Goal: Task Accomplishment & Management: Complete application form

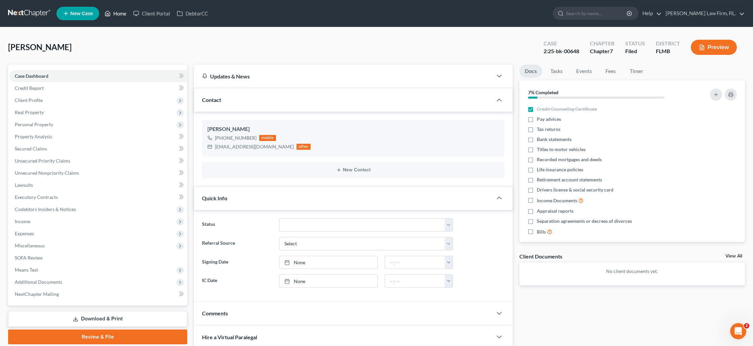
click at [119, 15] on link "Home" at bounding box center [115, 13] width 29 height 12
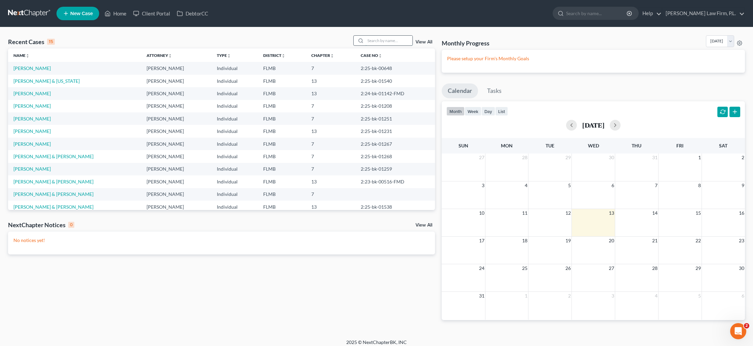
click at [377, 44] on input "search" at bounding box center [389, 41] width 47 height 10
type input "[PERSON_NAME]"
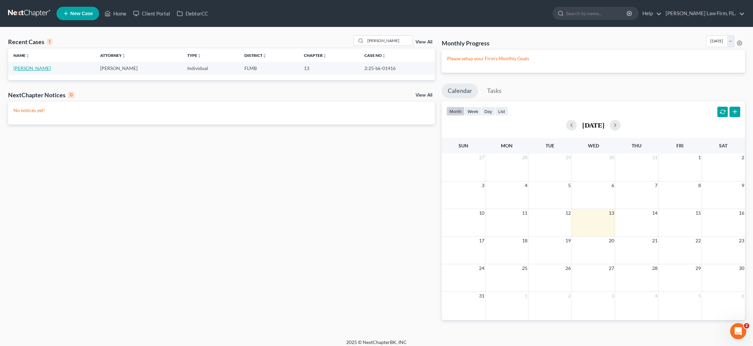
click at [51, 69] on link "[PERSON_NAME]" at bounding box center [31, 68] width 37 height 6
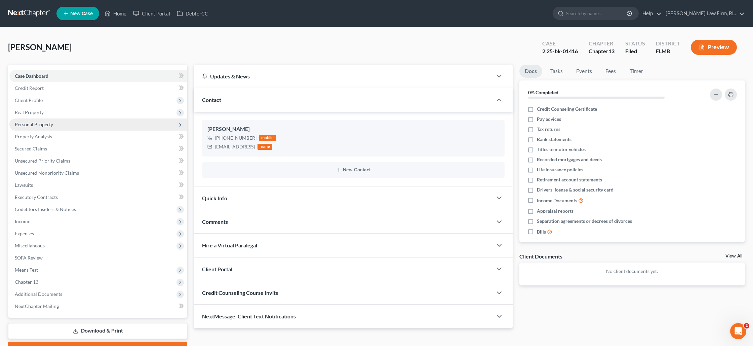
click at [49, 123] on span "Personal Property" at bounding box center [34, 124] width 38 height 6
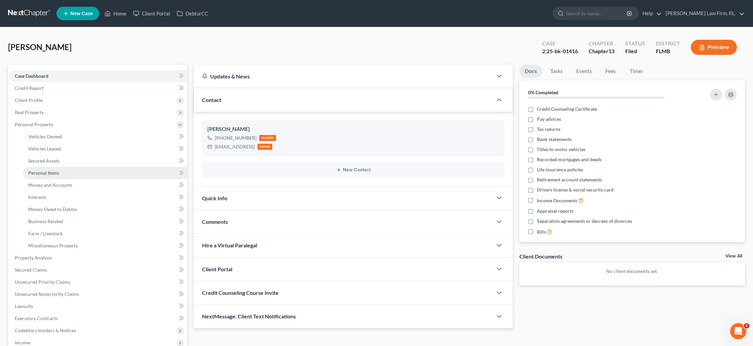
click at [51, 172] on span "Personal Items" at bounding box center [43, 173] width 31 height 6
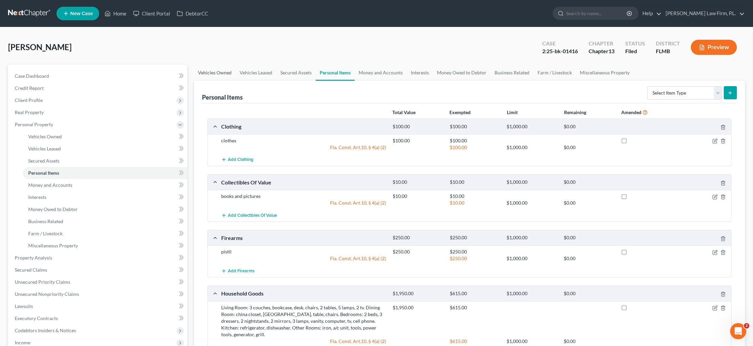
click at [226, 71] on link "Vehicles Owned" at bounding box center [215, 73] width 42 height 16
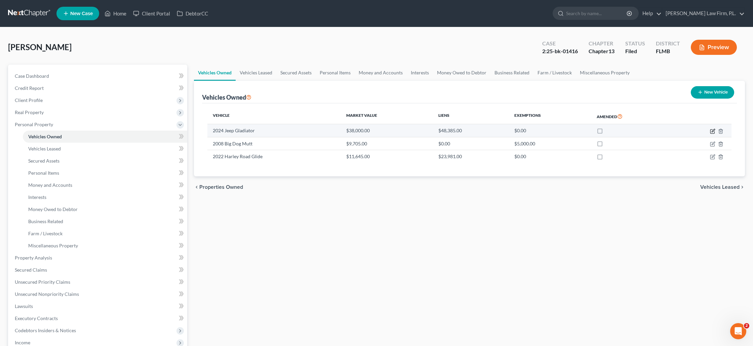
click at [714, 131] on icon "button" at bounding box center [712, 130] width 5 height 5
select select "0"
select select "2"
select select "0"
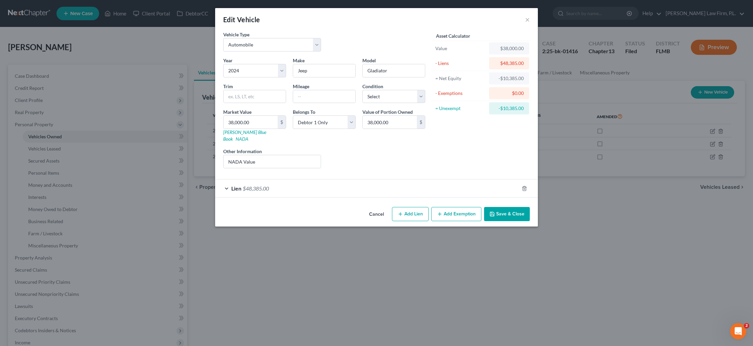
click at [494, 211] on button "Save & Close" at bounding box center [507, 214] width 46 height 14
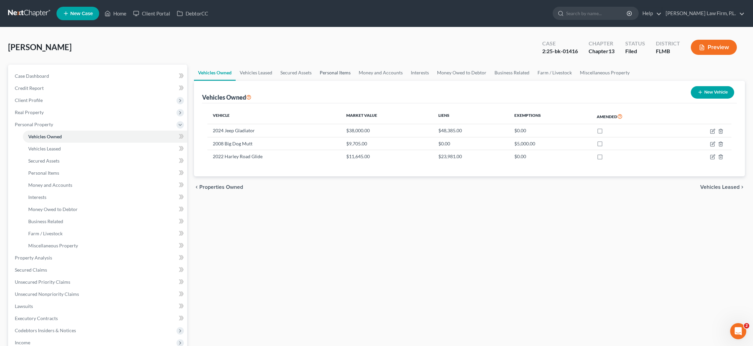
click at [339, 72] on link "Personal Items" at bounding box center [335, 73] width 39 height 16
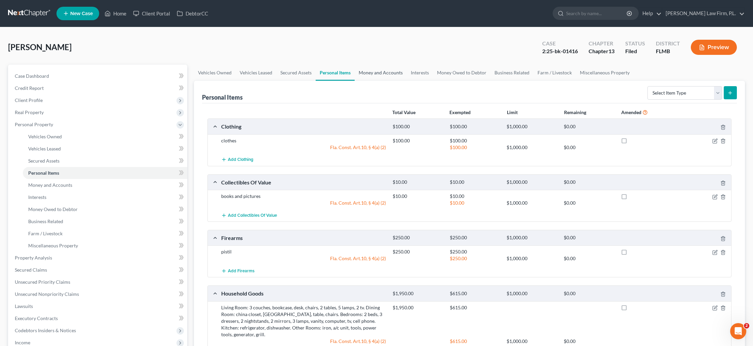
click at [363, 74] on link "Money and Accounts" at bounding box center [381, 73] width 52 height 16
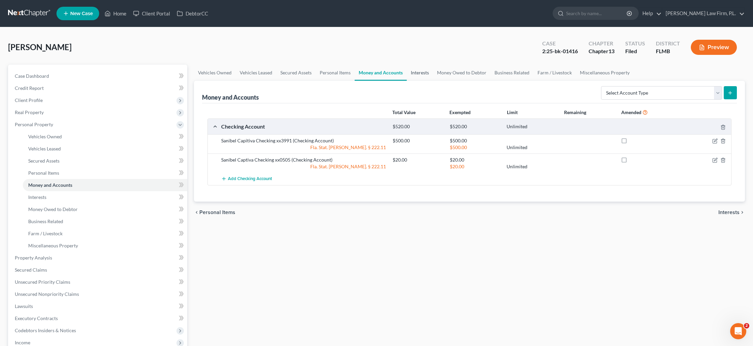
click at [422, 76] on link "Interests" at bounding box center [420, 73] width 26 height 16
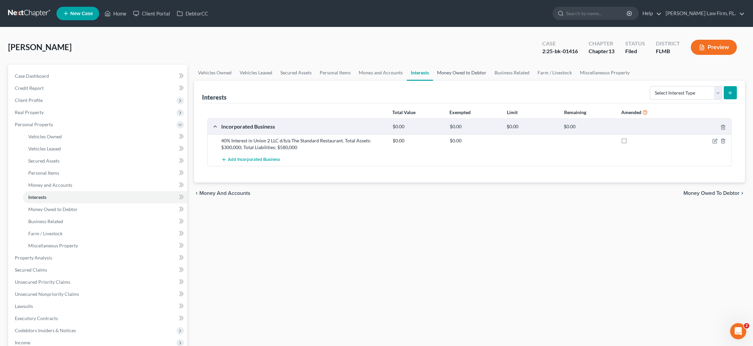
click at [445, 73] on link "Money Owed to Debtor" at bounding box center [462, 73] width 58 height 16
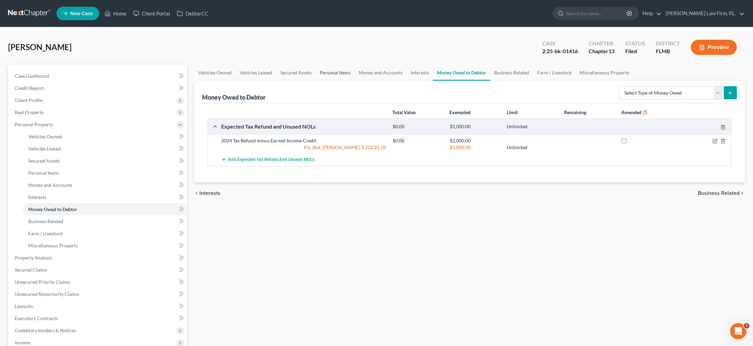
click at [339, 71] on link "Personal Items" at bounding box center [335, 73] width 39 height 16
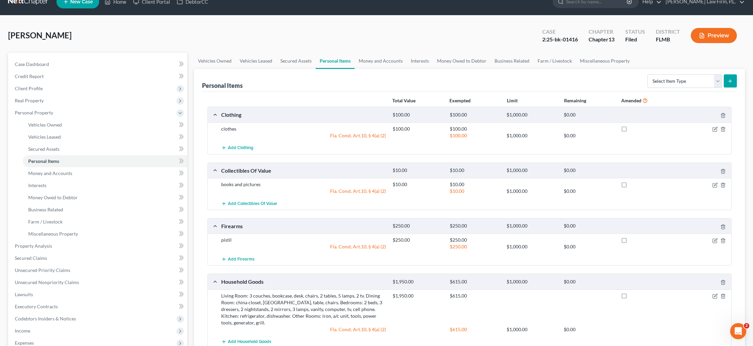
scroll to position [18, 0]
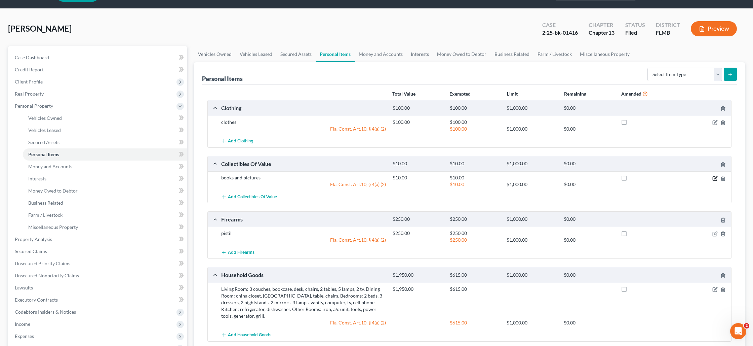
click at [714, 179] on icon "button" at bounding box center [715, 177] width 3 height 3
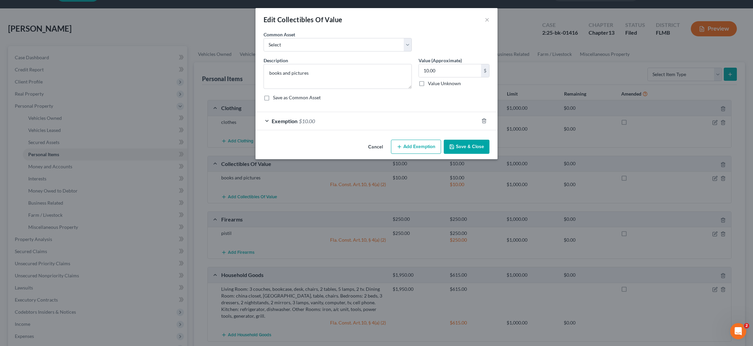
click at [448, 123] on div "Exemption $10.00" at bounding box center [367, 121] width 223 height 18
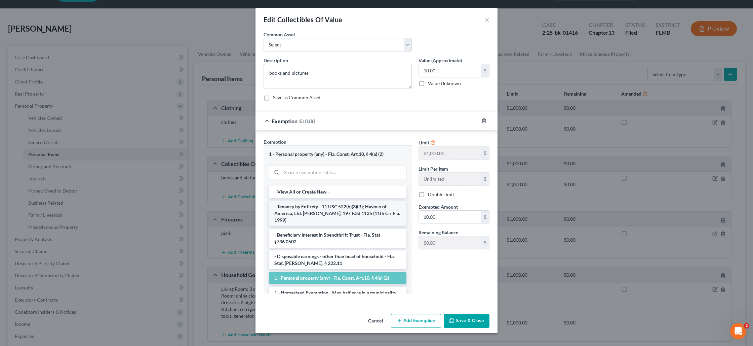
click at [334, 206] on li "- Tenancy by Entirety - 11 USC 522(b)(3)(B); Havoco of America, Ltd. [PERSON_NA…" at bounding box center [338, 213] width 138 height 26
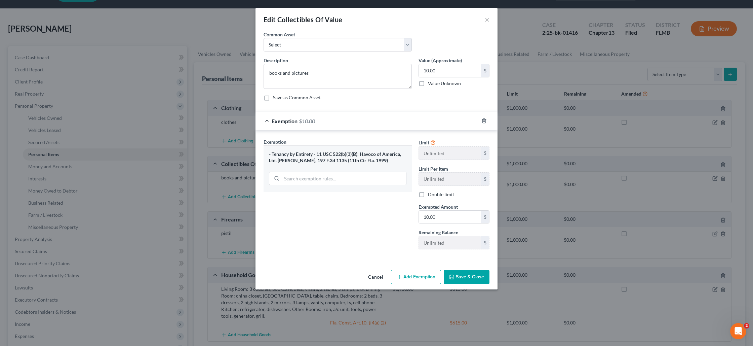
click at [466, 275] on button "Save & Close" at bounding box center [467, 277] width 46 height 14
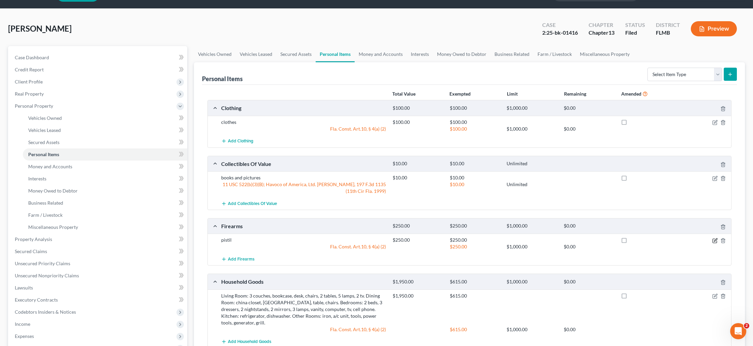
click at [717, 239] on icon "button" at bounding box center [715, 239] width 3 height 3
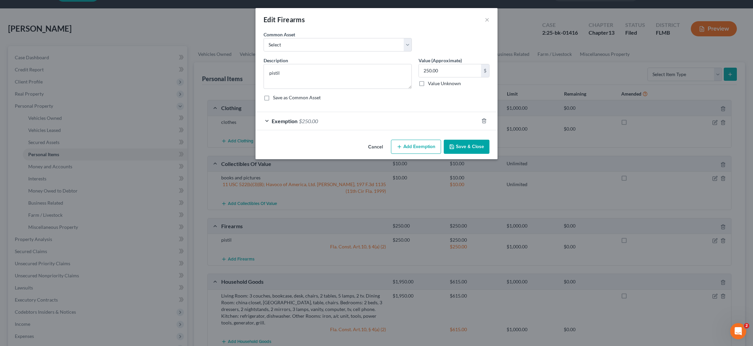
click at [424, 122] on div "Exemption $250.00" at bounding box center [367, 121] width 223 height 18
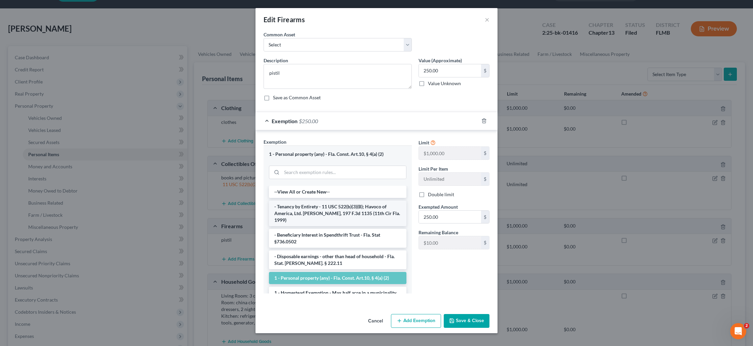
click at [353, 208] on li "- Tenancy by Entirety - 11 USC 522(b)(3)(B); Havoco of America, Ltd. [PERSON_NA…" at bounding box center [338, 213] width 138 height 26
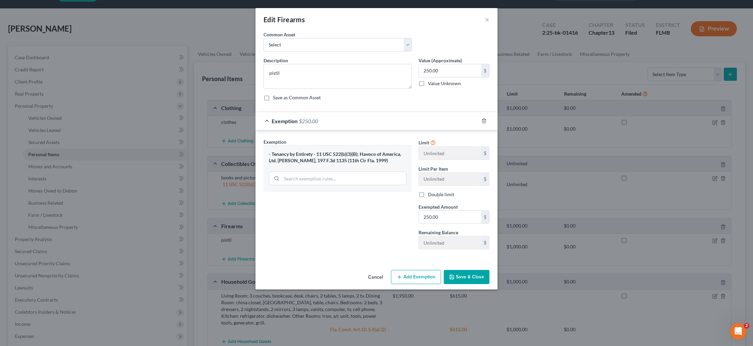
click at [471, 276] on button "Save & Close" at bounding box center [467, 277] width 46 height 14
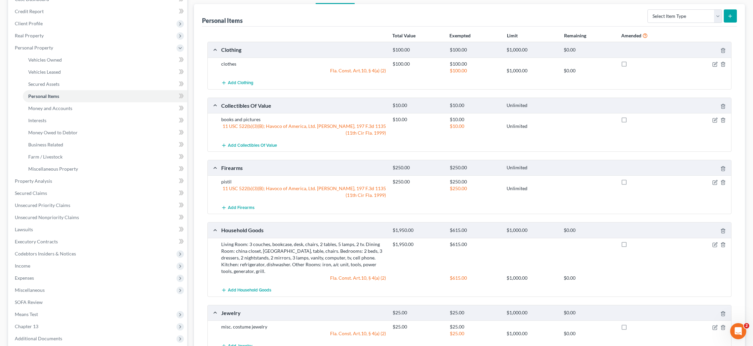
scroll to position [77, 0]
click at [715, 244] on icon "button" at bounding box center [715, 243] width 5 height 5
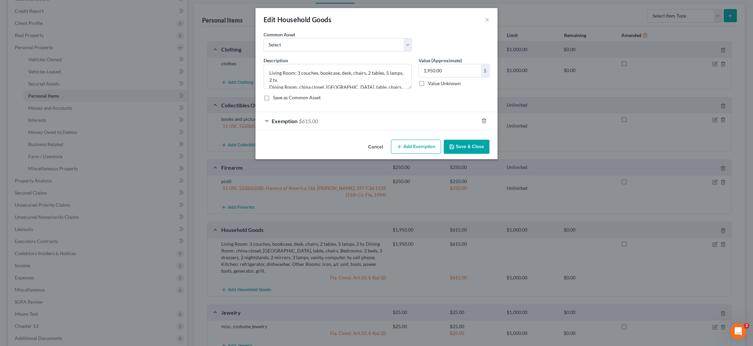
click at [413, 119] on div "Exemption $615.00" at bounding box center [367, 121] width 223 height 18
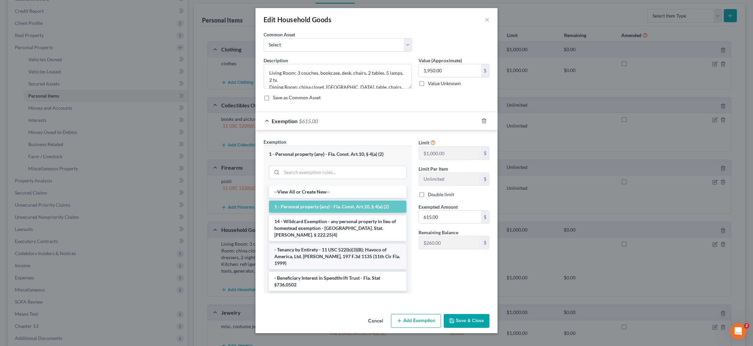
click at [325, 243] on li "- Tenancy by Entirety - 11 USC 522(b)(3)(B); Havoco of America, Ltd. [PERSON_NA…" at bounding box center [338, 256] width 138 height 26
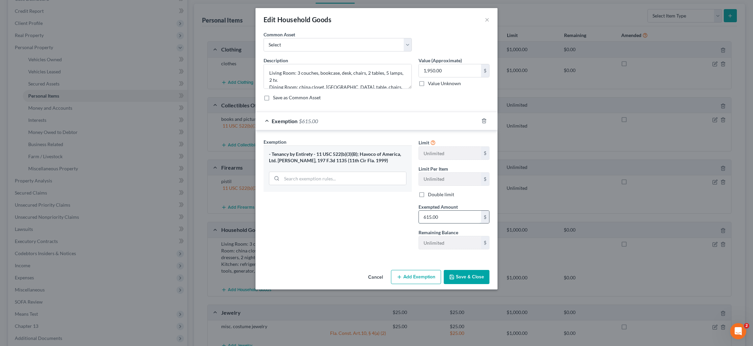
click at [429, 222] on input "615.00" at bounding box center [450, 217] width 62 height 13
type input "1,950"
click at [458, 277] on button "Save & Close" at bounding box center [467, 277] width 46 height 14
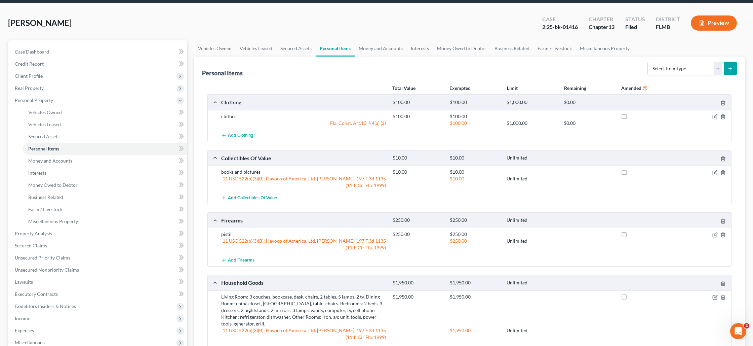
scroll to position [20, 0]
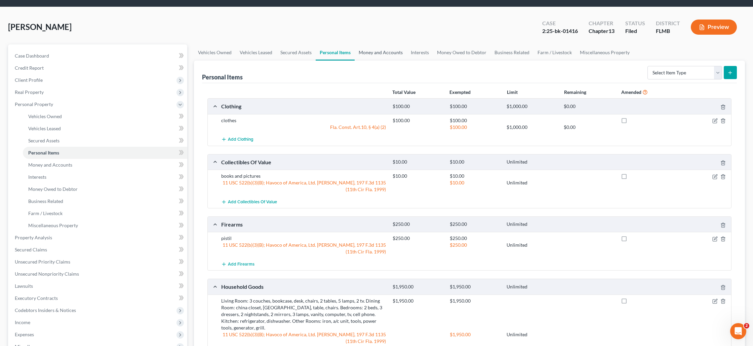
click at [393, 54] on link "Money and Accounts" at bounding box center [381, 52] width 52 height 16
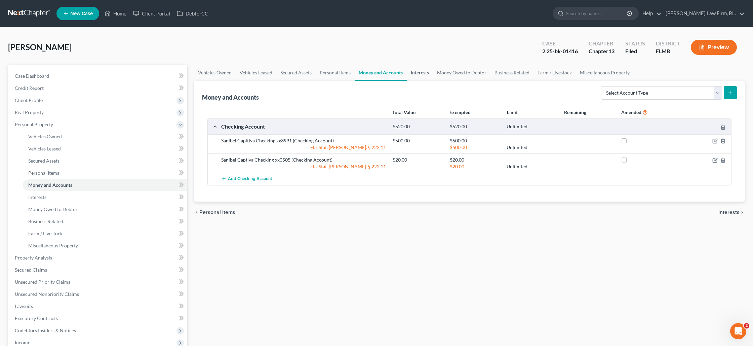
click at [424, 74] on link "Interests" at bounding box center [420, 73] width 26 height 16
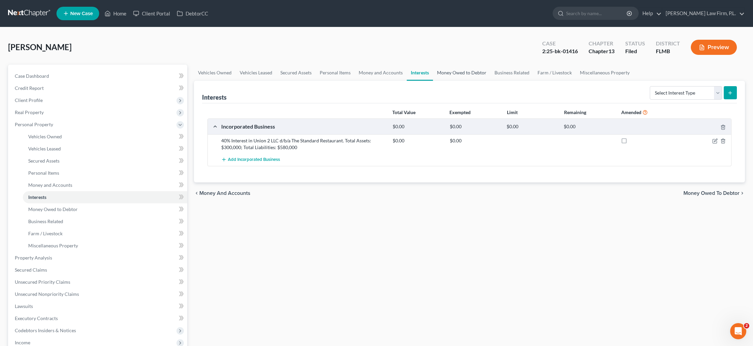
click at [448, 74] on link "Money Owed to Debtor" at bounding box center [462, 73] width 58 height 16
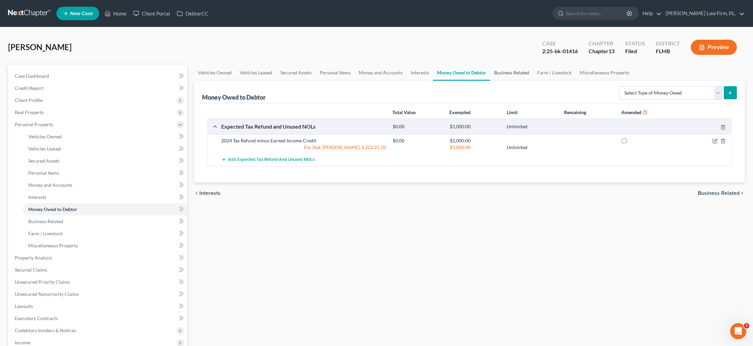
click at [507, 75] on link "Business Related" at bounding box center [511, 73] width 43 height 16
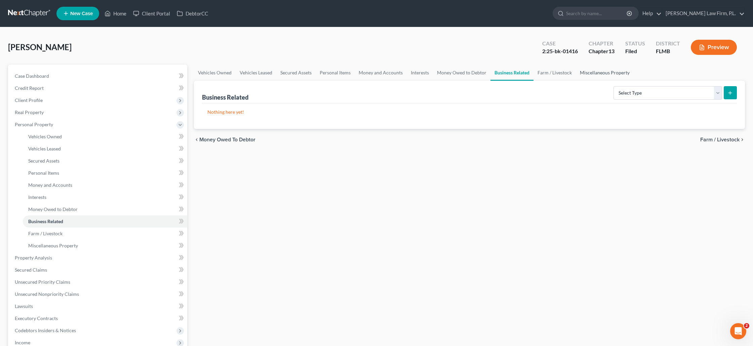
click at [586, 75] on link "Miscellaneous Property" at bounding box center [605, 73] width 58 height 16
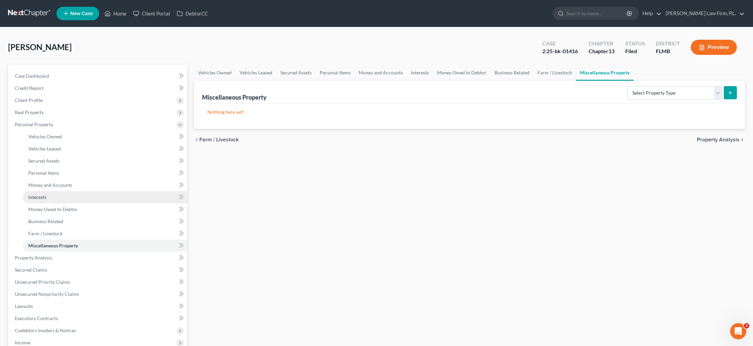
click at [58, 197] on link "Interests" at bounding box center [105, 197] width 164 height 12
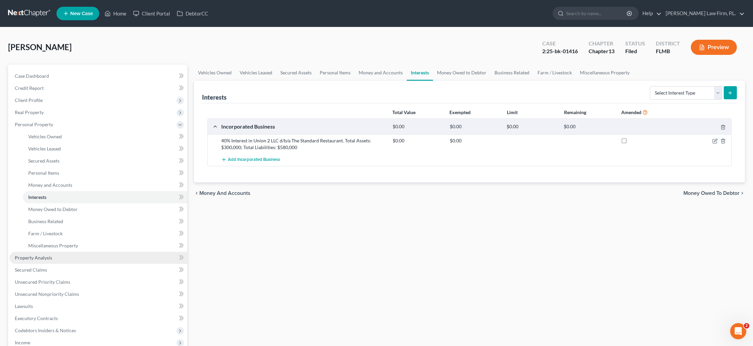
click at [52, 260] on link "Property Analysis" at bounding box center [98, 258] width 178 height 12
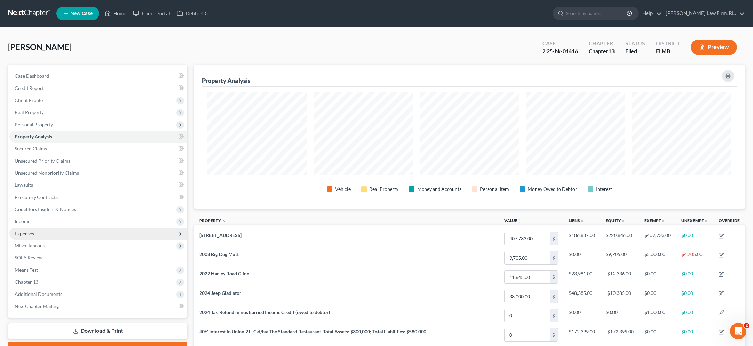
scroll to position [144, 551]
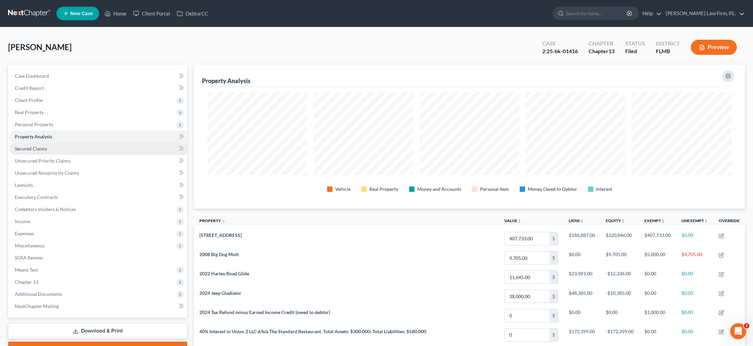
click at [33, 148] on span "Secured Claims" at bounding box center [31, 149] width 32 height 6
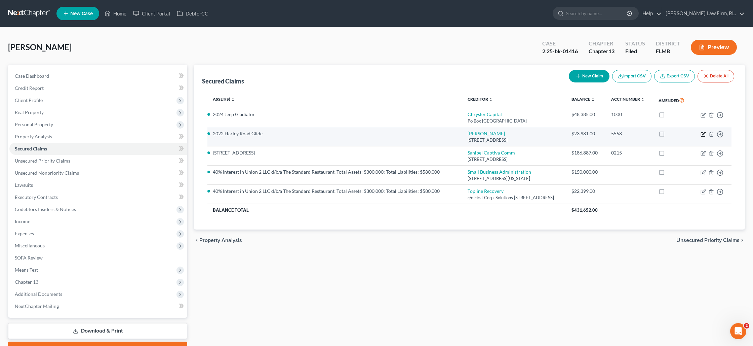
click at [703, 134] on icon "button" at bounding box center [704, 133] width 3 height 3
select select "31"
select select "0"
select select "5"
select select "2"
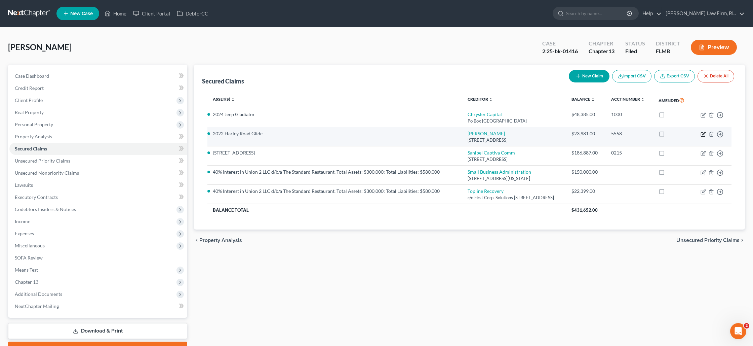
select select "0"
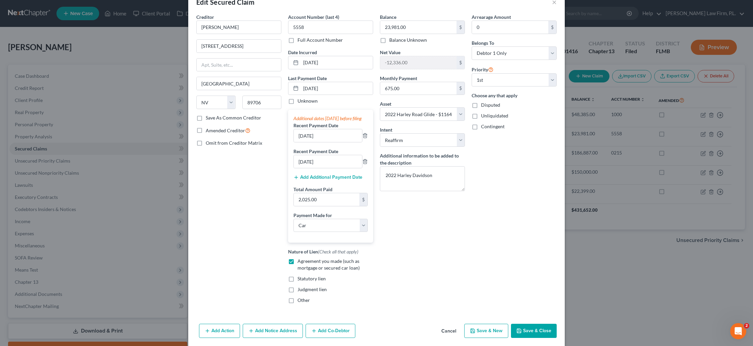
scroll to position [30, 0]
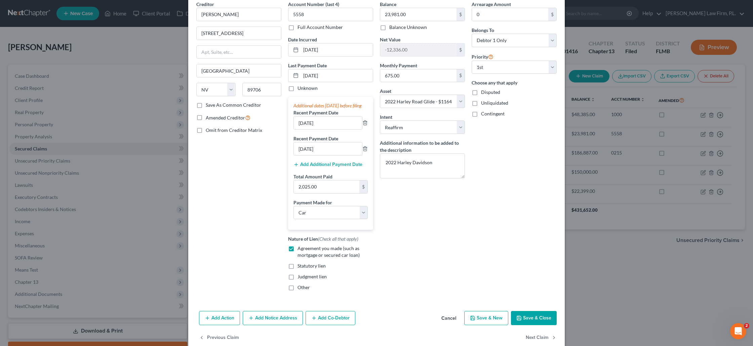
click at [520, 317] on polyline "button" at bounding box center [519, 316] width 2 height 1
select select
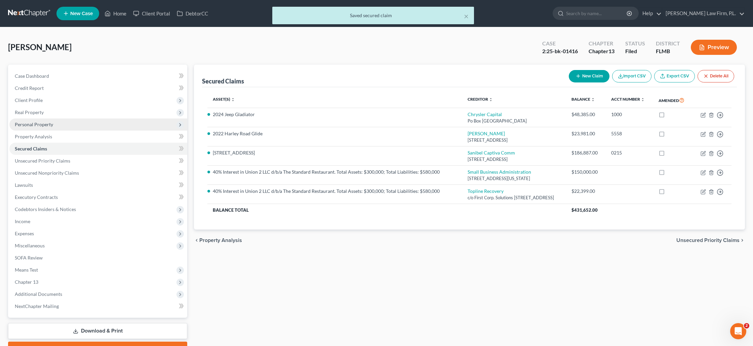
click at [38, 121] on span "Personal Property" at bounding box center [34, 124] width 38 height 6
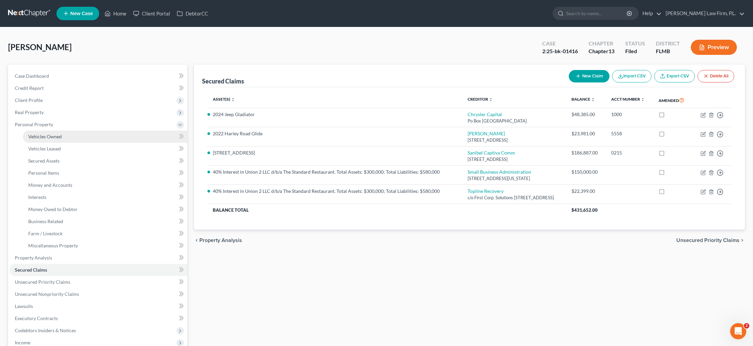
click at [51, 137] on span "Vehicles Owned" at bounding box center [45, 137] width 34 height 6
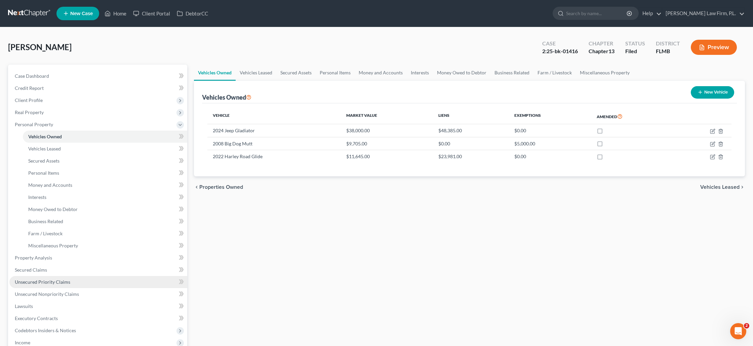
click at [69, 280] on span "Unsecured Priority Claims" at bounding box center [42, 282] width 55 height 6
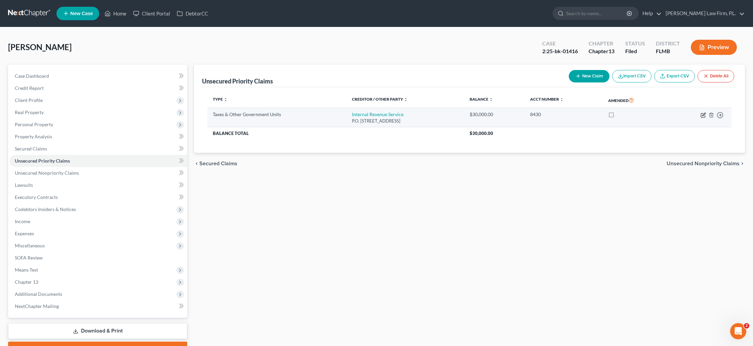
click at [702, 116] on icon "button" at bounding box center [703, 114] width 5 height 5
select select "0"
select select "39"
select select "0"
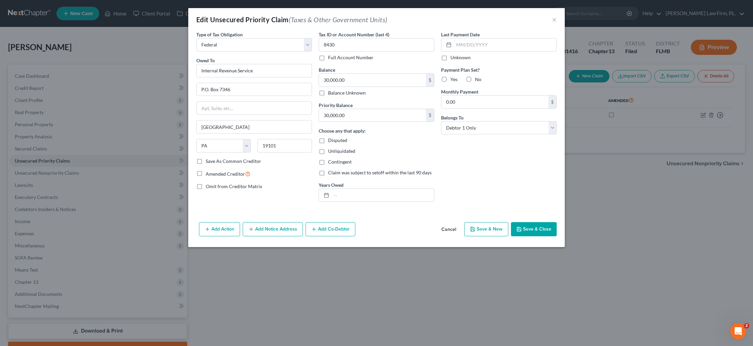
click at [526, 227] on button "Save & Close" at bounding box center [534, 229] width 46 height 14
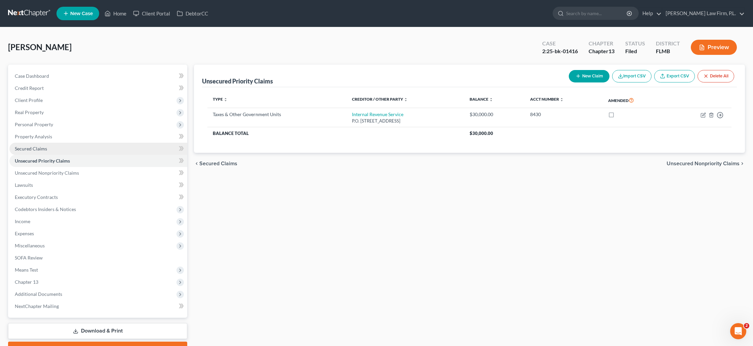
click at [42, 150] on span "Secured Claims" at bounding box center [31, 149] width 32 height 6
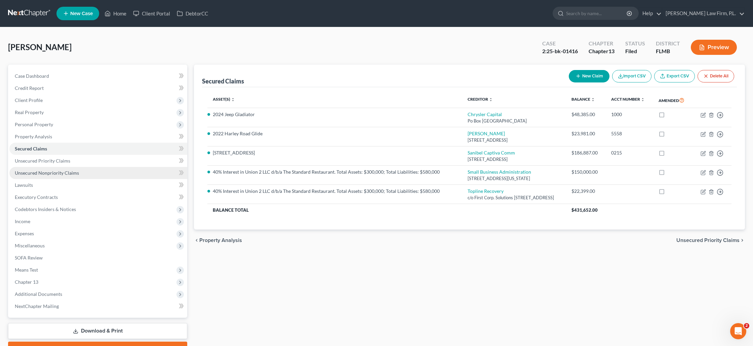
click at [51, 171] on span "Unsecured Nonpriority Claims" at bounding box center [47, 173] width 64 height 6
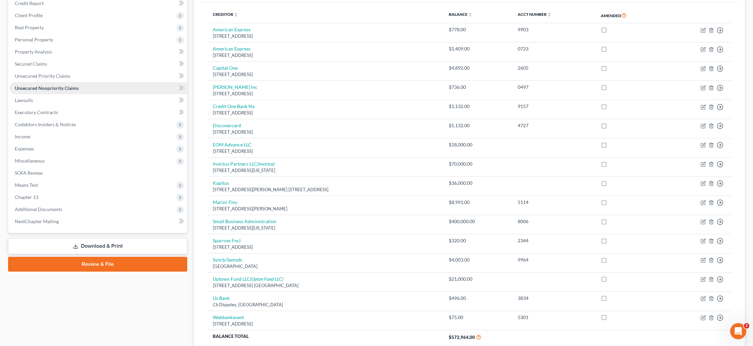
scroll to position [83, 0]
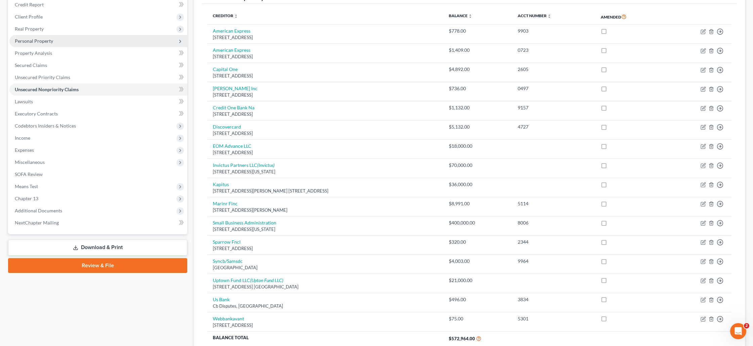
click at [49, 40] on span "Personal Property" at bounding box center [34, 41] width 38 height 6
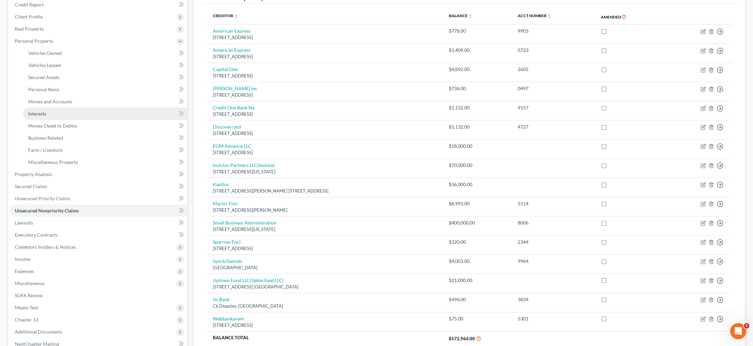
click at [59, 118] on link "Interests" at bounding box center [105, 114] width 164 height 12
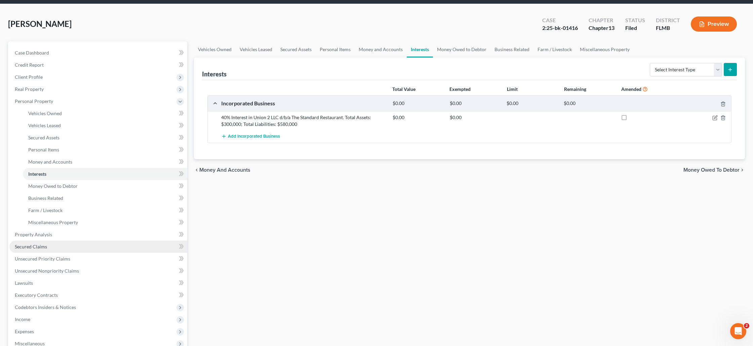
click at [52, 243] on link "Secured Claims" at bounding box center [98, 246] width 178 height 12
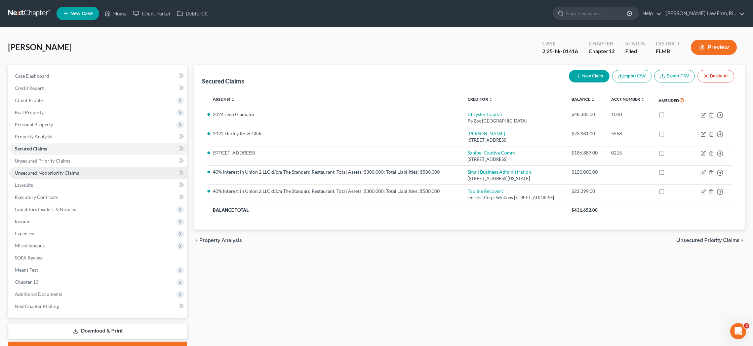
click at [51, 176] on link "Unsecured Nonpriority Claims" at bounding box center [98, 173] width 178 height 12
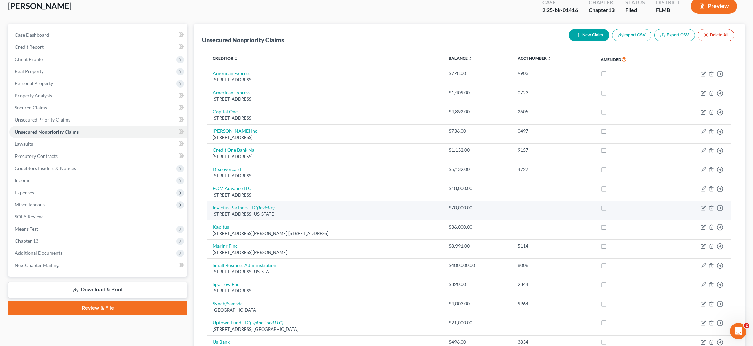
scroll to position [42, 0]
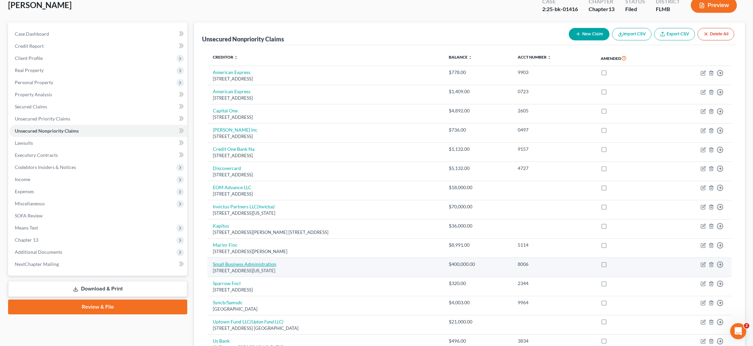
click at [227, 263] on link "Small Business Administration" at bounding box center [245, 264] width 64 height 6
select select "8"
select select "0"
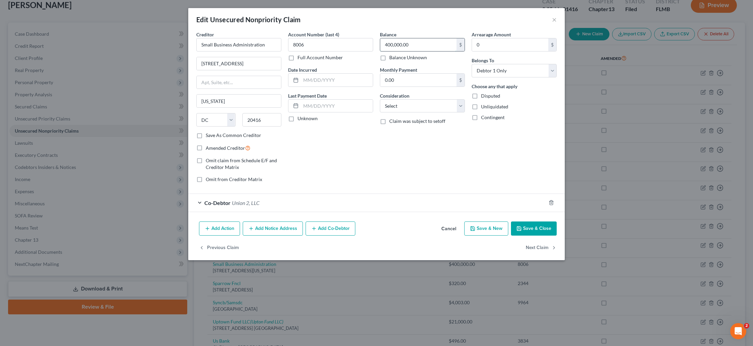
drag, startPoint x: 418, startPoint y: 45, endPoint x: 423, endPoint y: 49, distance: 6.3
click at [423, 49] on input "400,000.00" at bounding box center [418, 44] width 76 height 13
type input "150,000"
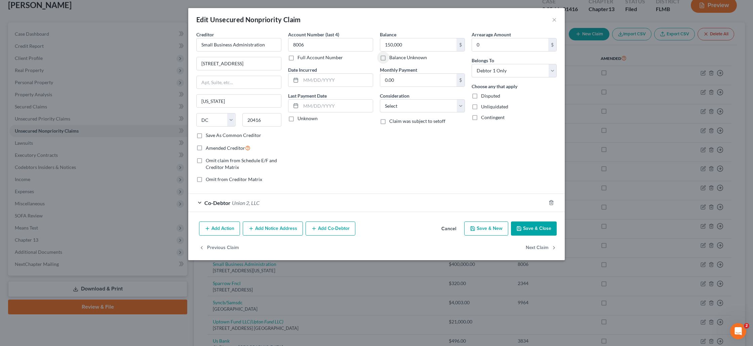
click at [529, 228] on button "Save & Close" at bounding box center [534, 228] width 46 height 14
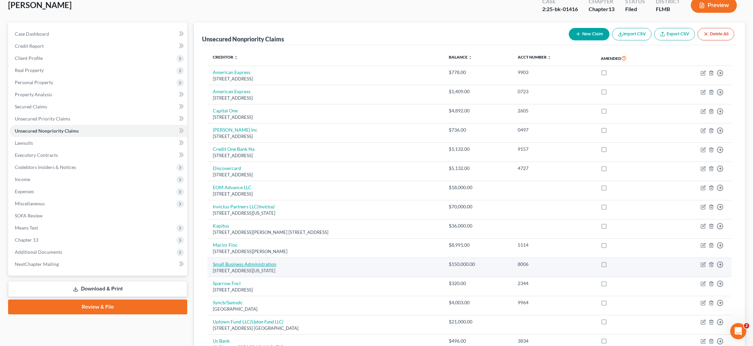
click at [237, 264] on link "Small Business Administration" at bounding box center [245, 264] width 64 height 6
select select "8"
select select "0"
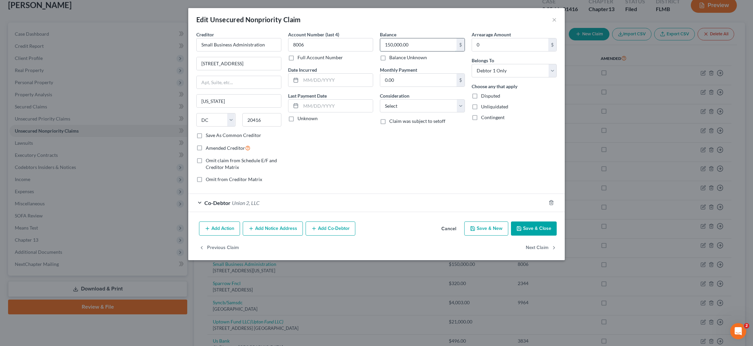
click at [413, 45] on input "150,000.00" at bounding box center [418, 44] width 76 height 13
type input "400,000"
click at [530, 232] on button "Save & Close" at bounding box center [534, 228] width 46 height 14
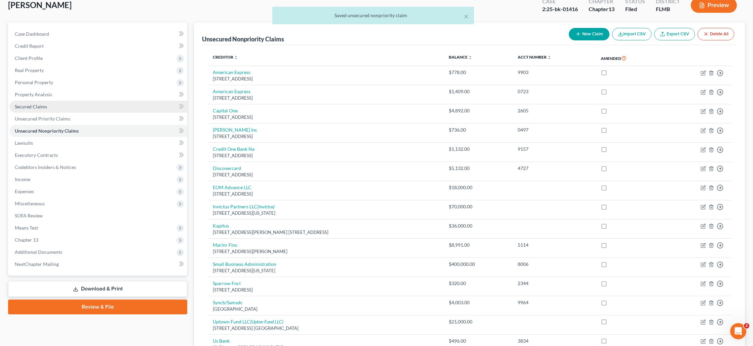
click at [44, 110] on link "Secured Claims" at bounding box center [98, 107] width 178 height 12
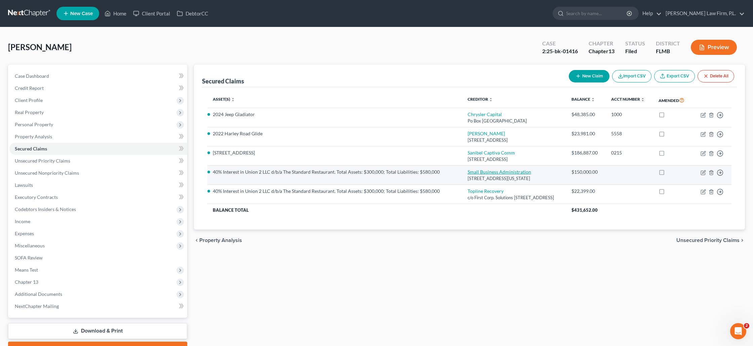
click at [475, 172] on link "Small Business Administration" at bounding box center [500, 172] width 64 height 6
select select "8"
select select "2"
select select "0"
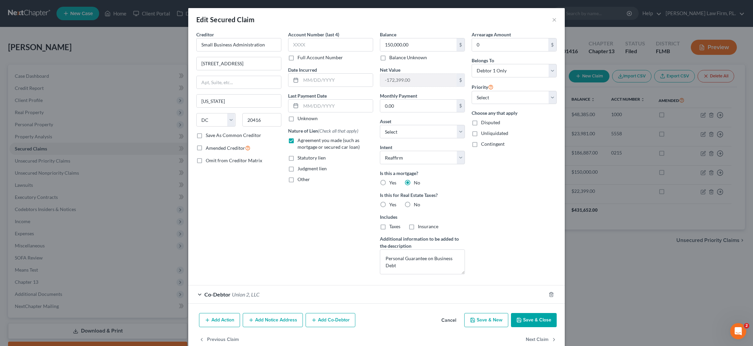
click at [526, 319] on button "Save & Close" at bounding box center [534, 320] width 46 height 14
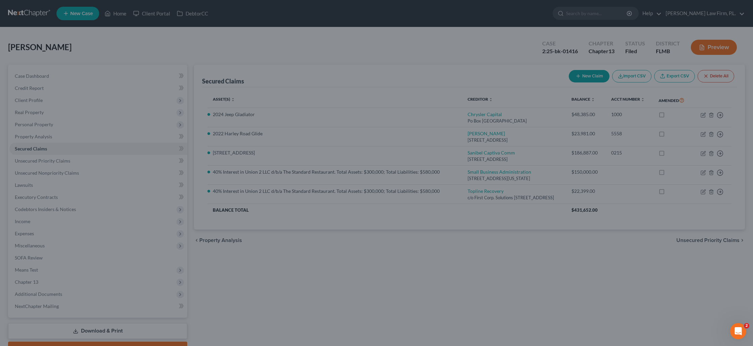
select select "12"
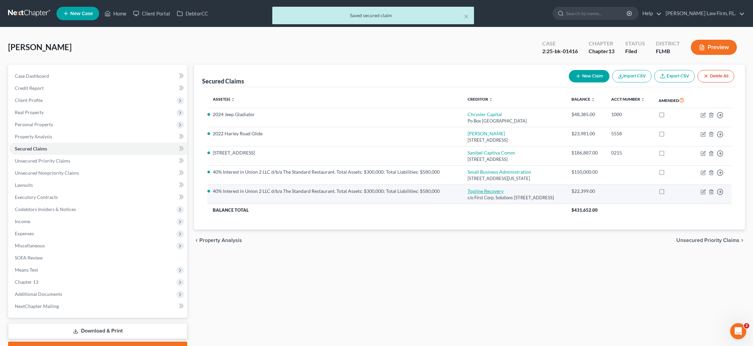
click at [474, 190] on link "Topline Recovery" at bounding box center [486, 191] width 36 height 6
select select "4"
select select "3"
select select "1"
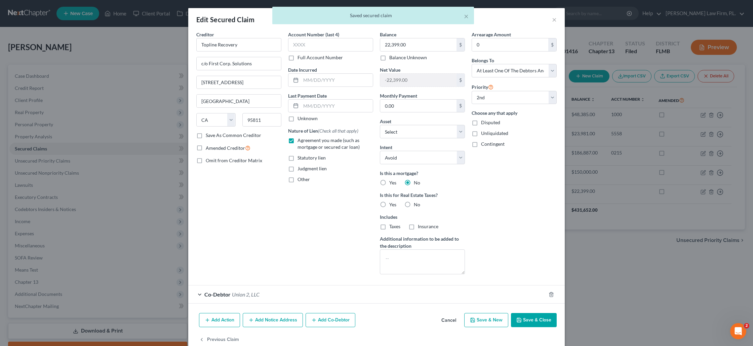
click at [543, 318] on button "Save & Close" at bounding box center [534, 320] width 46 height 14
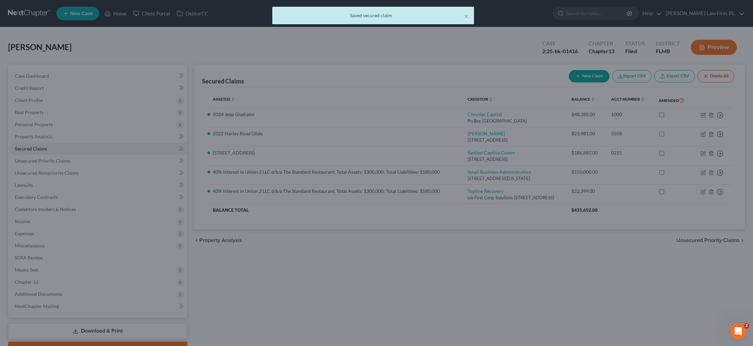
select select "12"
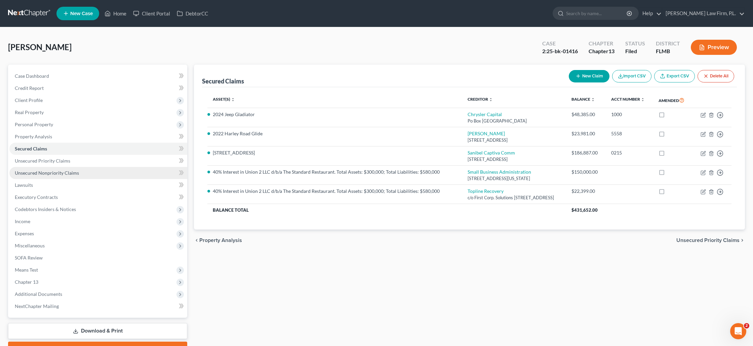
click at [38, 174] on span "Unsecured Nonpriority Claims" at bounding box center [47, 173] width 64 height 6
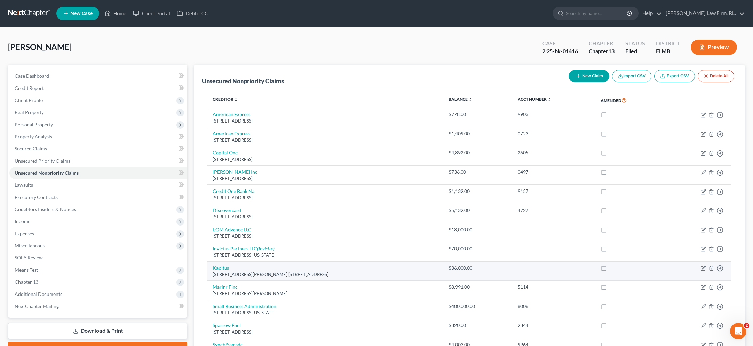
scroll to position [10, 0]
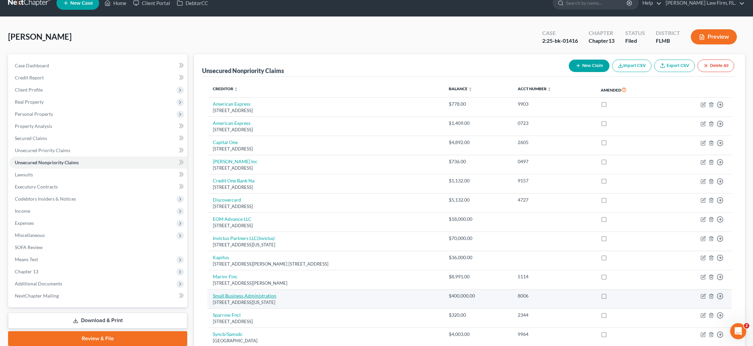
click at [258, 297] on link "Small Business Administration" at bounding box center [245, 296] width 64 height 6
select select "8"
select select "0"
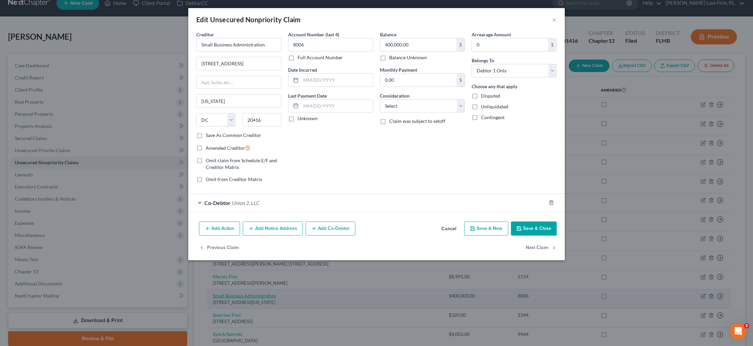
scroll to position [8, 0]
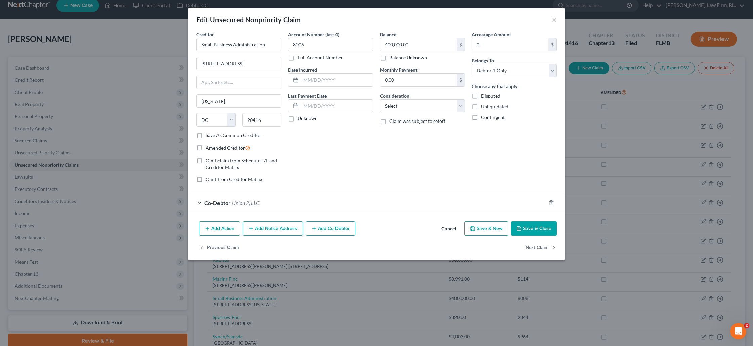
click at [520, 229] on icon "button" at bounding box center [519, 228] width 5 height 5
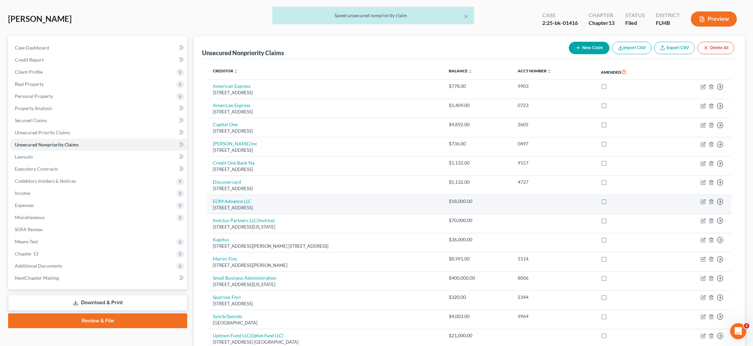
scroll to position [39, 0]
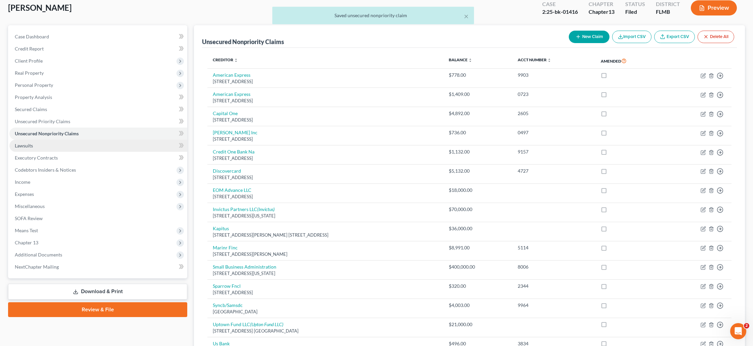
click at [44, 147] on link "Lawsuits" at bounding box center [98, 146] width 178 height 12
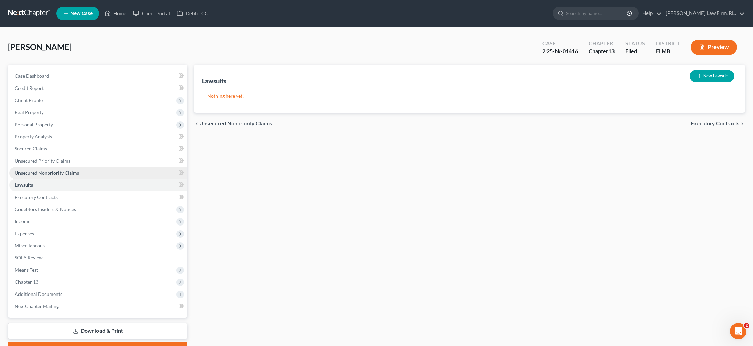
click at [50, 175] on span "Unsecured Nonpriority Claims" at bounding box center [47, 173] width 64 height 6
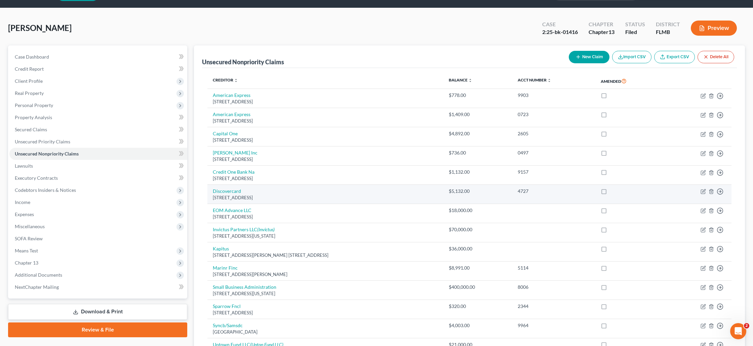
scroll to position [21, 0]
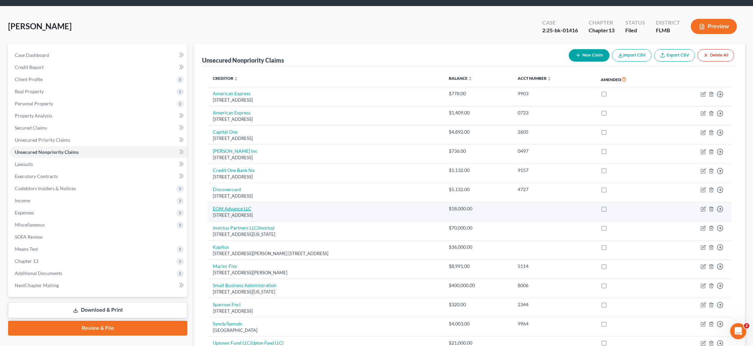
click at [240, 206] on link "EOM Advance LLC" at bounding box center [232, 208] width 39 height 6
select select "35"
select select "14"
select select "3"
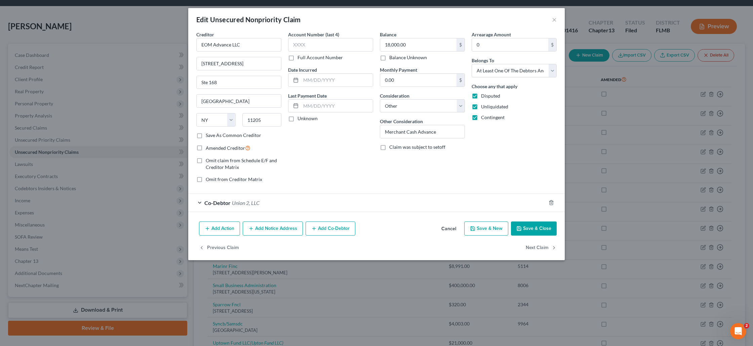
click at [141, 30] on div "Edit Unsecured Nonpriority Claim × Creditor * EOM Advance LLC [STREET_ADDRESS][…" at bounding box center [376, 173] width 753 height 346
click at [529, 228] on button "Save & Close" at bounding box center [534, 228] width 46 height 14
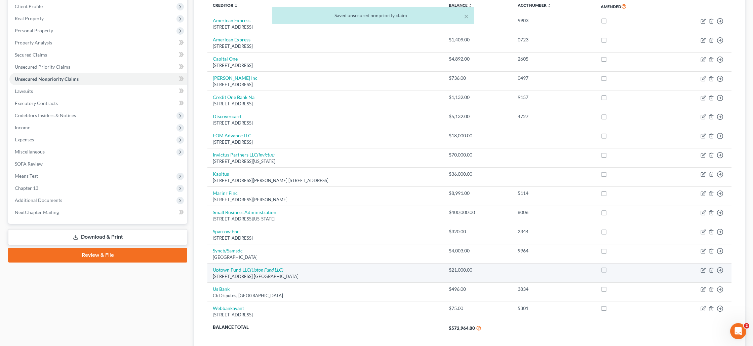
scroll to position [95, 0]
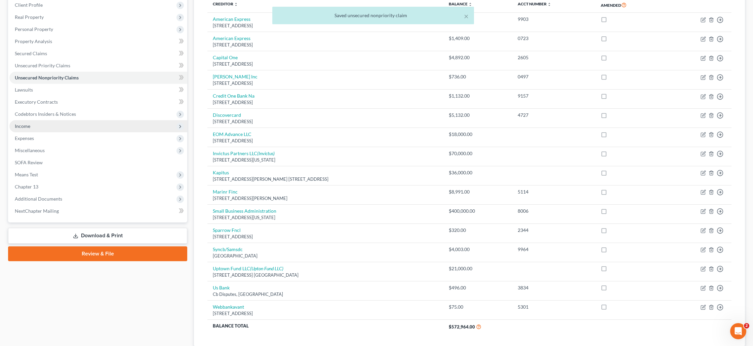
click at [33, 127] on span "Income" at bounding box center [98, 126] width 178 height 12
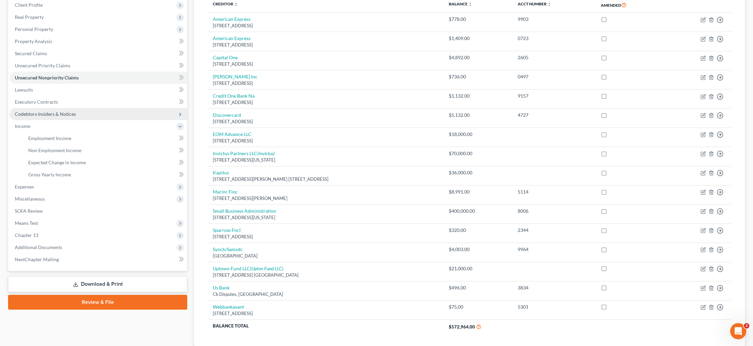
scroll to position [96, 0]
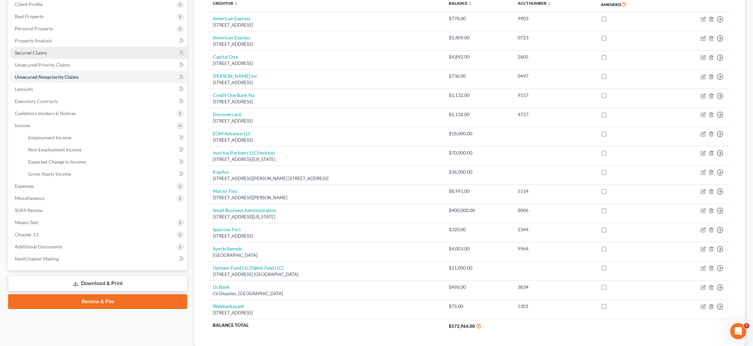
click at [38, 55] on link "Secured Claims" at bounding box center [98, 53] width 178 height 12
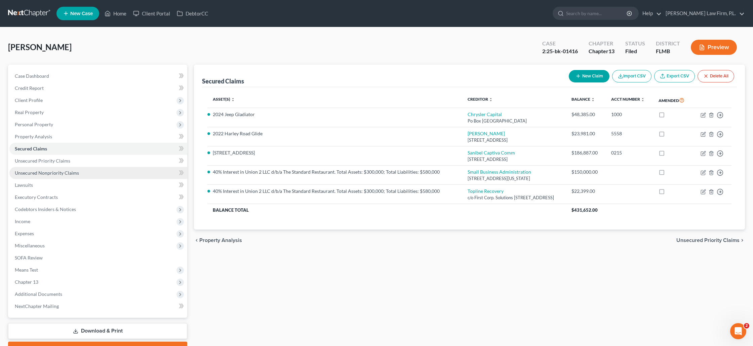
click at [66, 172] on span "Unsecured Nonpriority Claims" at bounding box center [47, 173] width 64 height 6
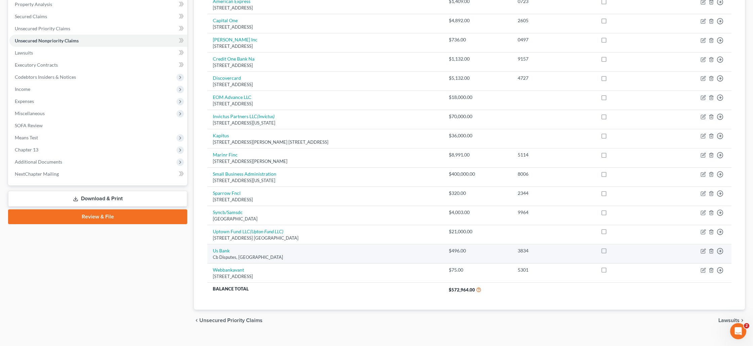
scroll to position [133, 0]
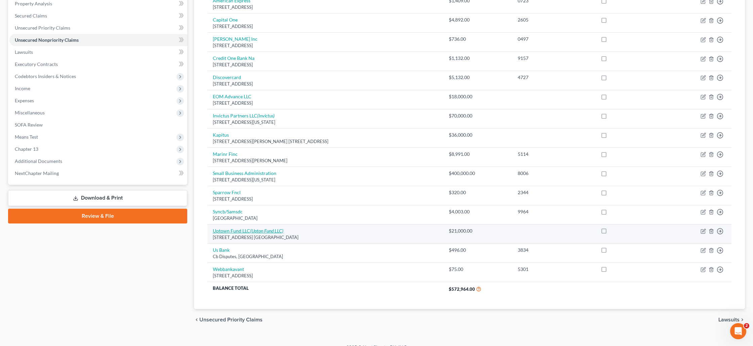
click at [268, 228] on icon "(Upton Fund LLC)" at bounding box center [266, 231] width 33 height 6
select select "9"
select select "3"
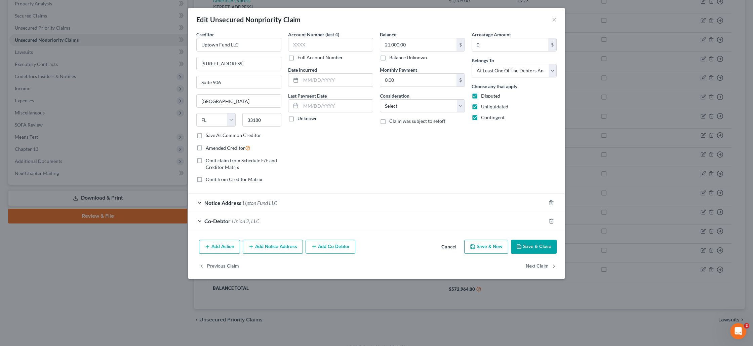
click at [543, 246] on button "Save & Close" at bounding box center [534, 246] width 46 height 14
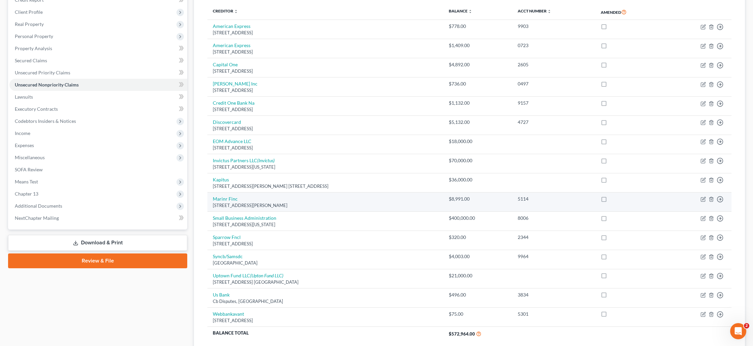
scroll to position [77, 0]
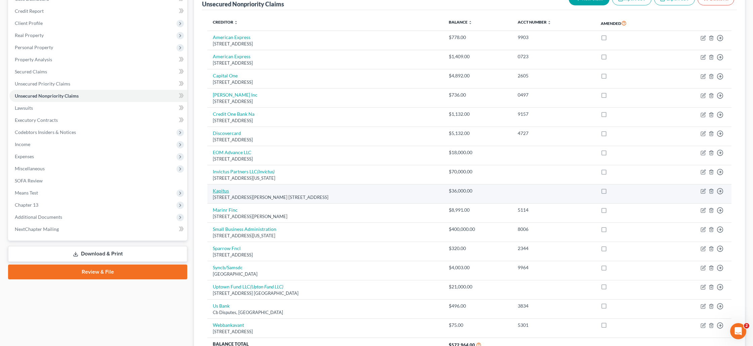
click at [217, 190] on link "Kapitus" at bounding box center [221, 191] width 16 height 6
select select "48"
select select "14"
select select "3"
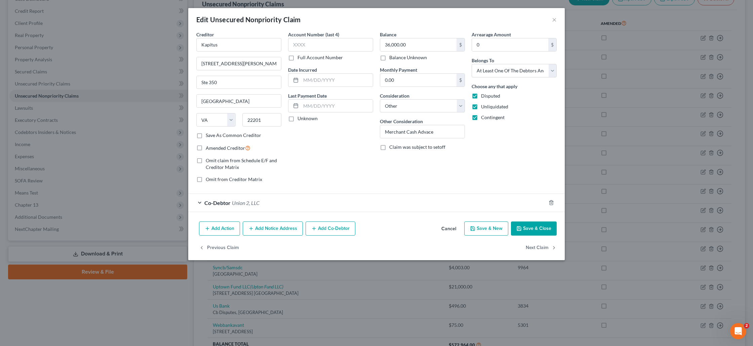
click at [520, 226] on icon "button" at bounding box center [519, 228] width 5 height 5
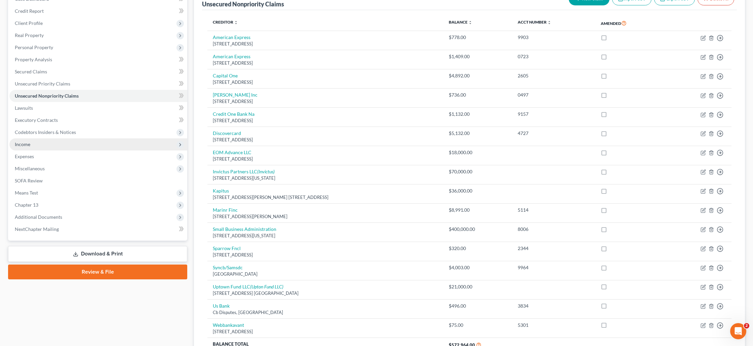
click at [124, 149] on span "Income" at bounding box center [98, 144] width 178 height 12
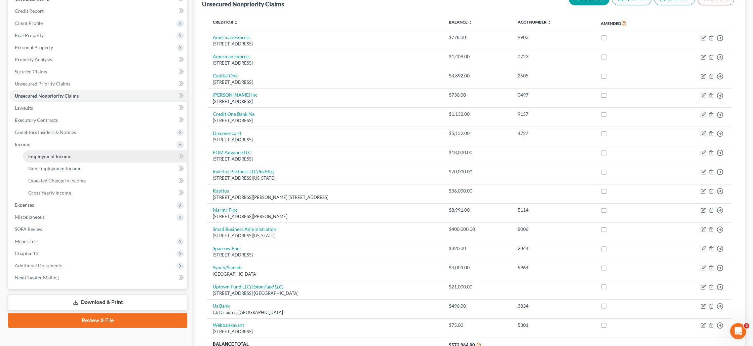
click at [122, 157] on link "Employment Income" at bounding box center [105, 156] width 164 height 12
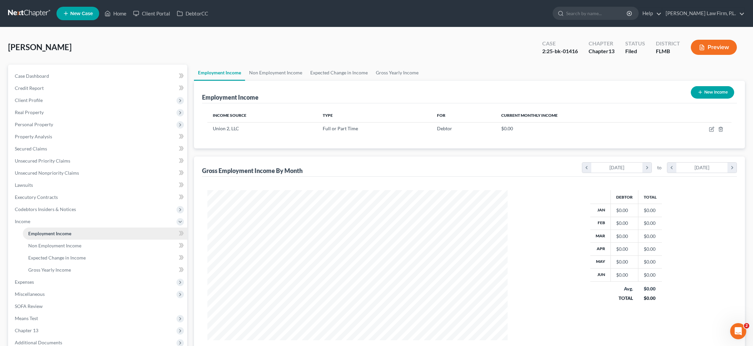
scroll to position [150, 313]
click at [706, 45] on button "Preview" at bounding box center [714, 47] width 46 height 15
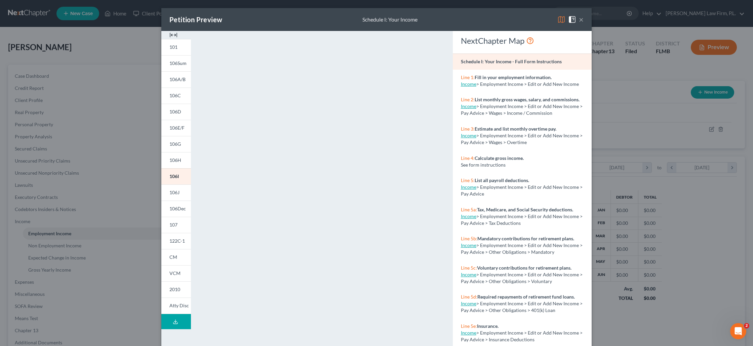
click at [612, 126] on div "Petition Preview Schedule I: Your Income × 101 106Sum 106A/B 106C 106D 106E/F 1…" at bounding box center [376, 173] width 753 height 346
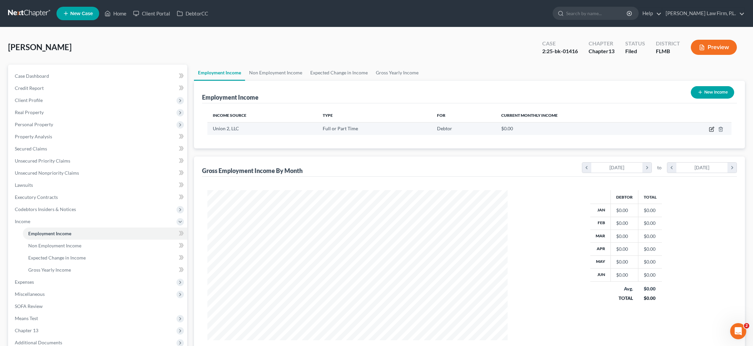
click at [710, 129] on icon "button" at bounding box center [712, 129] width 4 height 4
select select "0"
select select "9"
select select "0"
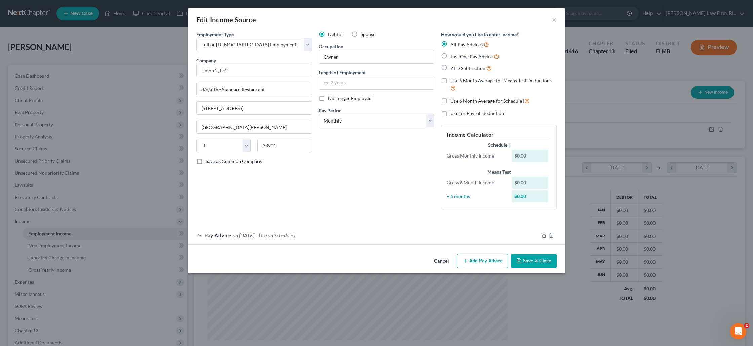
click at [312, 233] on div "Pay Advice on [DATE] - Use on Schedule I" at bounding box center [363, 235] width 350 height 18
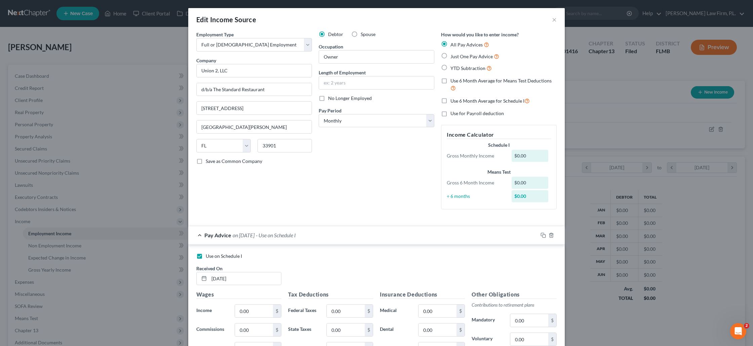
click at [312, 233] on div "Pay Advice on [DATE] - Use on Schedule I" at bounding box center [363, 235] width 350 height 18
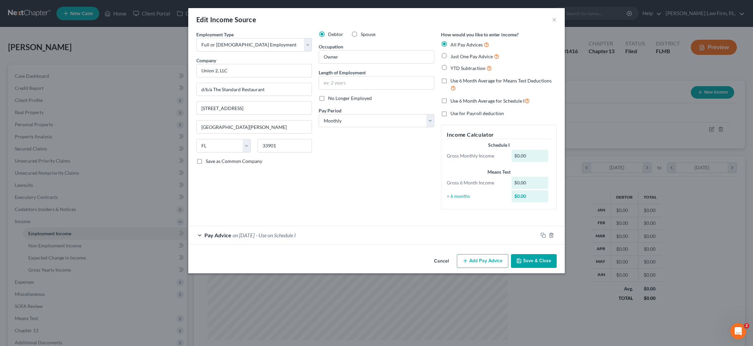
click at [451, 58] on label "Just One Pay Advice" at bounding box center [475, 56] width 49 height 8
click at [453, 57] on input "Just One Pay Advice" at bounding box center [455, 54] width 4 height 4
radio input "true"
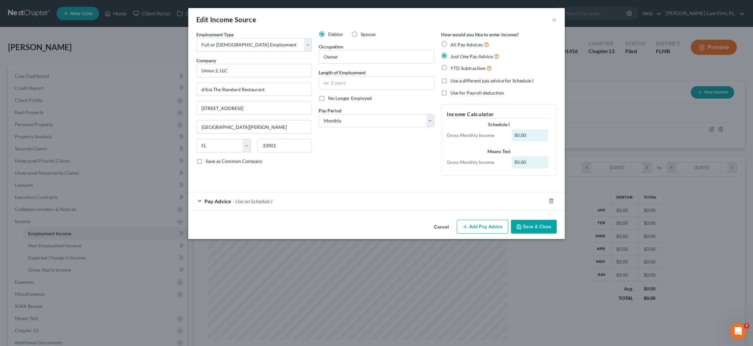
click at [451, 45] on label "All Pay Advices" at bounding box center [470, 45] width 39 height 8
click at [453, 45] on input "All Pay Advices" at bounding box center [455, 43] width 4 height 4
radio input "true"
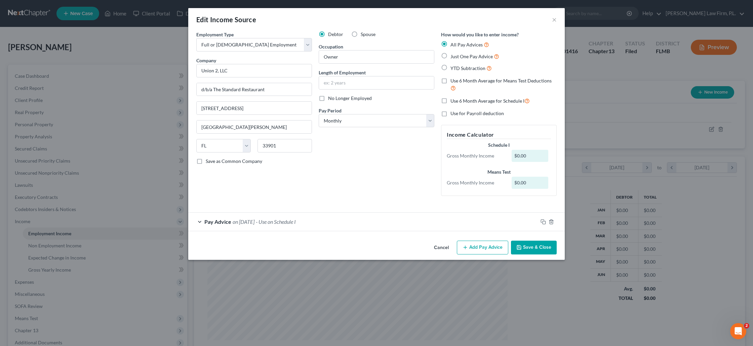
click at [451, 58] on label "Just One Pay Advice" at bounding box center [475, 56] width 49 height 8
click at [453, 57] on input "Just One Pay Advice" at bounding box center [455, 54] width 4 height 4
radio input "true"
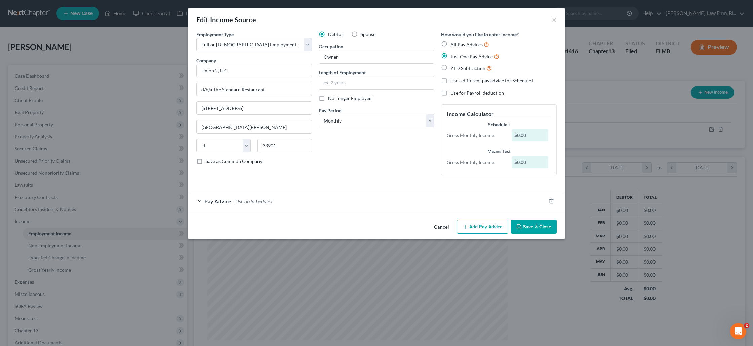
click at [313, 201] on div "Pay Advice - Use on Schedule I" at bounding box center [367, 201] width 358 height 18
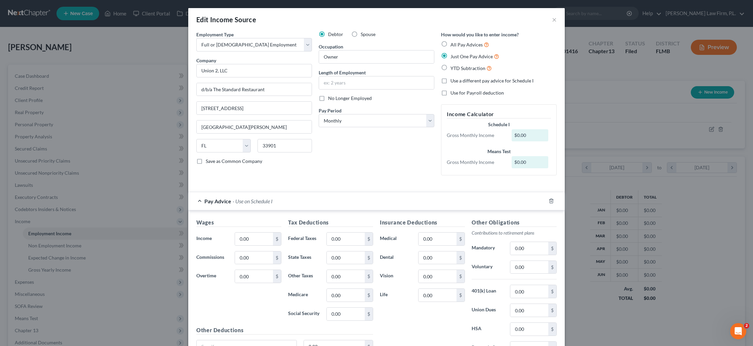
click at [313, 201] on div "Pay Advice - Use on Schedule I" at bounding box center [367, 201] width 358 height 18
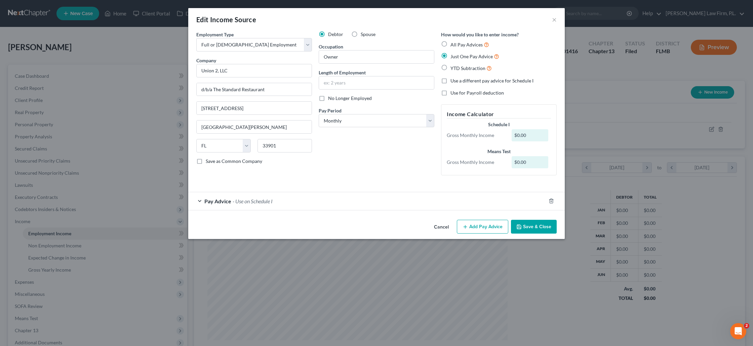
click at [526, 226] on button "Save & Close" at bounding box center [534, 227] width 46 height 14
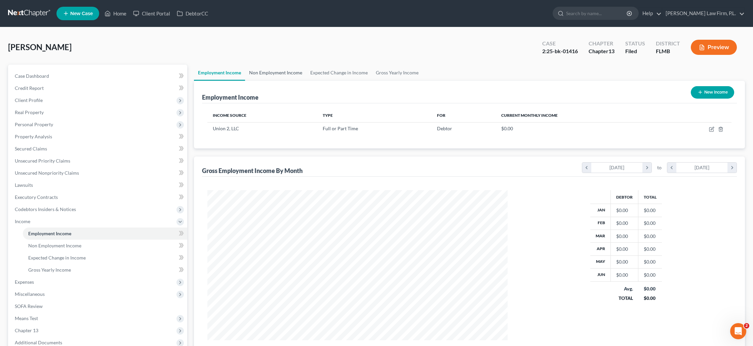
click at [261, 74] on link "Non Employment Income" at bounding box center [275, 73] width 61 height 16
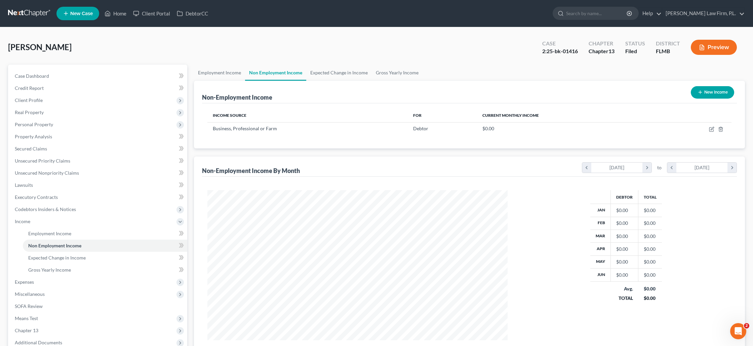
scroll to position [150, 313]
click at [711, 130] on icon "button" at bounding box center [711, 128] width 5 height 5
select select "10"
select select "0"
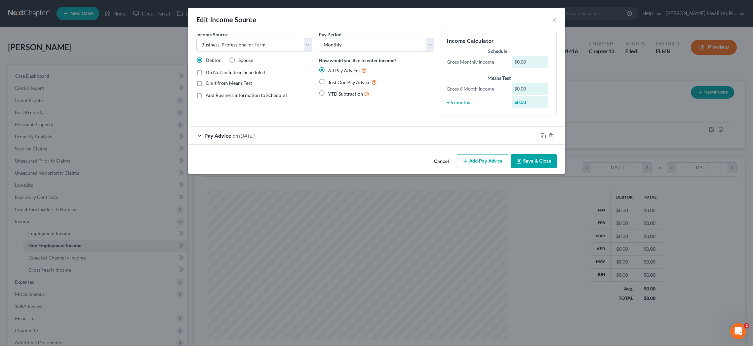
click at [283, 131] on div "Pay Advice on [DATE]" at bounding box center [363, 135] width 350 height 18
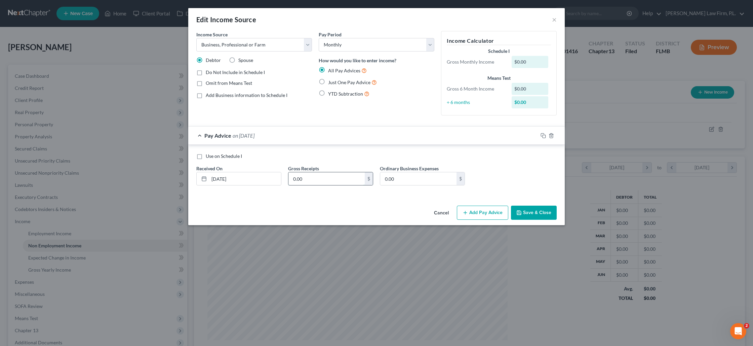
click at [312, 179] on input "0.00" at bounding box center [327, 178] width 76 height 13
click at [328, 83] on label "Just One Pay Advice" at bounding box center [352, 82] width 49 height 8
click at [331, 83] on input "Just One Pay Advice" at bounding box center [333, 80] width 4 height 4
radio input "true"
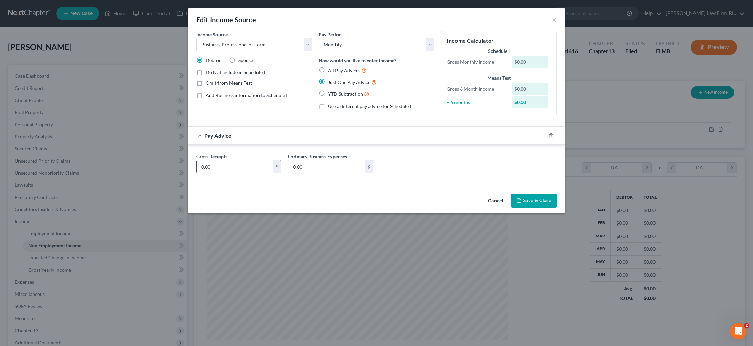
click at [235, 166] on input "0.00" at bounding box center [235, 166] width 76 height 13
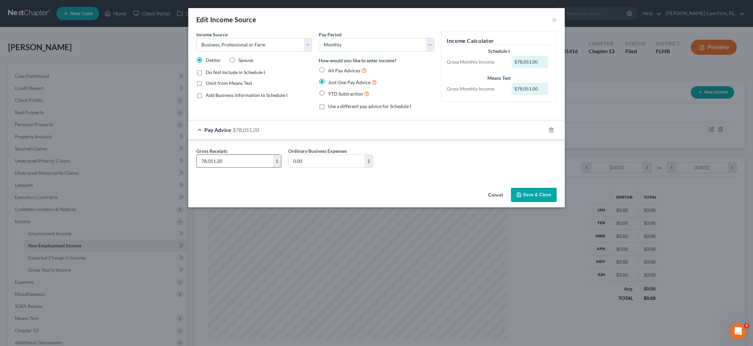
type input "78,051.20"
type input "520,848.95"
click at [303, 164] on input "520,848.95" at bounding box center [327, 161] width 76 height 13
type input "86,808.16"
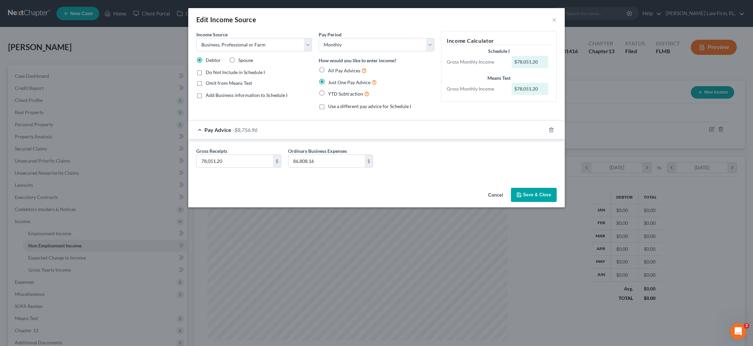
click at [538, 192] on button "Save & Close" at bounding box center [534, 195] width 46 height 14
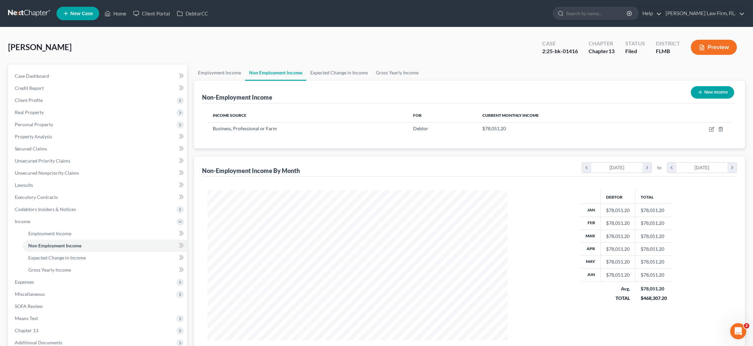
click at [706, 51] on button "Preview" at bounding box center [714, 47] width 46 height 15
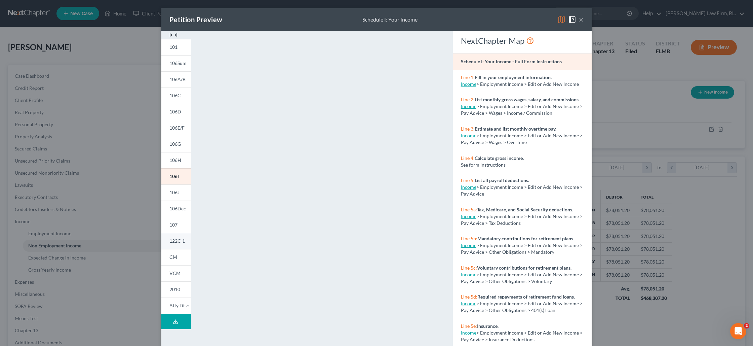
click at [182, 243] on span "122C-1" at bounding box center [176, 241] width 15 height 6
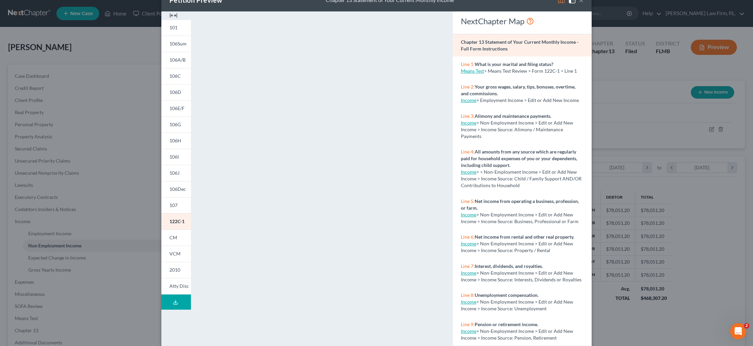
scroll to position [21, 0]
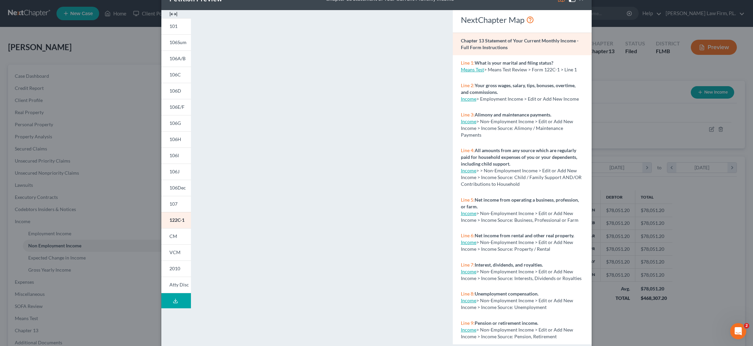
click at [630, 126] on div "Petition Preview Chapter 13 Statement of Your Current Monthly Income × 101 106S…" at bounding box center [376, 173] width 753 height 346
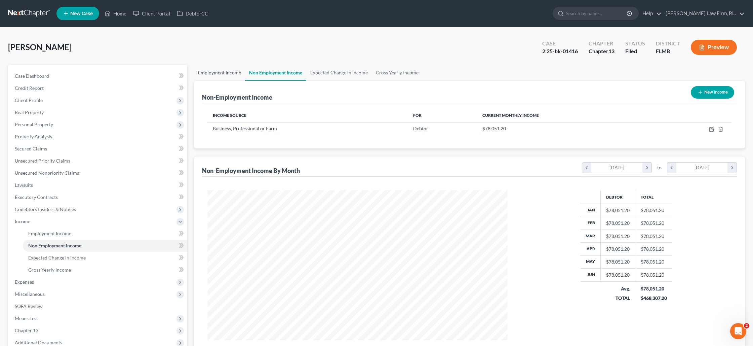
click at [231, 74] on link "Employment Income" at bounding box center [219, 73] width 51 height 16
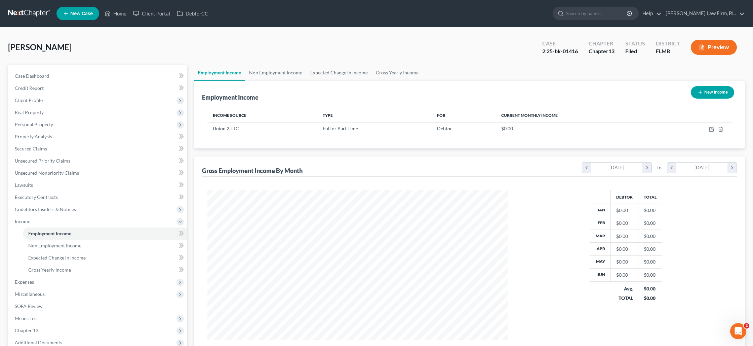
scroll to position [150, 313]
click at [711, 129] on icon "button" at bounding box center [711, 128] width 5 height 5
select select "0"
select select "9"
select select "0"
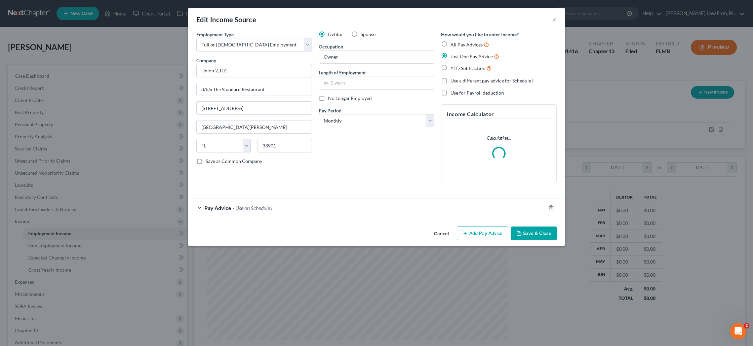
click at [532, 230] on button "Save & Close" at bounding box center [534, 233] width 46 height 14
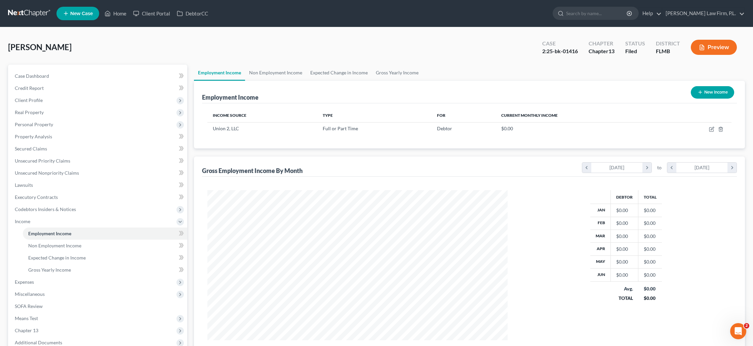
click at [701, 92] on icon "button" at bounding box center [700, 91] width 5 height 5
select select "0"
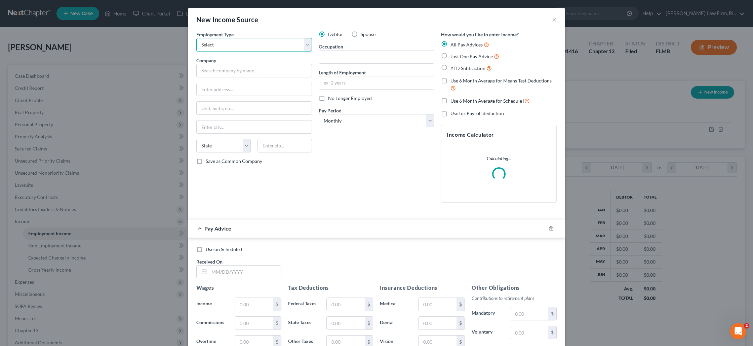
click at [242, 49] on select "Select Full or [DEMOGRAPHIC_DATA] Employment Self Employment" at bounding box center [254, 44] width 116 height 13
select select "0"
click at [196, 38] on select "Select Full or [DEMOGRAPHIC_DATA] Employment Self Employment" at bounding box center [254, 44] width 116 height 13
click at [237, 69] on input "text" at bounding box center [254, 70] width 116 height 13
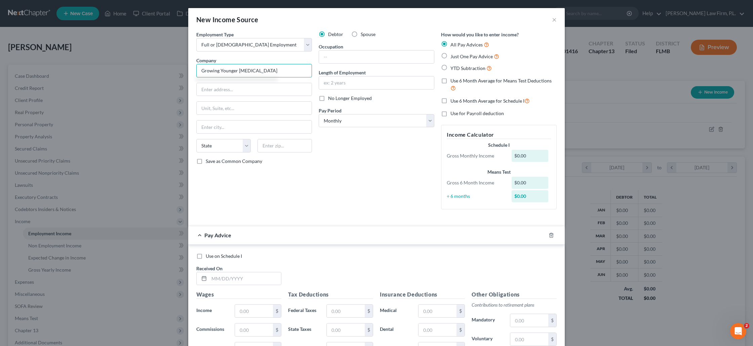
type input "Growing Younger [MEDICAL_DATA]"
click at [236, 86] on input "text" at bounding box center [254, 89] width 115 height 13
type input "& Body Works LLC"
type input "[STREET_ADDRESS]"
type input "33919"
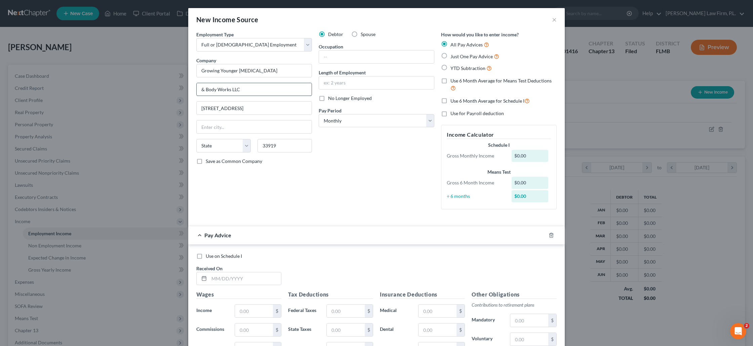
type input "[GEOGRAPHIC_DATA][PERSON_NAME]"
select select "9"
click at [361, 37] on label "Spouse" at bounding box center [368, 34] width 15 height 7
click at [364, 35] on input "Spouse" at bounding box center [366, 33] width 4 height 4
radio input "true"
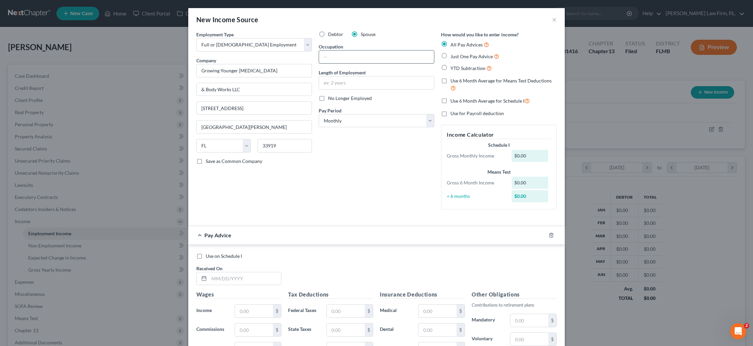
click at [350, 53] on input "text" at bounding box center [376, 56] width 115 height 13
type input "Owner"
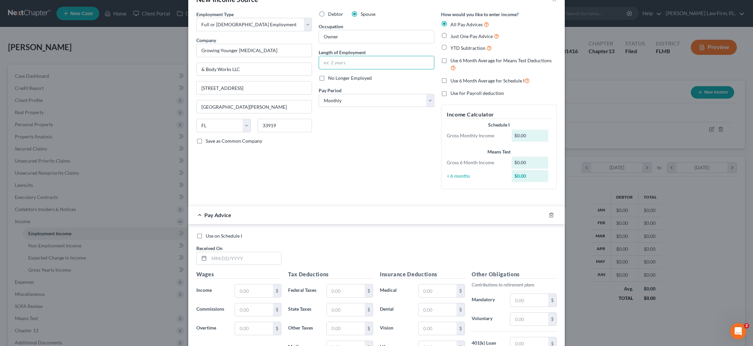
scroll to position [21, 0]
click at [451, 38] on label "Just One Pay Advice" at bounding box center [475, 36] width 49 height 8
click at [453, 36] on input "Just One Pay Advice" at bounding box center [455, 34] width 4 height 4
radio input "true"
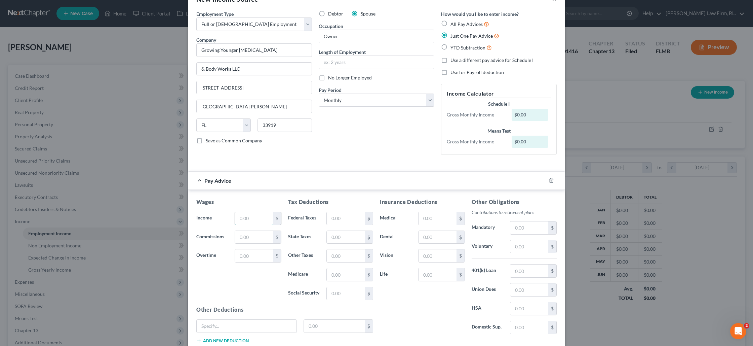
click at [251, 221] on input "text" at bounding box center [254, 218] width 38 height 13
type input "3,986.43"
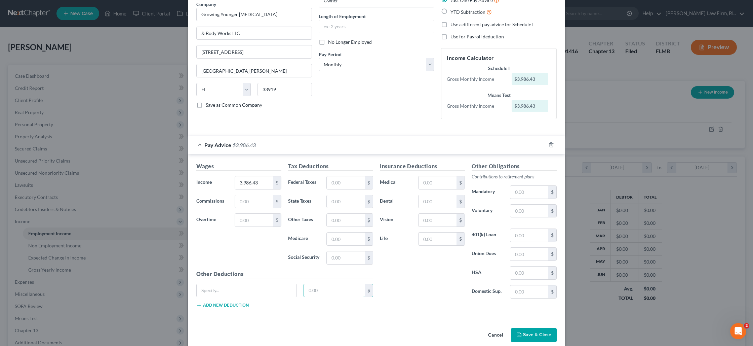
scroll to position [66, 0]
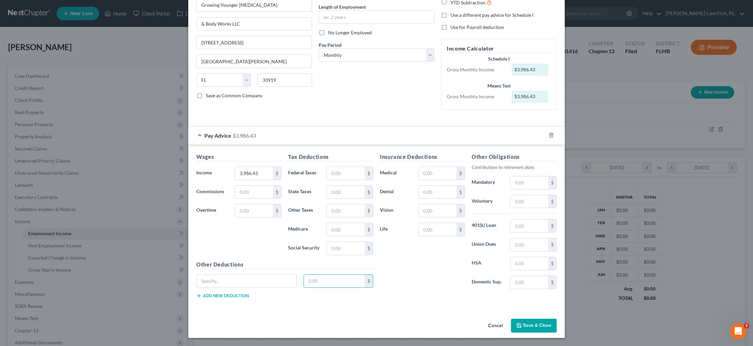
click at [524, 324] on button "Save & Close" at bounding box center [534, 325] width 46 height 14
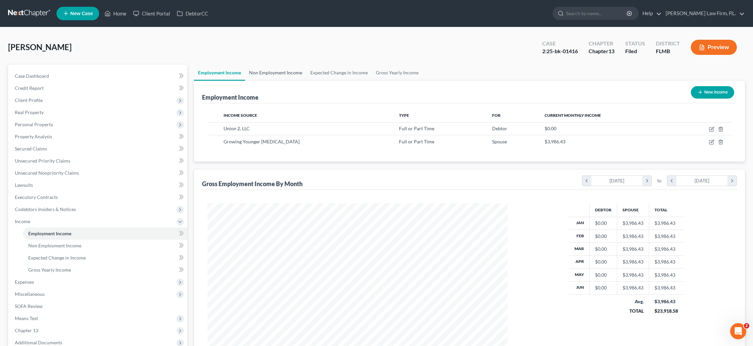
click at [295, 71] on link "Non Employment Income" at bounding box center [275, 73] width 61 height 16
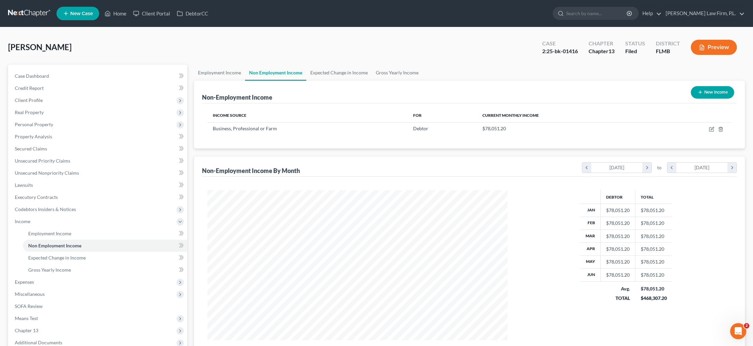
scroll to position [150, 313]
click at [321, 71] on link "Expected Change in Income" at bounding box center [339, 73] width 66 height 16
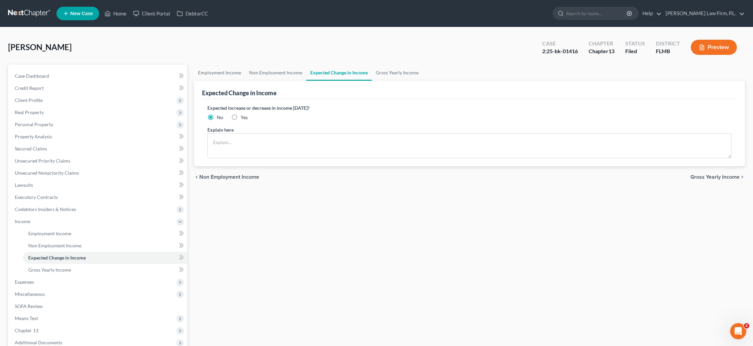
click at [241, 117] on label "Yes" at bounding box center [244, 117] width 7 height 7
click at [243, 117] on input "Yes" at bounding box center [245, 116] width 4 height 4
radio input "true"
click at [234, 142] on textarea at bounding box center [469, 145] width 524 height 25
type textarea "T"
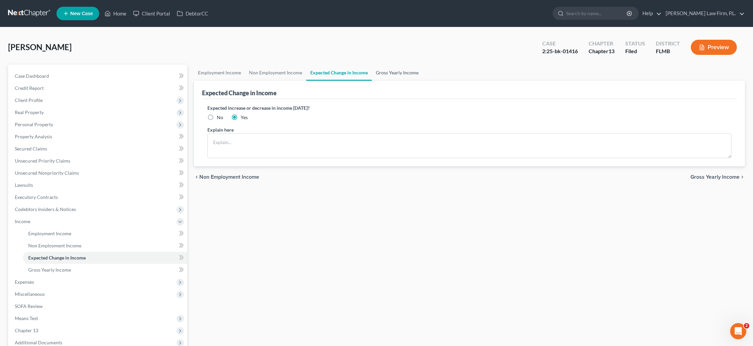
click at [400, 73] on link "Gross Yearly Income" at bounding box center [397, 73] width 51 height 16
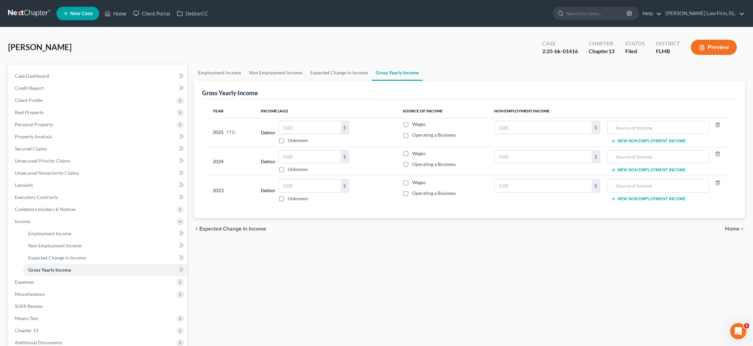
click at [412, 134] on label "Operating a Business" at bounding box center [434, 134] width 44 height 7
click at [415, 134] on input "Operating a Business" at bounding box center [417, 133] width 4 height 4
checkbox input "true"
click at [320, 130] on input "text" at bounding box center [310, 127] width 62 height 13
type input "0.00"
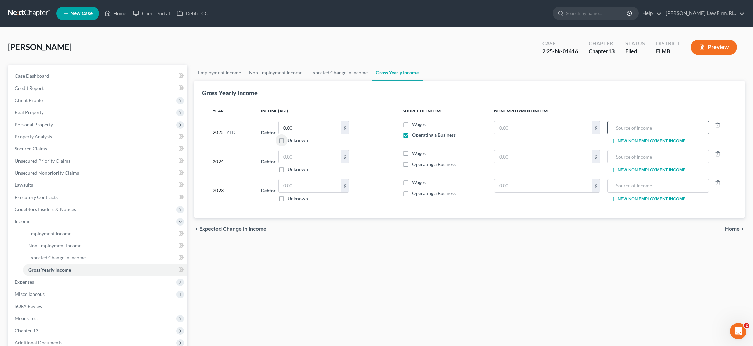
click at [614, 128] on input "text" at bounding box center [658, 127] width 94 height 13
type input "Total Business Income (Not Counting Expenses)"
click at [562, 128] on input "text" at bounding box center [543, 127] width 97 height 13
type input "468,307.19"
click at [341, 127] on div "$" at bounding box center [345, 127] width 8 height 13
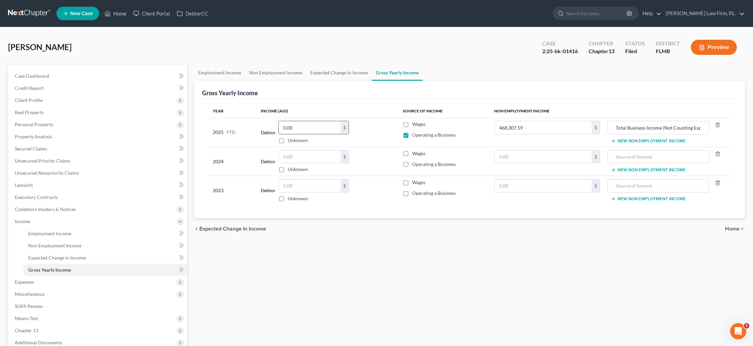
click at [312, 124] on input "0.00" at bounding box center [310, 127] width 62 height 13
click at [707, 45] on button "Preview" at bounding box center [714, 47] width 46 height 15
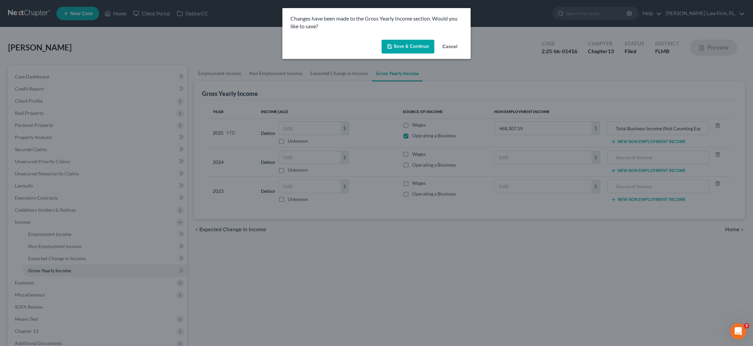
click at [411, 44] on button "Save & Continue" at bounding box center [408, 47] width 53 height 14
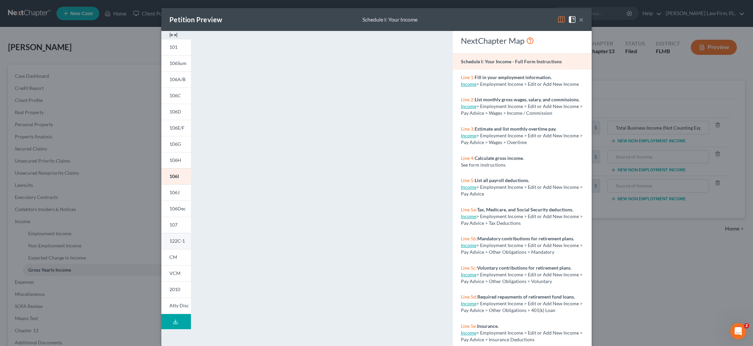
click at [179, 242] on span "122C-1" at bounding box center [176, 241] width 15 height 6
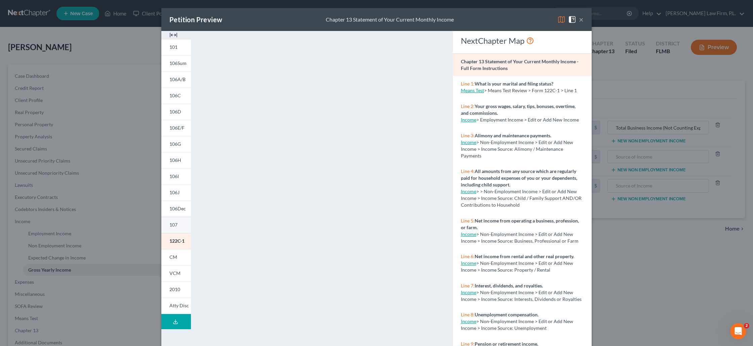
click at [188, 223] on link "107" at bounding box center [176, 225] width 30 height 16
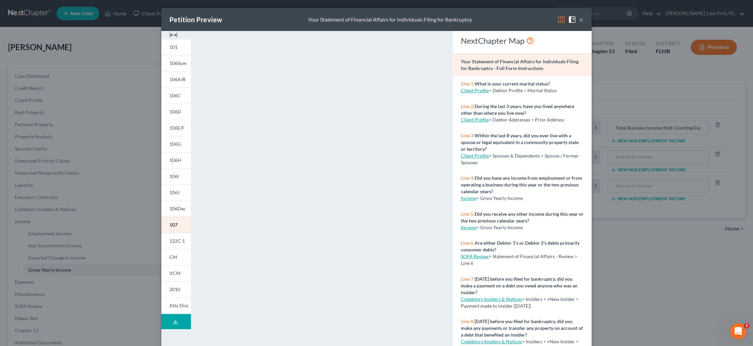
click at [581, 22] on button "×" at bounding box center [581, 19] width 5 height 8
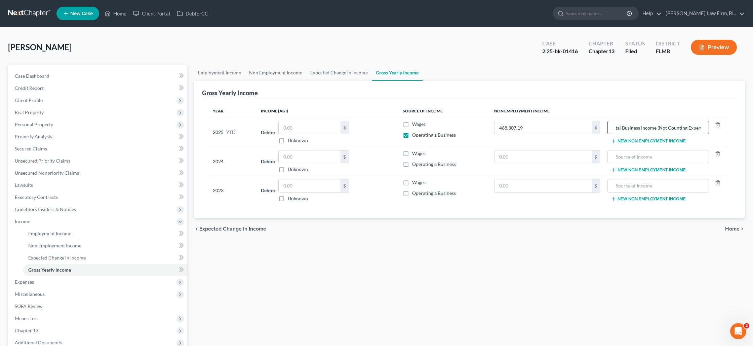
scroll to position [0, 13]
click at [680, 128] on input "Total Business Income (Not Counting Expenses)" at bounding box center [658, 127] width 94 height 13
type input "Total Business Income (Not Counting Business Costs & Expenses)"
click at [721, 53] on button "Preview" at bounding box center [714, 47] width 46 height 15
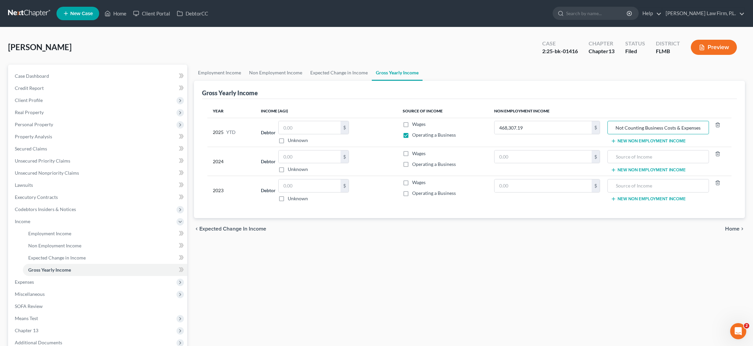
scroll to position [0, 0]
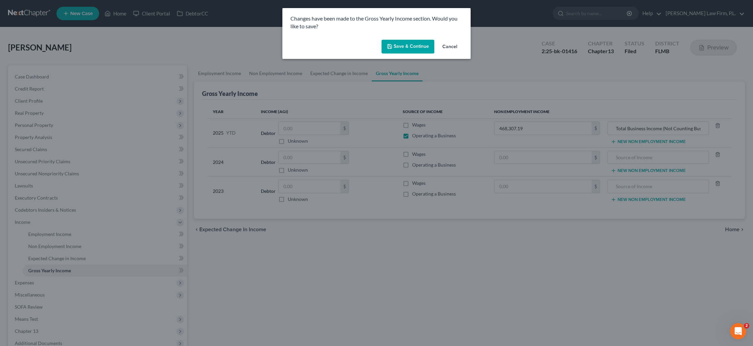
click at [421, 47] on button "Save & Continue" at bounding box center [408, 47] width 53 height 14
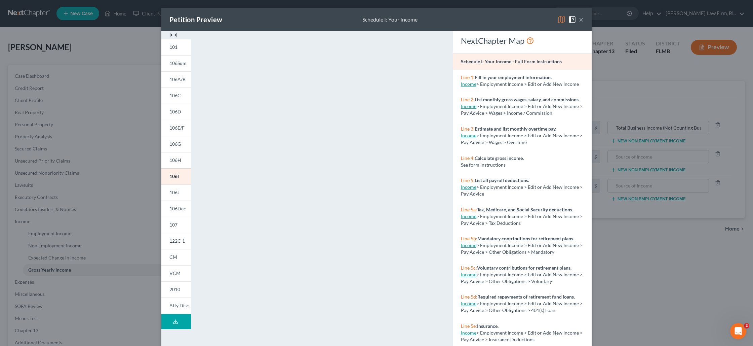
scroll to position [33, 0]
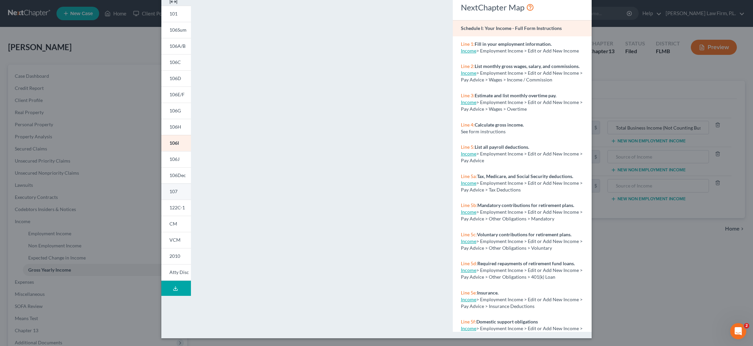
click at [174, 191] on span "107" at bounding box center [173, 191] width 8 height 6
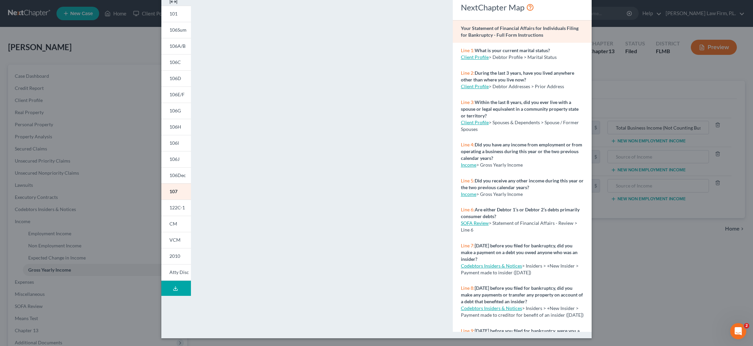
click at [637, 232] on div "Petition Preview Your Statement of Financial Affairs for Individuals Filing for…" at bounding box center [376, 173] width 753 height 346
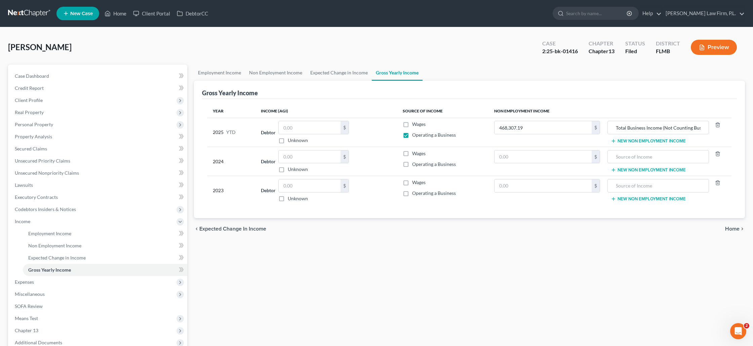
click at [412, 165] on label "Operating a Business" at bounding box center [434, 164] width 44 height 7
click at [415, 165] on input "Operating a Business" at bounding box center [417, 163] width 4 height 4
checkbox input "true"
click at [509, 159] on input "text" at bounding box center [543, 156] width 97 height 13
type input "892,857.67"
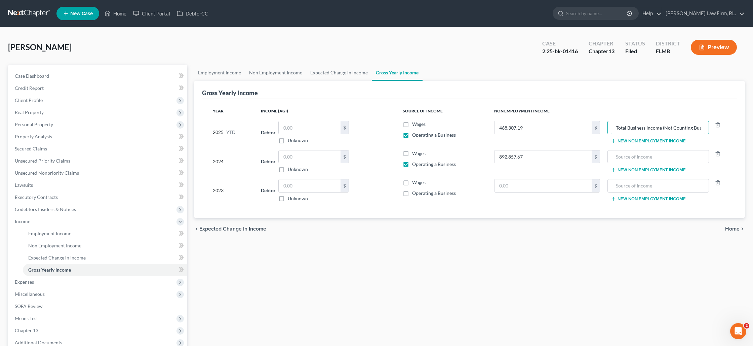
scroll to position [0, 49]
drag, startPoint x: 615, startPoint y: 127, endPoint x: 713, endPoint y: 134, distance: 98.1
click at [713, 134] on div "Total Business Income (Not Counting Business Costs & Expenses)" at bounding box center [669, 127] width 122 height 13
click at [646, 155] on input "text" at bounding box center [658, 156] width 94 height 13
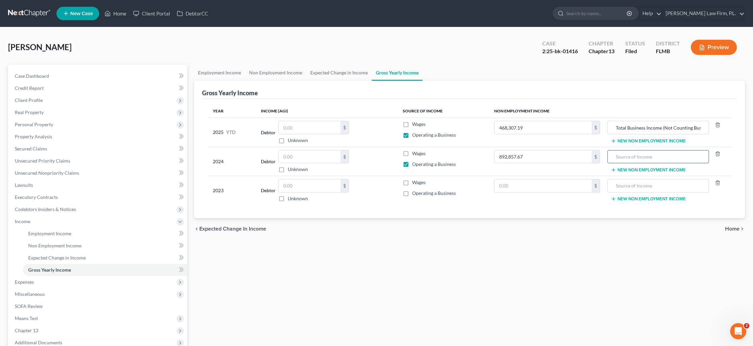
paste input "Total Business Income (Not Counting Business Costs & Expenses)"
click at [613, 157] on input "Total Business Income (Not Counting Business Costs & Expenses)" at bounding box center [658, 156] width 94 height 13
type input "Total Business Income (Not Counting Business Costs & Expenses)"
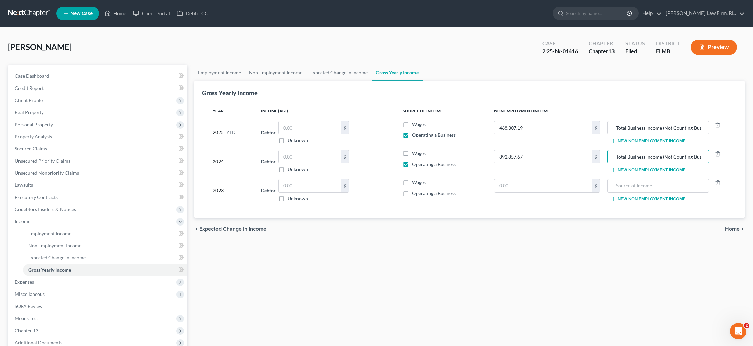
click at [711, 52] on button "Preview" at bounding box center [714, 47] width 46 height 15
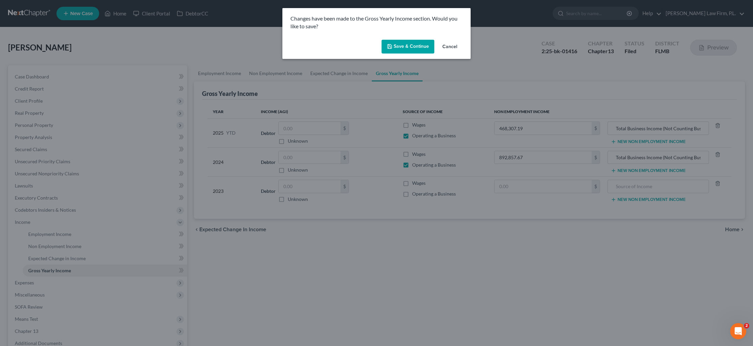
click at [390, 47] on icon "button" at bounding box center [389, 46] width 5 height 5
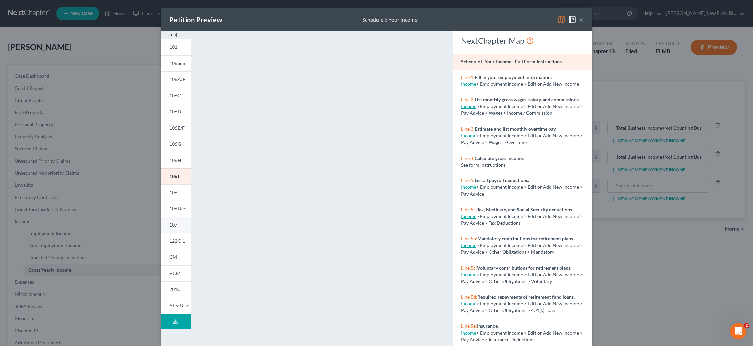
click at [177, 227] on span "107" at bounding box center [173, 225] width 8 height 6
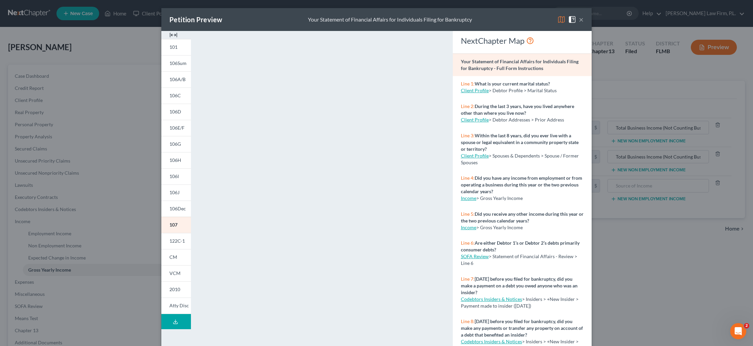
click at [616, 262] on div "Petition Preview Your Statement of Financial Affairs for Individuals Filing for…" at bounding box center [376, 173] width 753 height 346
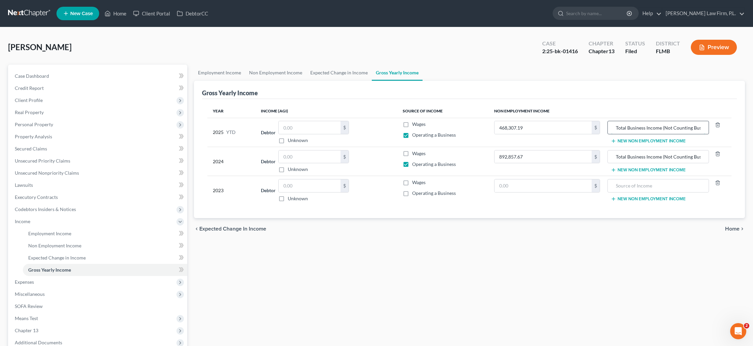
drag, startPoint x: 692, startPoint y: 128, endPoint x: 674, endPoint y: 128, distance: 17.8
click at [674, 128] on input "Total Business Income (Not Counting Business Costs & Expenses)" at bounding box center [658, 127] width 94 height 13
type input "Total Business Income (Before Deducting Business Costs & Expenses)"
drag, startPoint x: 693, startPoint y: 156, endPoint x: 664, endPoint y: 155, distance: 29.3
click at [664, 155] on input "Total Business Income (Not Counting Business Costs & Expenses)" at bounding box center [658, 156] width 94 height 13
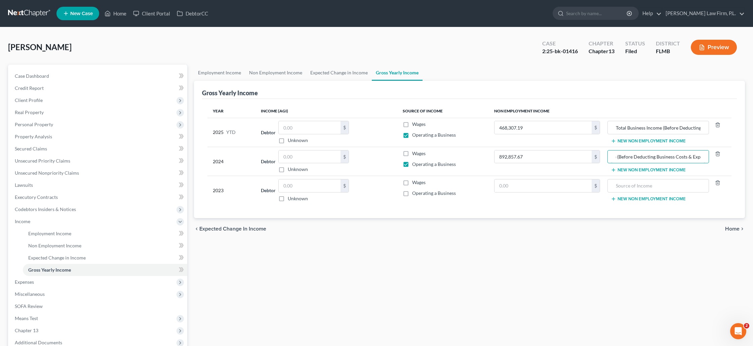
scroll to position [0, 57]
type input "Total Business Income (Before Deducting Business Costs & Expenses)"
click at [622, 187] on input "text" at bounding box center [658, 185] width 94 height 13
type input "Total Income 2023 Individual Return"
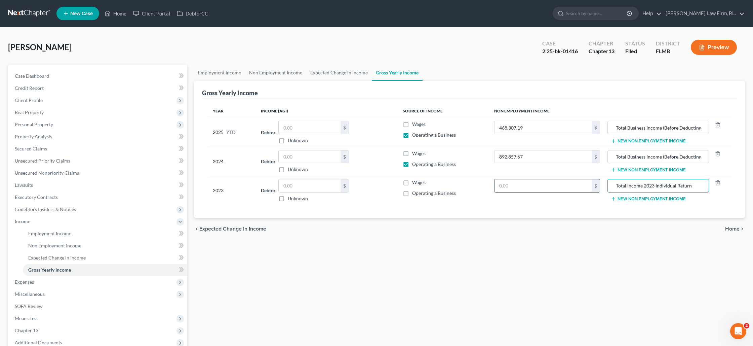
click at [565, 187] on input "text" at bounding box center [543, 185] width 97 height 13
type input "26,154"
click at [412, 193] on label "Operating a Business" at bounding box center [434, 193] width 44 height 7
click at [415, 193] on input "Operating a Business" at bounding box center [417, 192] width 4 height 4
checkbox input "true"
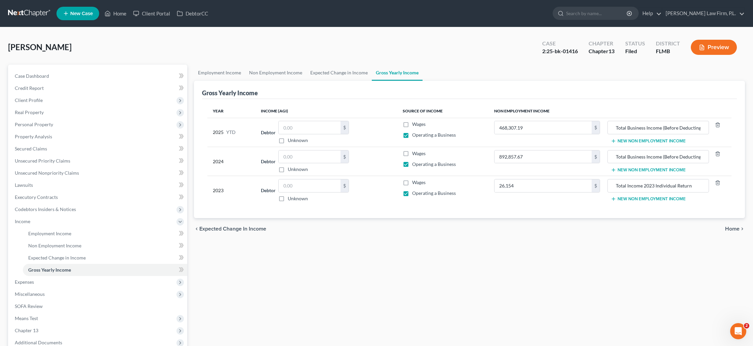
click at [707, 51] on button "Preview" at bounding box center [714, 47] width 46 height 15
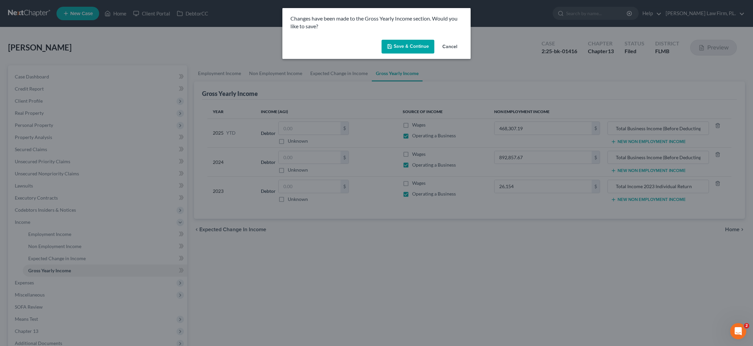
click at [414, 48] on button "Save & Continue" at bounding box center [408, 47] width 53 height 14
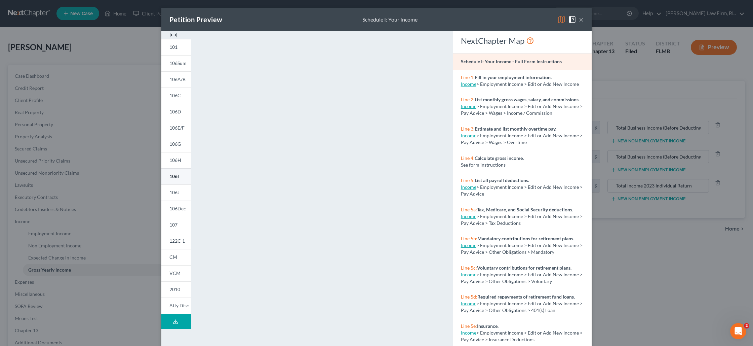
click at [175, 179] on link "106I" at bounding box center [176, 176] width 30 height 16
click at [185, 194] on link "106J" at bounding box center [176, 192] width 30 height 16
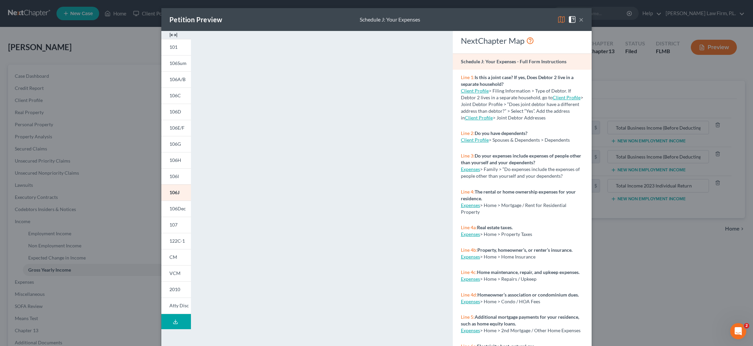
click at [56, 280] on div "Petition Preview Schedule J: Your Expenses × 101 106Sum 106A/B 106C 106D 106E/F…" at bounding box center [376, 173] width 753 height 346
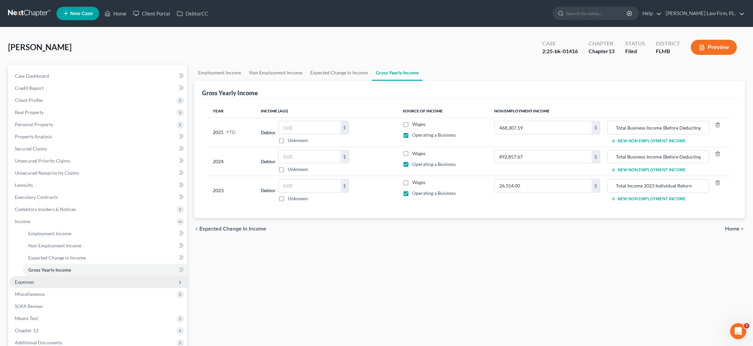
click at [56, 279] on span "Expenses" at bounding box center [98, 282] width 178 height 12
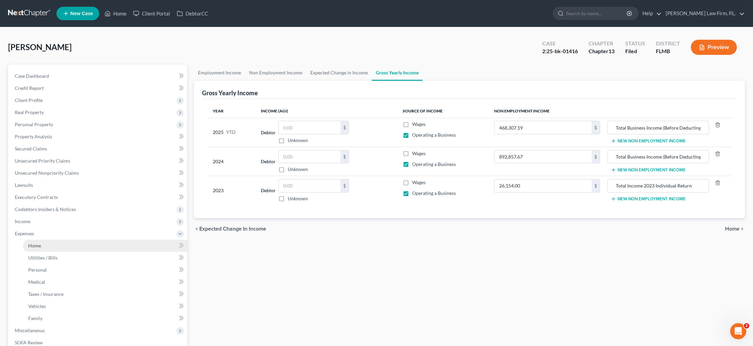
click at [59, 243] on link "Home" at bounding box center [105, 245] width 164 height 12
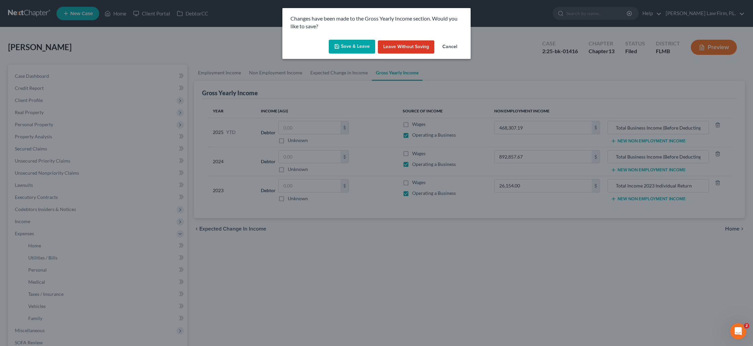
click at [342, 45] on button "Save & Leave" at bounding box center [352, 47] width 46 height 14
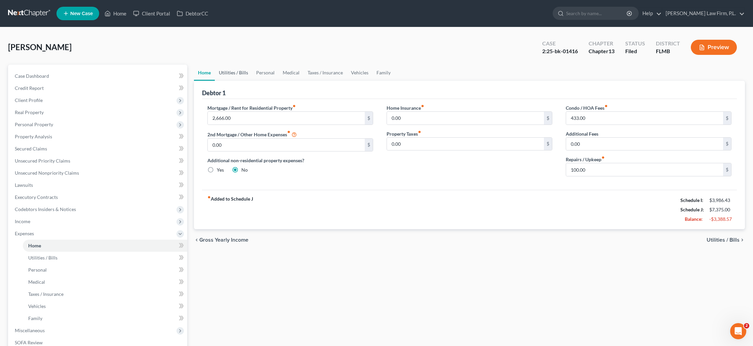
click at [239, 75] on link "Utilities / Bills" at bounding box center [233, 73] width 37 height 16
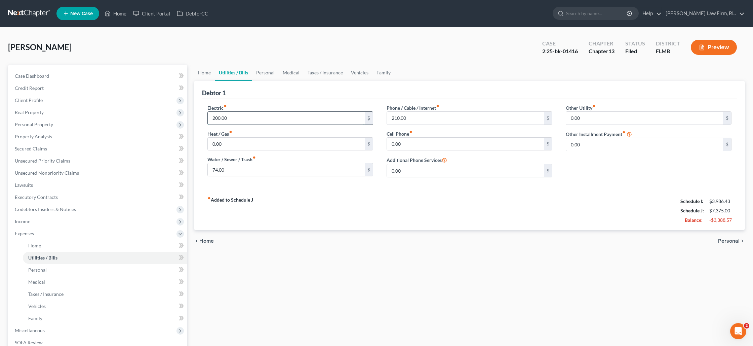
click at [231, 119] on input "200.00" at bounding box center [286, 118] width 157 height 13
type input "150"
click at [261, 73] on link "Personal" at bounding box center [265, 73] width 27 height 16
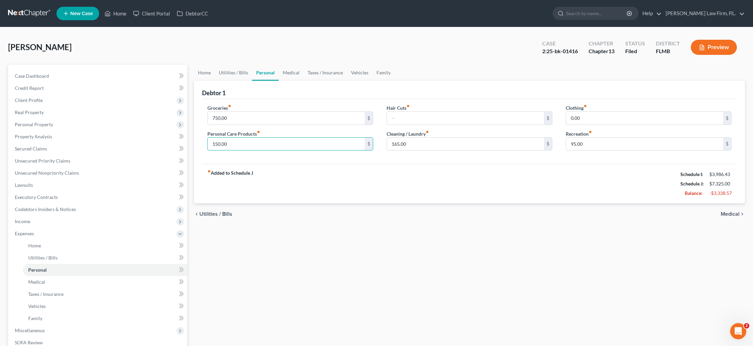
drag, startPoint x: 235, startPoint y: 144, endPoint x: 199, endPoint y: 142, distance: 36.0
click at [199, 143] on div "Debtor 1 Groceries fiber_manual_record 750.00 $ Personal Care Products fiber_ma…" at bounding box center [469, 142] width 551 height 123
click at [221, 144] on input "150.00" at bounding box center [286, 144] width 157 height 13
type input "55"
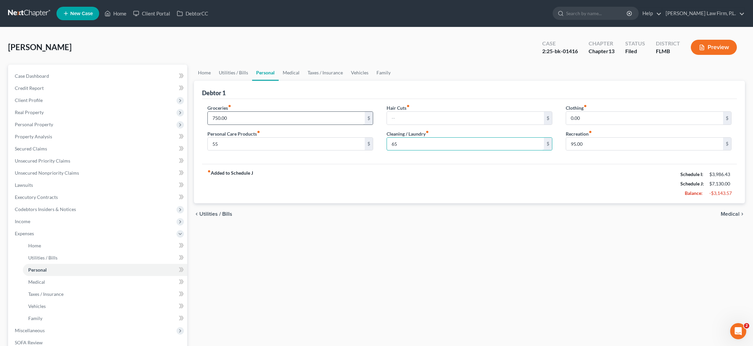
type input "65"
type input "75"
click at [282, 74] on link "Medical" at bounding box center [291, 73] width 25 height 16
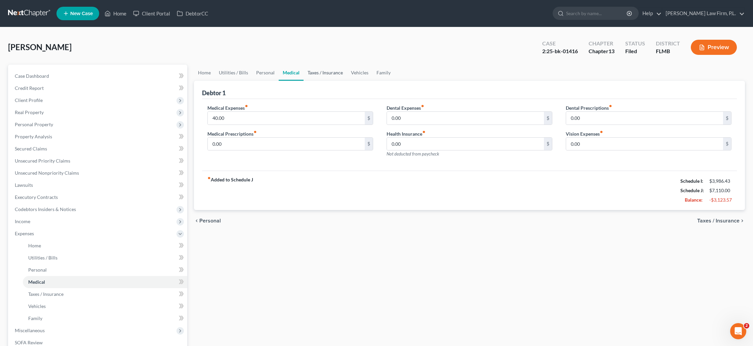
click at [310, 74] on link "Taxes / Insurance" at bounding box center [325, 73] width 43 height 16
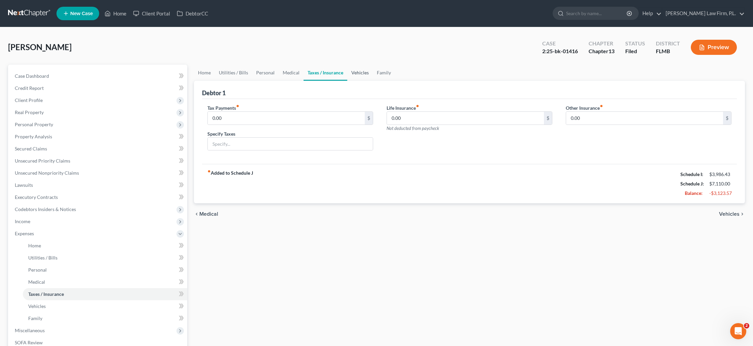
click at [353, 73] on link "Vehicles" at bounding box center [360, 73] width 26 height 16
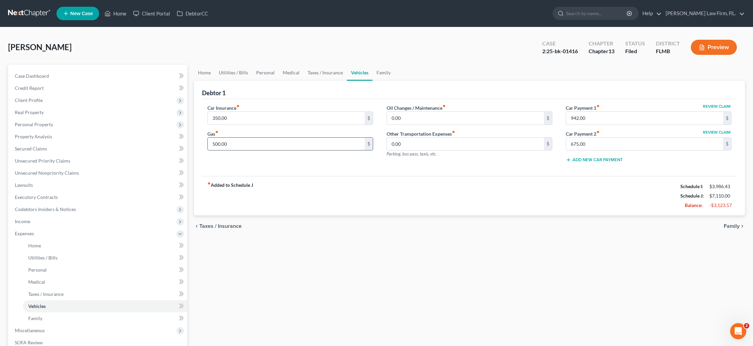
click at [238, 144] on input "500.00" at bounding box center [286, 144] width 157 height 13
type input "400"
click at [380, 75] on link "Family" at bounding box center [384, 73] width 22 height 16
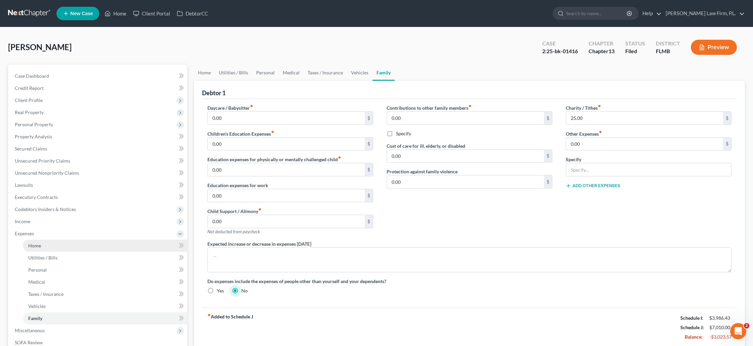
click at [59, 244] on link "Home" at bounding box center [105, 245] width 164 height 12
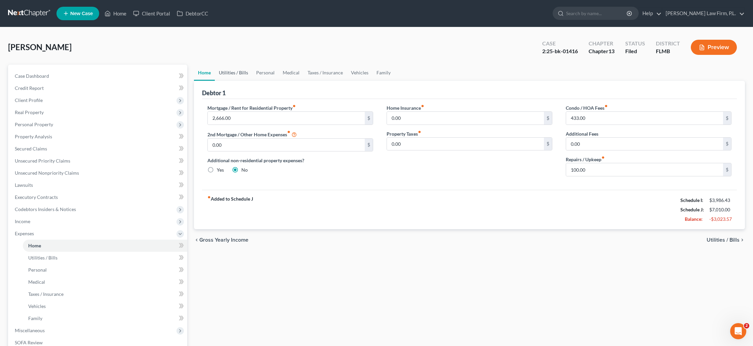
click at [233, 76] on link "Utilities / Bills" at bounding box center [233, 73] width 37 height 16
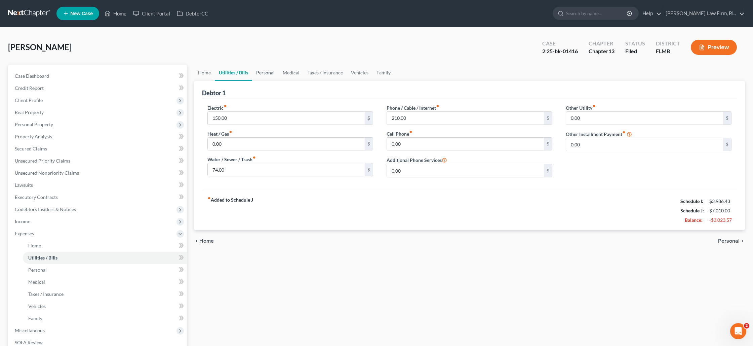
click at [257, 75] on link "Personal" at bounding box center [265, 73] width 27 height 16
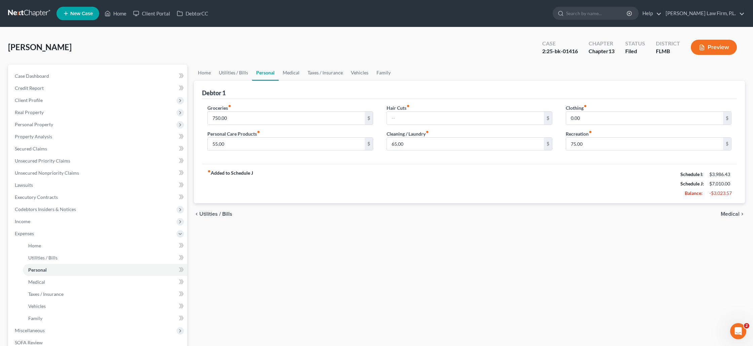
click at [725, 49] on button "Preview" at bounding box center [714, 47] width 46 height 15
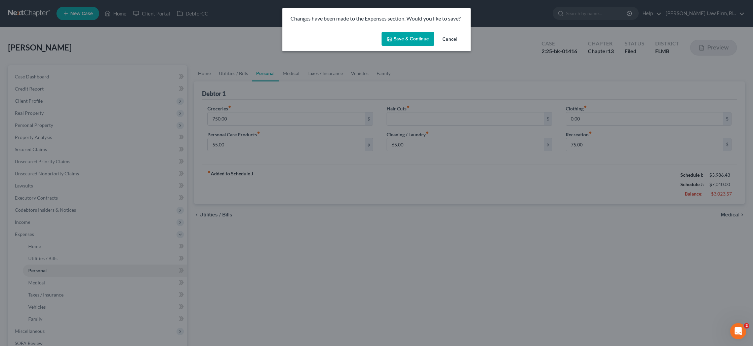
click at [395, 40] on button "Save & Continue" at bounding box center [408, 39] width 53 height 14
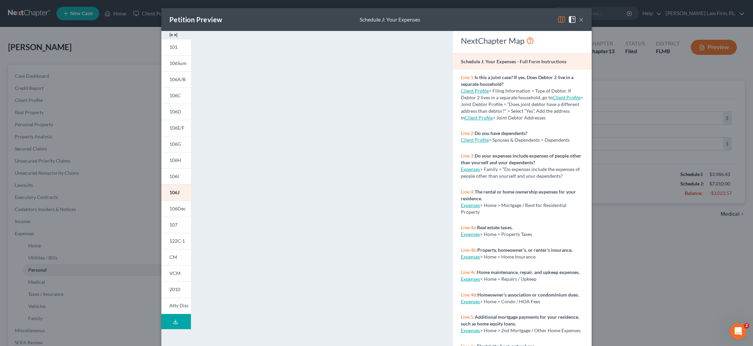
click at [56, 260] on div "Petition Preview Schedule J: Your Expenses × 101 106Sum 106A/B 106C 106D 106E/F…" at bounding box center [376, 173] width 753 height 346
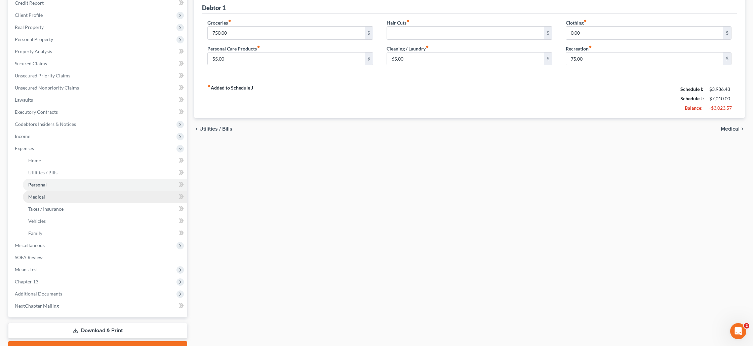
scroll to position [87, 0]
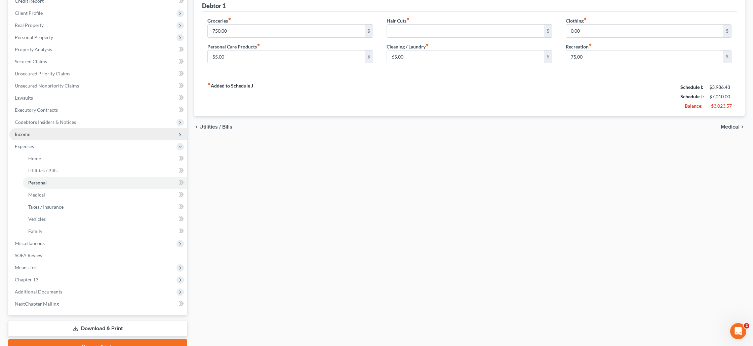
click at [32, 134] on span "Income" at bounding box center [98, 134] width 178 height 12
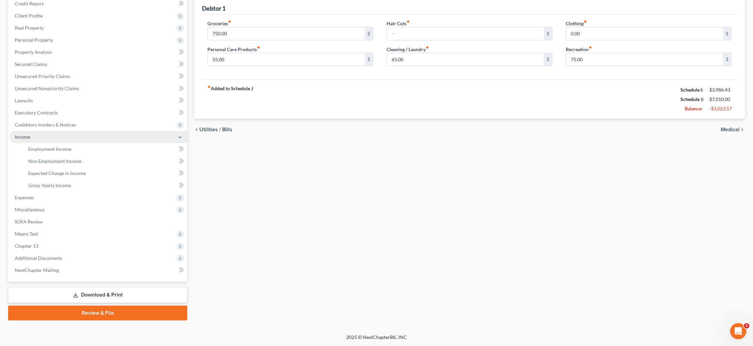
scroll to position [84, 0]
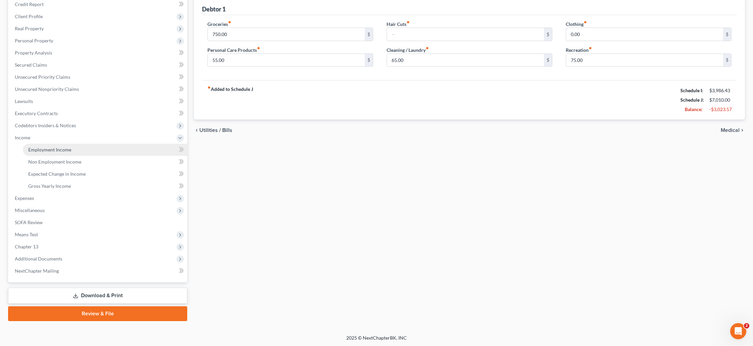
click at [61, 150] on span "Employment Income" at bounding box center [49, 150] width 43 height 6
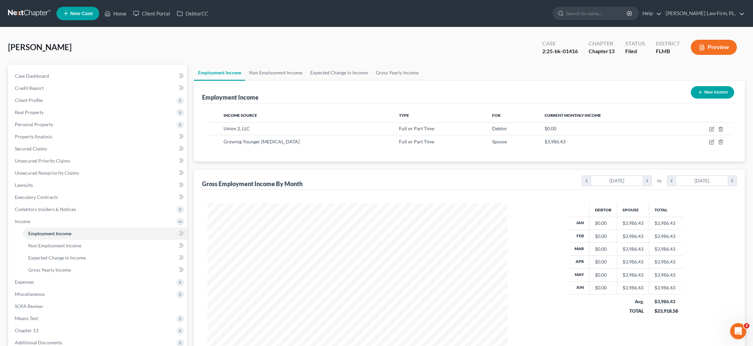
scroll to position [150, 313]
click at [334, 73] on link "Expected Change in Income" at bounding box center [339, 73] width 66 height 16
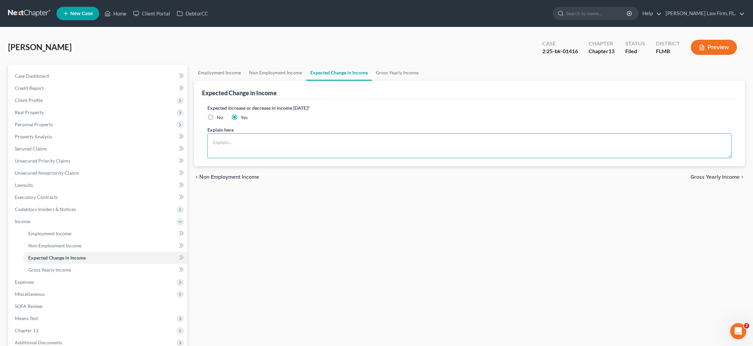
click at [227, 139] on textarea at bounding box center [469, 145] width 524 height 25
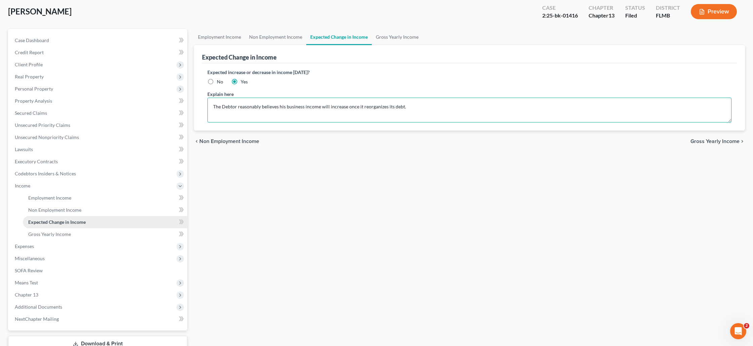
scroll to position [48, 0]
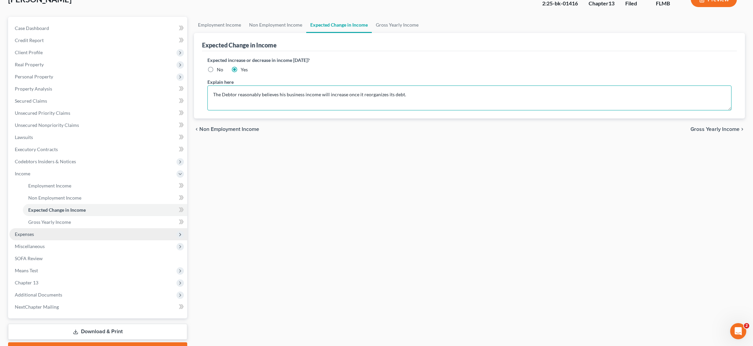
type textarea "The Debtor reasonably believes his business income will increase once it reorga…"
click at [97, 233] on span "Expenses" at bounding box center [98, 234] width 178 height 12
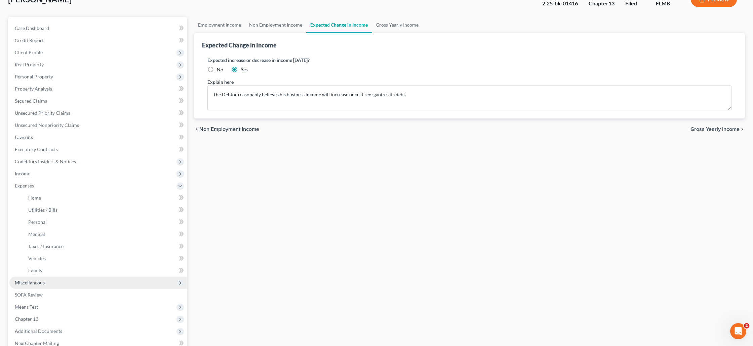
click at [39, 285] on span "Miscellaneous" at bounding box center [30, 282] width 30 height 6
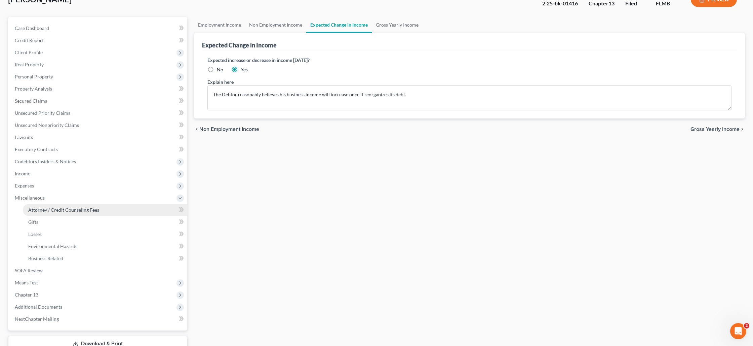
click at [58, 209] on span "Attorney / Credit Counseling Fees" at bounding box center [63, 210] width 71 height 6
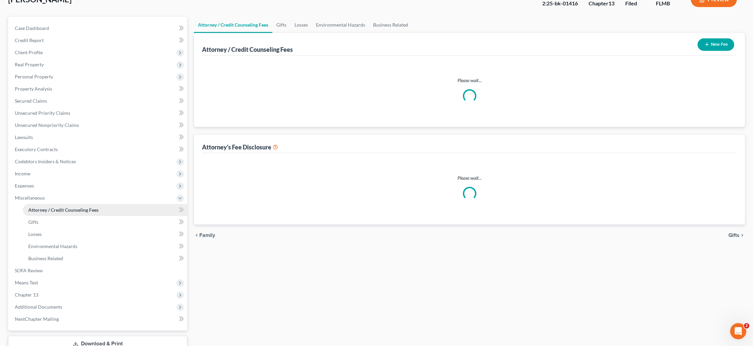
scroll to position [3, 0]
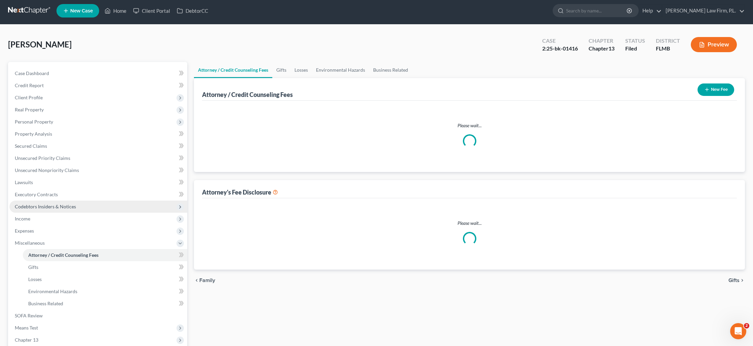
select select "0"
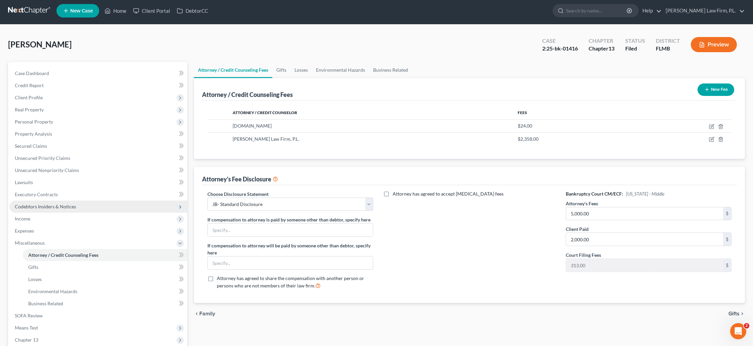
scroll to position [0, 0]
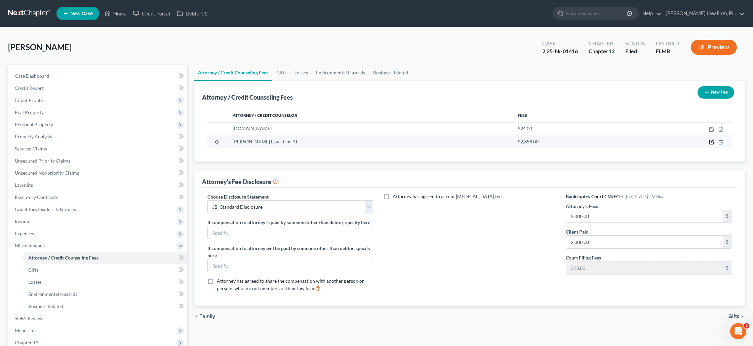
click at [713, 143] on icon "button" at bounding box center [711, 141] width 5 height 5
select select "9"
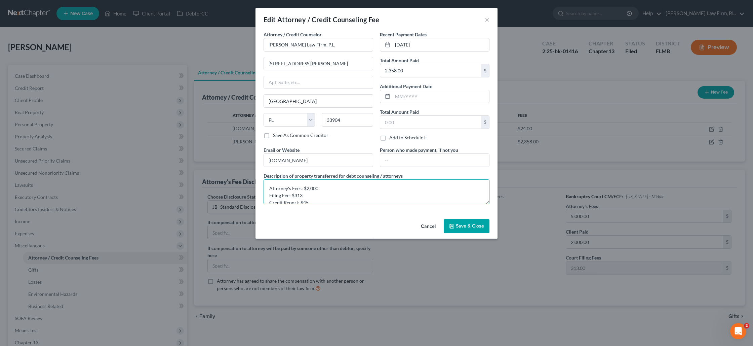
click at [317, 186] on textarea "Attorney's Fees: $2,000 Filing Fee: $313 Credit Report: $45" at bounding box center [377, 191] width 226 height 25
click at [319, 187] on textarea "Attorney's Fees: $2,025 Filing Fee: $313 Credit Report: $45" at bounding box center [377, 191] width 226 height 25
type textarea "Attorney's Fees: $2,000 Filing Fee: $313 Credit Report: $45"
click at [473, 226] on span "Save & Close" at bounding box center [470, 226] width 28 height 6
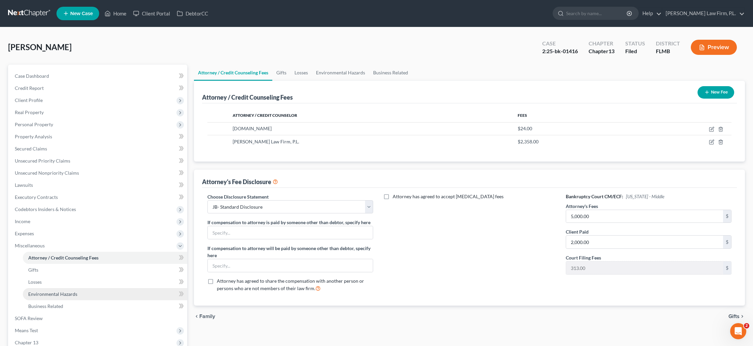
scroll to position [6, 0]
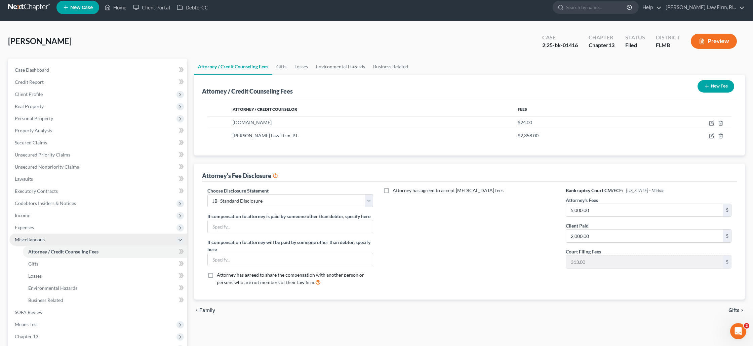
click at [32, 236] on span "Miscellaneous" at bounding box center [30, 239] width 30 height 6
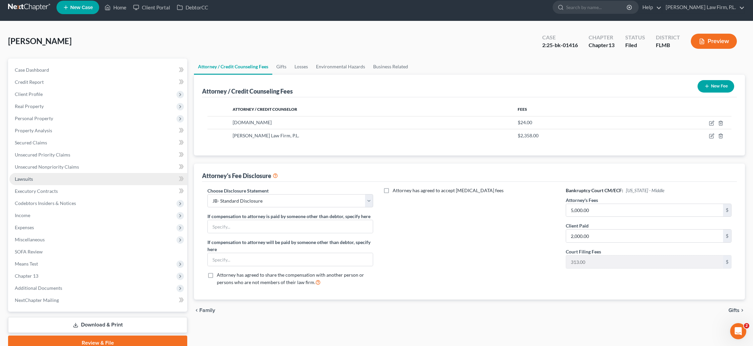
click at [31, 179] on span "Lawsuits" at bounding box center [24, 179] width 18 height 6
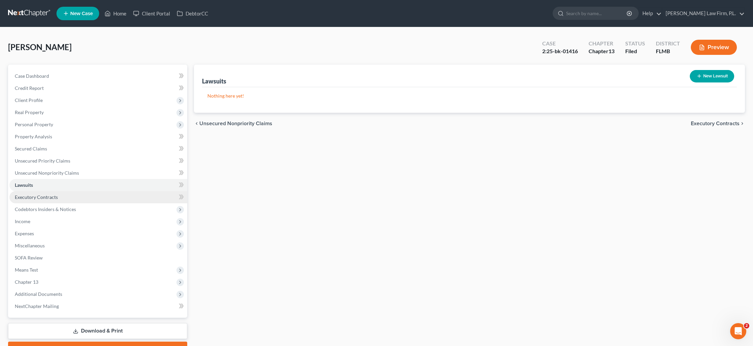
click at [44, 196] on span "Executory Contracts" at bounding box center [36, 197] width 43 height 6
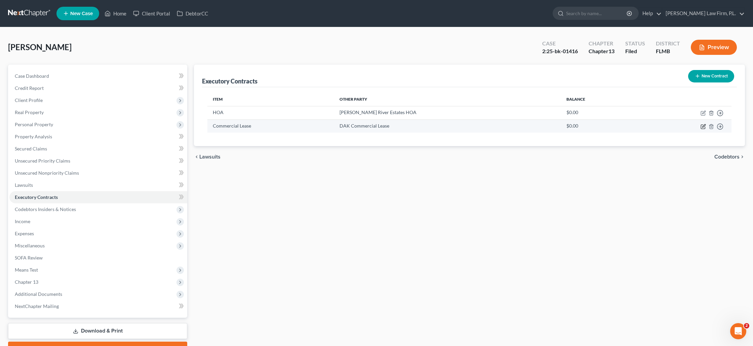
click at [703, 127] on icon "button" at bounding box center [704, 125] width 3 height 3
select select "0"
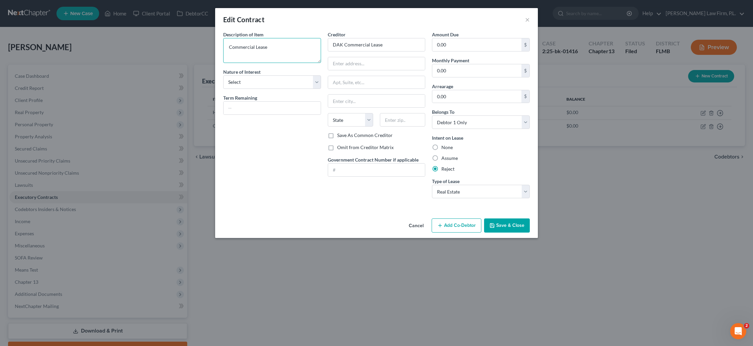
drag, startPoint x: 269, startPoint y: 48, endPoint x: 226, endPoint y: 48, distance: 43.4
click at [226, 48] on textarea "Commercial Lease" at bounding box center [272, 50] width 98 height 25
click at [236, 47] on textarea "Peronsal Guarantee for Commercial Lease" at bounding box center [272, 50] width 98 height 25
click at [244, 48] on textarea "Personsal Guarantee for Commercial Lease" at bounding box center [272, 50] width 98 height 25
type textarea "Personnal Guarantee for Commercial Lease"
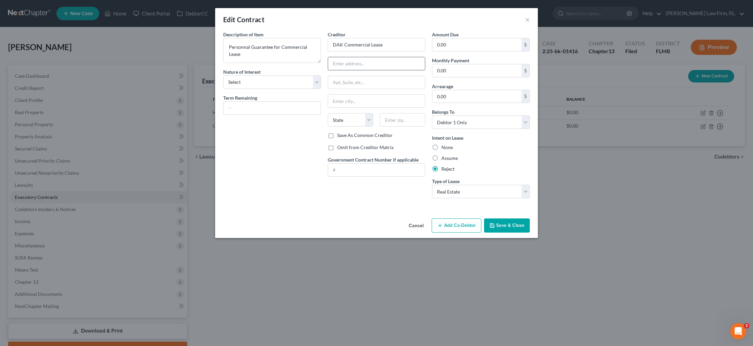
click at [346, 67] on input "text" at bounding box center [376, 63] width 97 height 13
drag, startPoint x: 383, startPoint y: 47, endPoint x: 331, endPoint y: 45, distance: 51.5
click at [331, 45] on input "DAK Commercial Lease" at bounding box center [377, 44] width 98 height 13
type input "Back Bay Resorts SWF LLC"
type input "2"
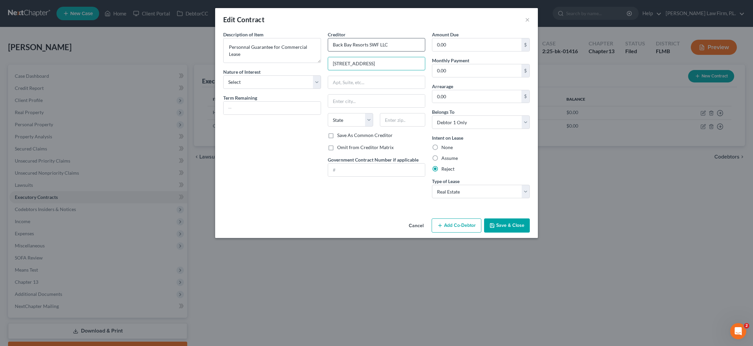
type input "[STREET_ADDRESS]"
type input "33901"
type input "[GEOGRAPHIC_DATA][PERSON_NAME]"
select select "9"
click at [337, 135] on label "Save As Common Creditor" at bounding box center [364, 135] width 55 height 7
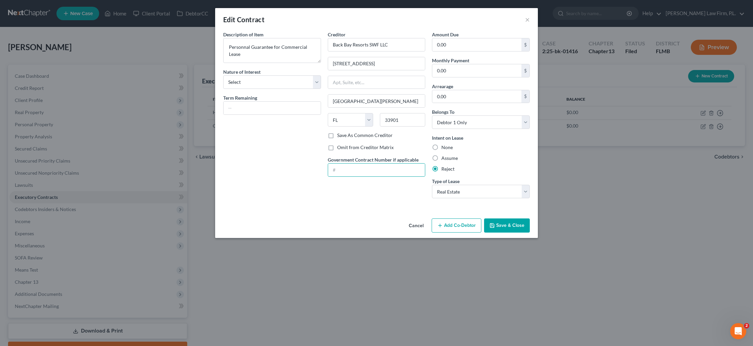
click at [340, 135] on input "Save As Common Creditor" at bounding box center [342, 134] width 4 height 4
checkbox input "true"
click at [466, 122] on select "Select Debtor 1 Only Debtor 2 Only Debtor 1 And Debtor 2 Only At Least One Of T…" at bounding box center [481, 121] width 98 height 13
select select "3"
click at [432, 115] on select "Select Debtor 1 Only Debtor 2 Only Debtor 1 And Debtor 2 Only At Least One Of T…" at bounding box center [481, 121] width 98 height 13
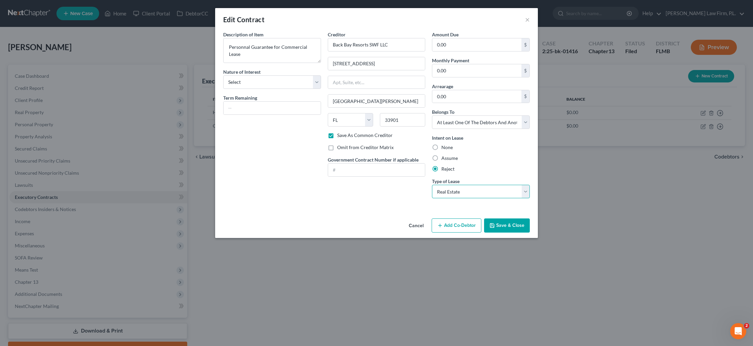
click at [507, 196] on select "Select Real Estate Car Other" at bounding box center [481, 191] width 98 height 13
click at [432, 185] on select "Select Real Estate Car Other" at bounding box center [481, 191] width 98 height 13
click at [466, 193] on select "Select Real Estate Car Other" at bounding box center [481, 191] width 98 height 13
select select "0"
click at [432, 185] on select "Select Real Estate Car Other" at bounding box center [481, 191] width 98 height 13
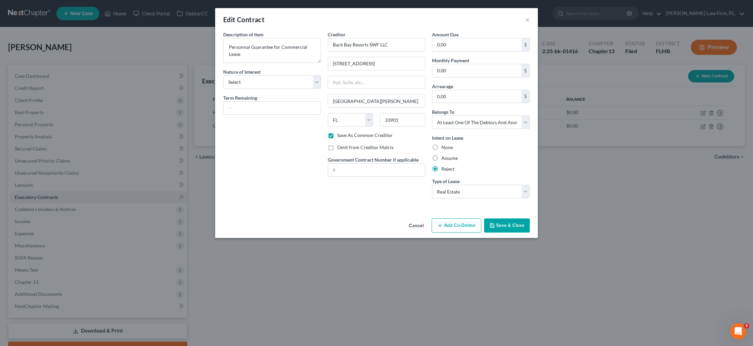
click at [501, 224] on button "Save & Close" at bounding box center [507, 225] width 46 height 14
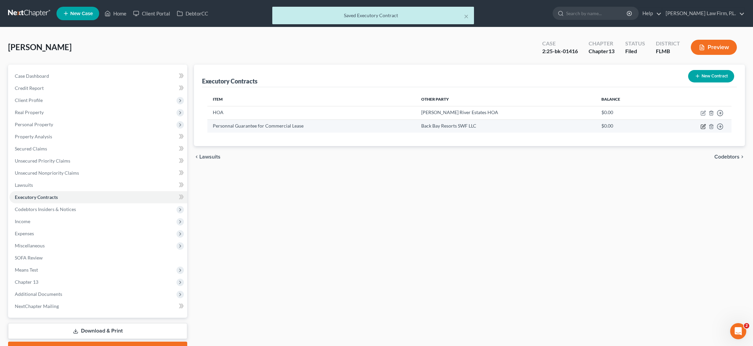
click at [704, 126] on icon "button" at bounding box center [704, 125] width 3 height 3
select select "9"
select select "3"
select select "0"
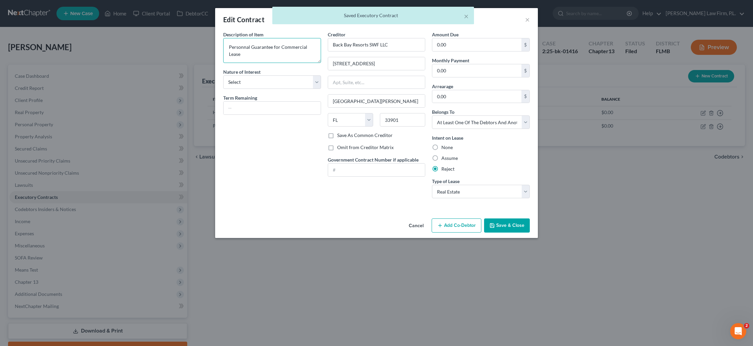
click at [246, 53] on textarea "Personnal Guarantee for Commercial Lease" at bounding box center [272, 50] width 98 height 25
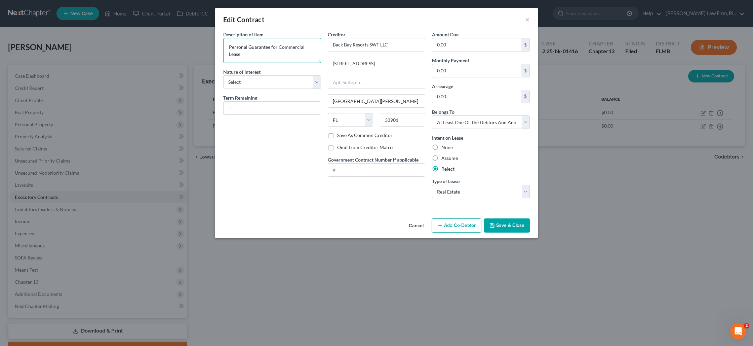
click at [259, 55] on textarea "Personal Guarantee for Commercial Lease" at bounding box center [272, 50] width 98 height 25
type textarea "Personal Guarantee for Commercial Lease (Debtor's business will continue to pay…"
click at [262, 84] on select "Select Purchaser Agent Lessor Lessee" at bounding box center [272, 81] width 98 height 13
click at [505, 225] on button "Save & Close" at bounding box center [507, 225] width 46 height 14
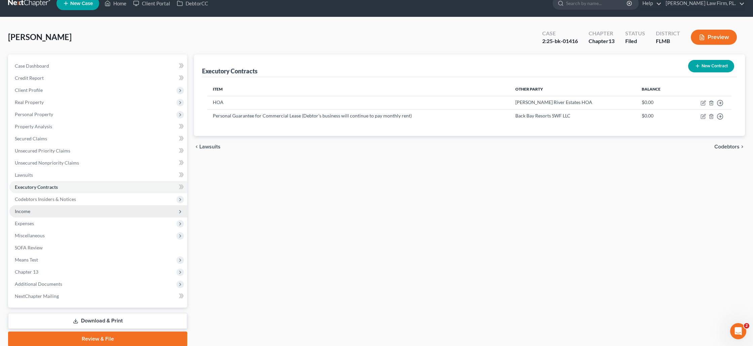
scroll to position [12, 0]
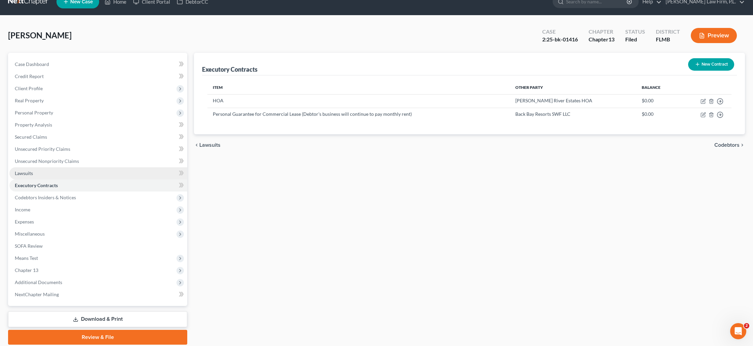
click at [41, 174] on link "Lawsuits" at bounding box center [98, 173] width 178 height 12
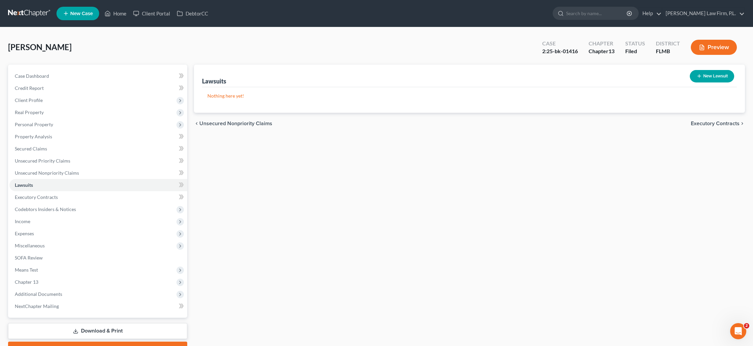
click at [711, 74] on button "New Lawsuit" at bounding box center [712, 76] width 44 height 12
select select "0"
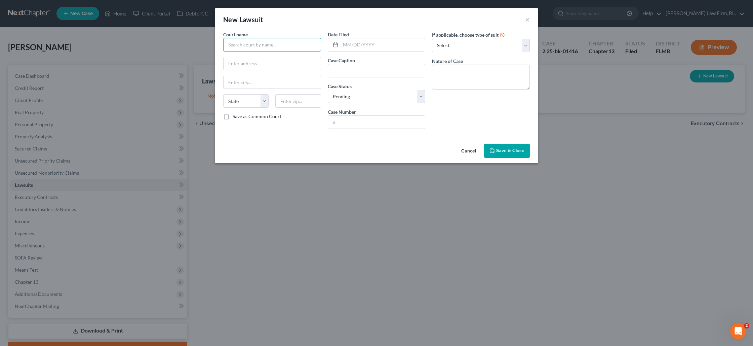
click at [241, 44] on input "text" at bounding box center [272, 44] width 98 height 13
type input "U"
type input "S"
type input "Supreme Court"
type input "State of New Yortk"
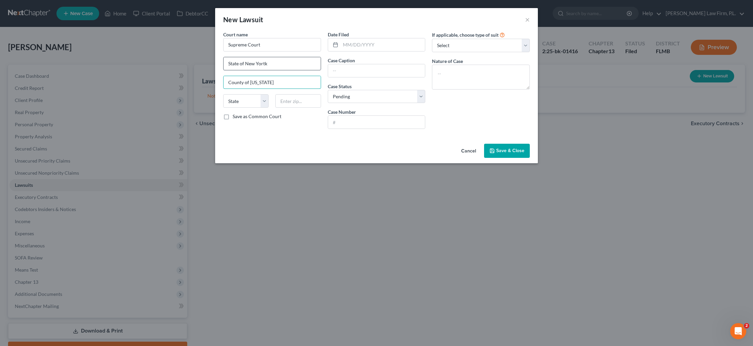
type input "County of [US_STATE]"
click at [264, 62] on input "State of New Yortk" at bounding box center [272, 63] width 97 height 13
type input "State of [US_STATE]"
click at [349, 70] on input "text" at bounding box center [376, 70] width 97 height 13
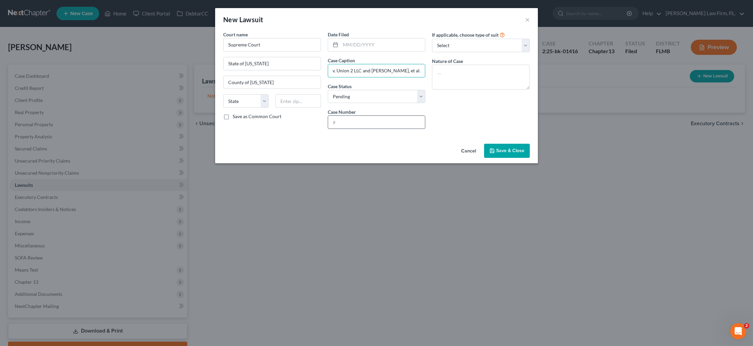
type input "Uptown Fund LLC v. Union 2 LLC and [PERSON_NAME], et al."
click at [346, 120] on input "text" at bounding box center [376, 122] width 97 height 13
type input "EC2025-39128"
click at [439, 71] on textarea at bounding box center [481, 77] width 98 height 25
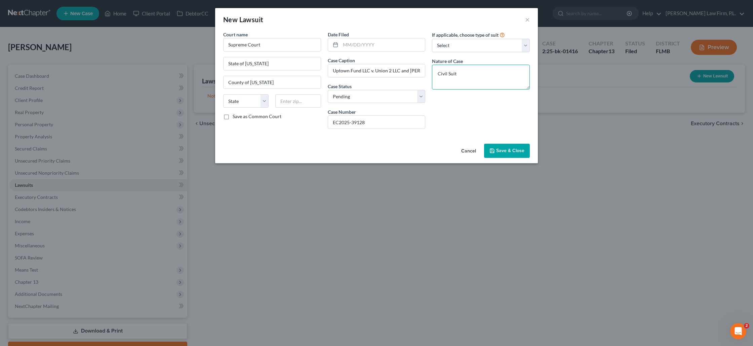
type textarea "Civil Suit"
click at [501, 150] on span "Save & Close" at bounding box center [510, 151] width 28 height 6
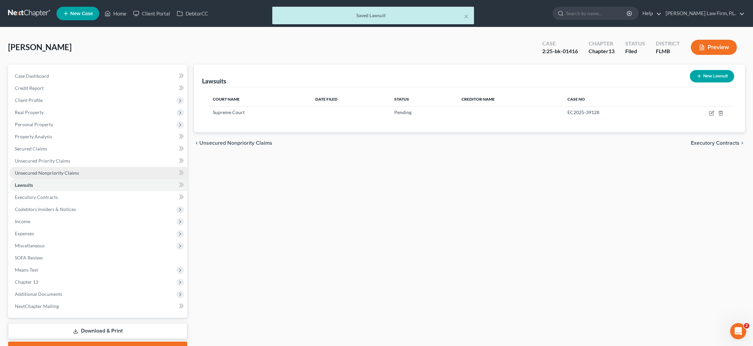
click at [39, 172] on span "Unsecured Nonpriority Claims" at bounding box center [47, 173] width 64 height 6
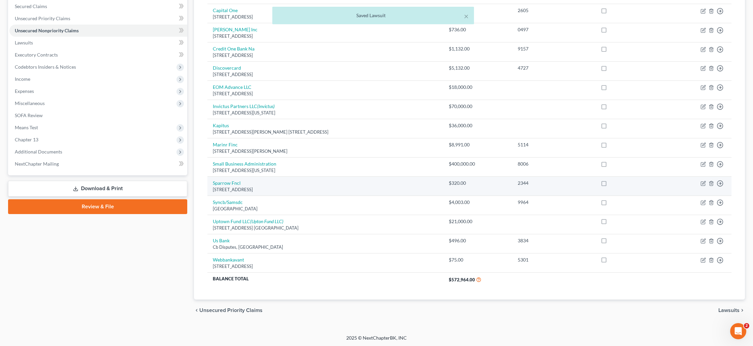
scroll to position [143, 0]
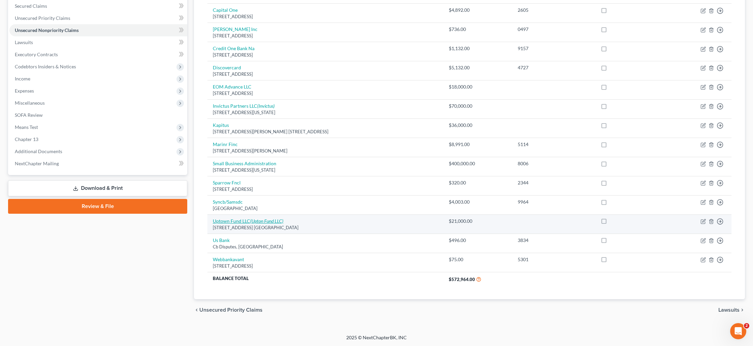
click at [267, 219] on icon "(Upton Fund LLC)" at bounding box center [266, 221] width 33 height 6
select select "9"
select select "3"
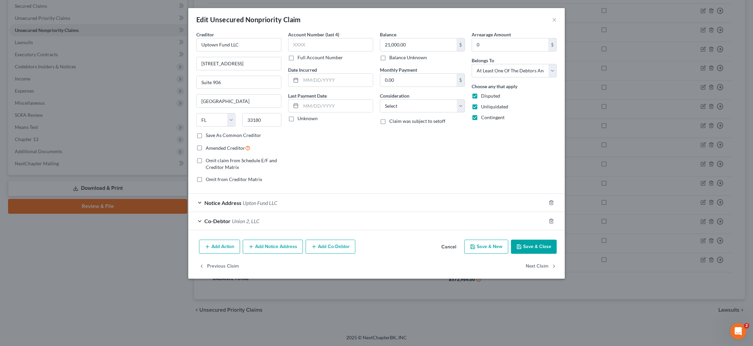
click at [258, 203] on span "Upton Fund LLC" at bounding box center [260, 202] width 35 height 6
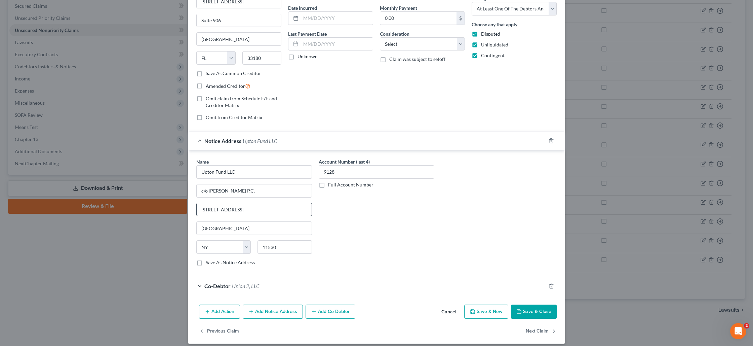
scroll to position [67, 0]
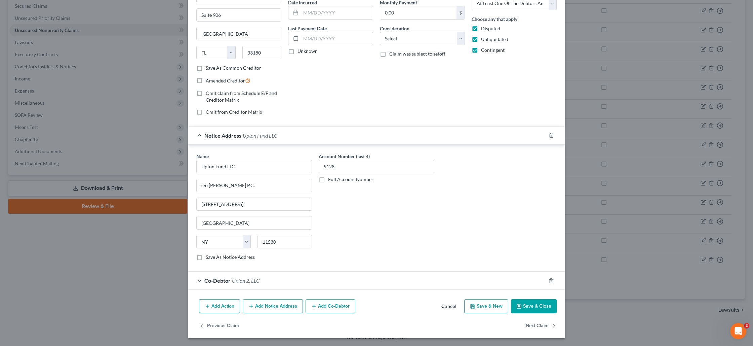
click at [535, 306] on button "Save & Close" at bounding box center [534, 306] width 46 height 14
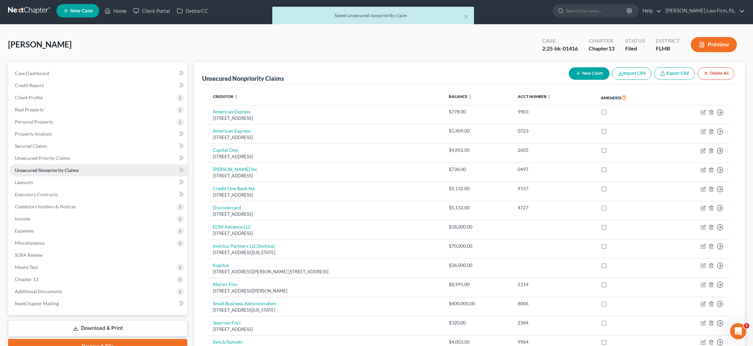
scroll to position [0, 0]
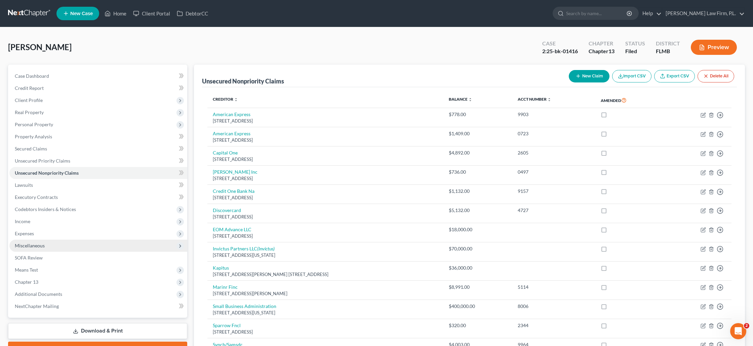
click at [35, 245] on span "Miscellaneous" at bounding box center [30, 245] width 30 height 6
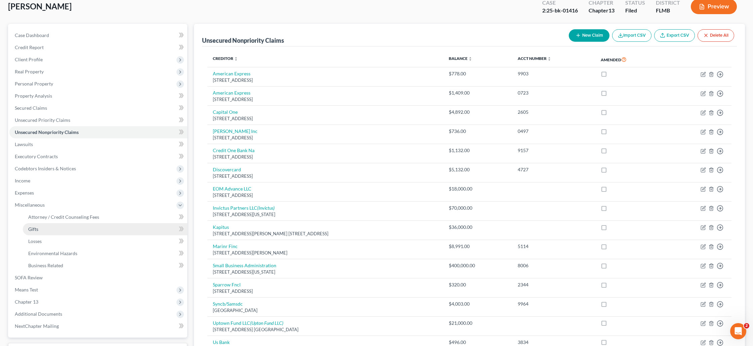
scroll to position [51, 0]
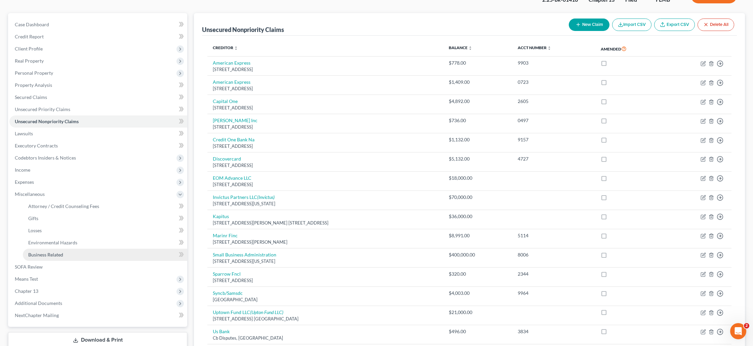
click at [50, 253] on span "Business Related" at bounding box center [45, 255] width 35 height 6
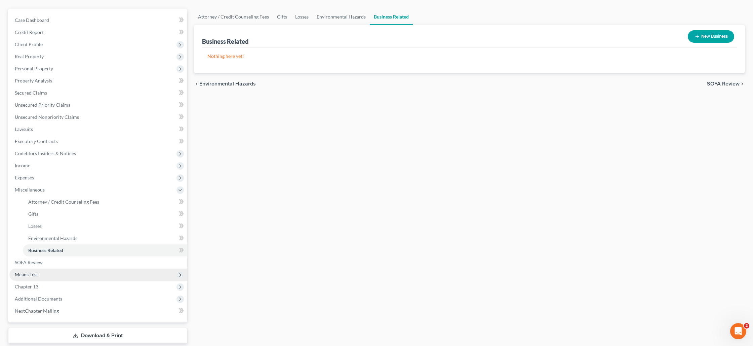
scroll to position [68, 0]
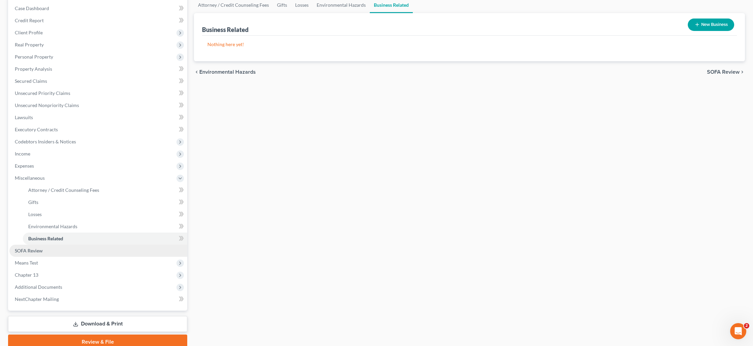
click at [38, 252] on span "SOFA Review" at bounding box center [29, 251] width 28 height 6
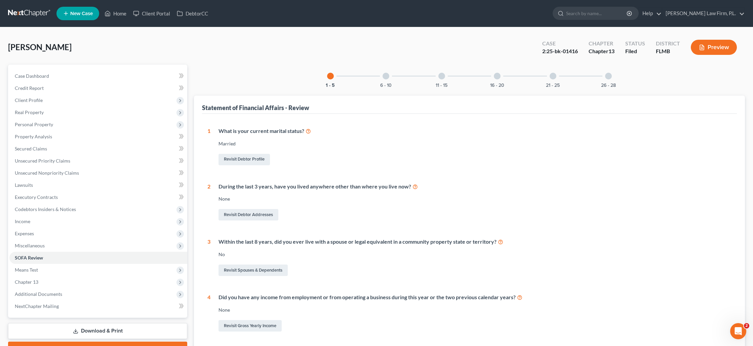
click at [387, 75] on div at bounding box center [386, 76] width 7 height 7
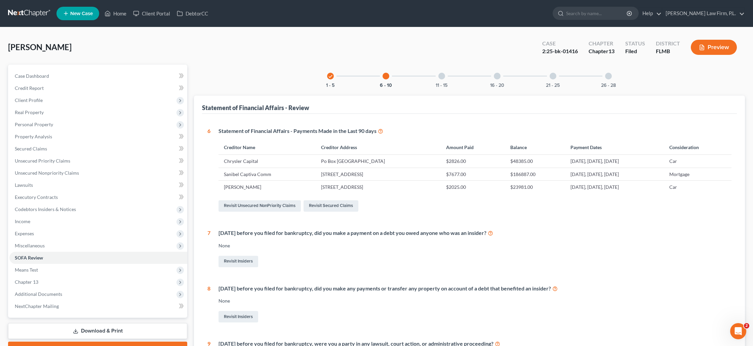
click at [441, 77] on div at bounding box center [442, 76] width 7 height 7
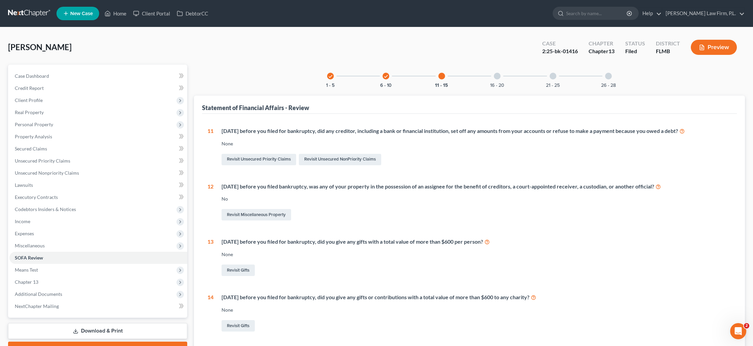
click at [498, 78] on div at bounding box center [497, 76] width 7 height 7
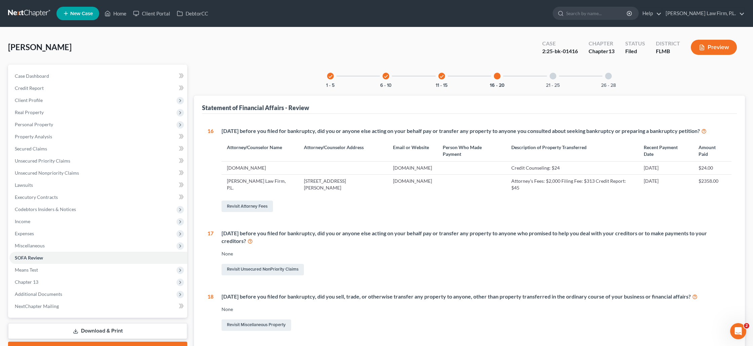
click at [550, 77] on div at bounding box center [553, 76] width 7 height 7
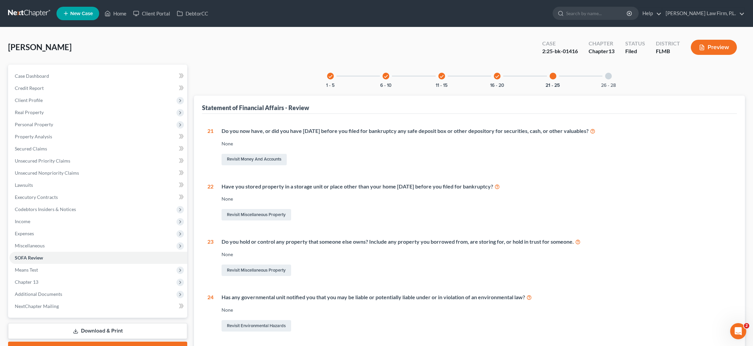
click at [606, 78] on div at bounding box center [608, 76] width 7 height 7
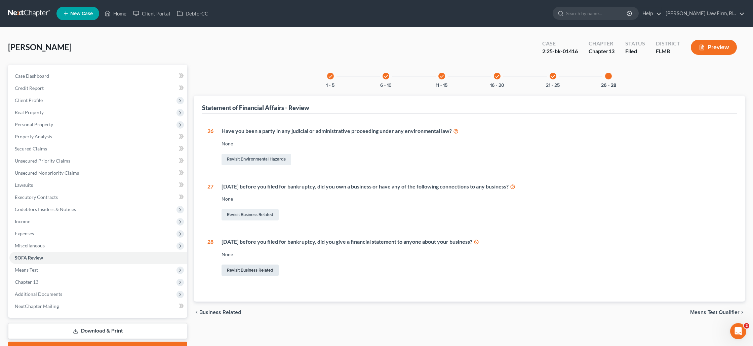
click at [239, 272] on link "Revisit Business Related" at bounding box center [250, 269] width 57 height 11
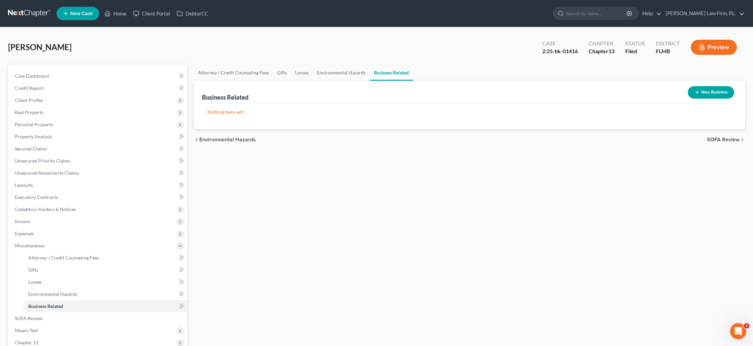
click at [701, 92] on button "New Business" at bounding box center [711, 92] width 46 height 12
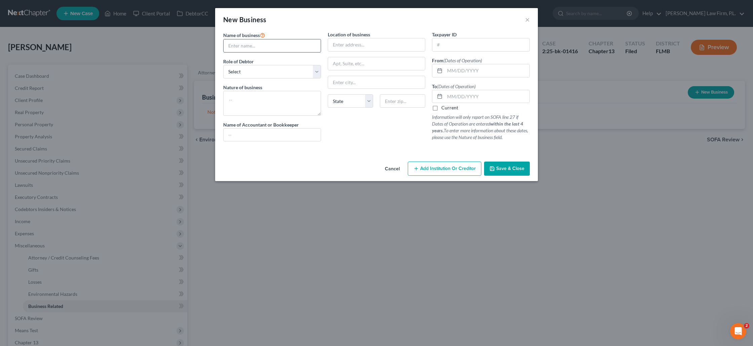
click at [276, 46] on input "text" at bounding box center [272, 45] width 97 height 13
type input "Union 2, LLC"
type input "d/b/a The Standard Restaurant"
type input "[STREET_ADDRESS]"
type input "[GEOGRAPHIC_DATA][PERSON_NAME]"
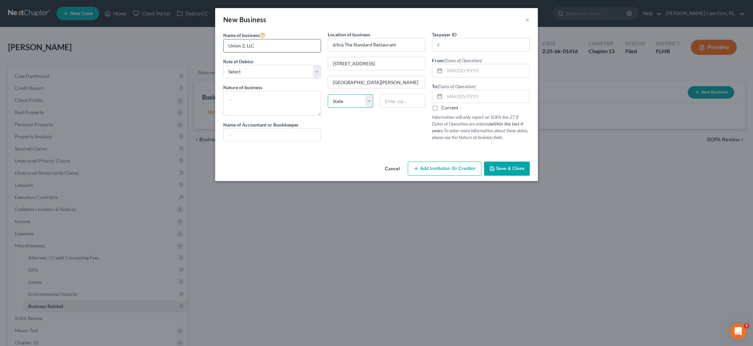
select select "9"
type input "33901"
click at [299, 69] on select "Select A member of a limited liability company (LLC) or limited liability partn…" at bounding box center [272, 71] width 98 height 13
select select "member"
click at [223, 65] on select "Select A member of a limited liability company (LLC) or limited liability partn…" at bounding box center [272, 71] width 98 height 13
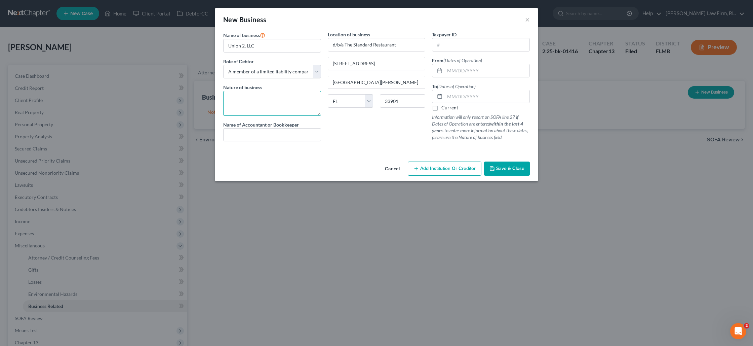
click at [266, 98] on textarea at bounding box center [272, 103] width 98 height 25
type textarea "Restaurant"
paste input "[US_EMPLOYER_IDENTIFICATION_NUMBER]"
type input "[US_EMPLOYER_IDENTIFICATION_NUMBER]"
click at [451, 70] on input "text" at bounding box center [487, 70] width 85 height 13
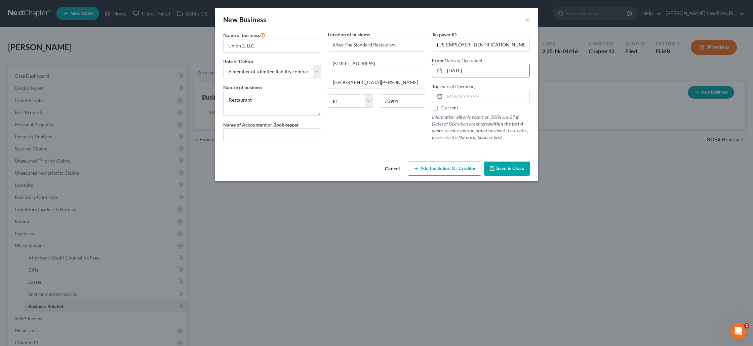
type input "[DATE]"
click at [442, 107] on label "Current" at bounding box center [450, 107] width 17 height 7
click at [444, 107] on input "Current" at bounding box center [446, 106] width 4 height 4
checkbox input "true"
click at [499, 168] on span "Save & Close" at bounding box center [510, 168] width 28 height 6
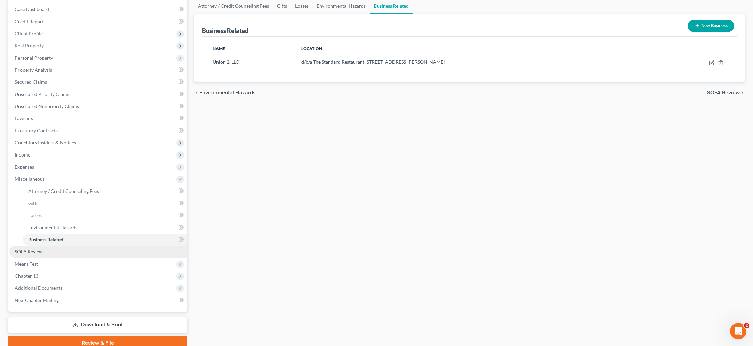
click at [41, 249] on span "SOFA Review" at bounding box center [29, 252] width 28 height 6
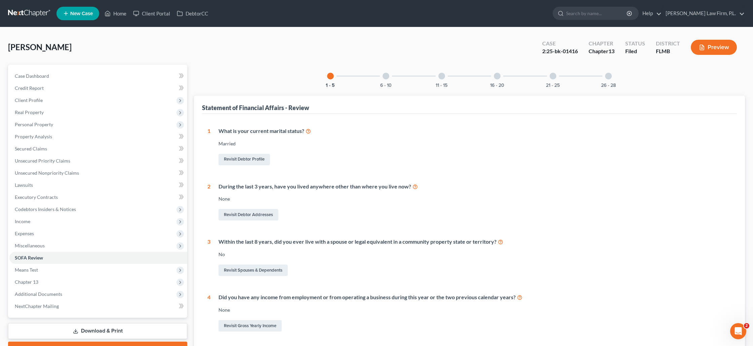
click at [700, 50] on icon "button" at bounding box center [702, 47] width 6 height 6
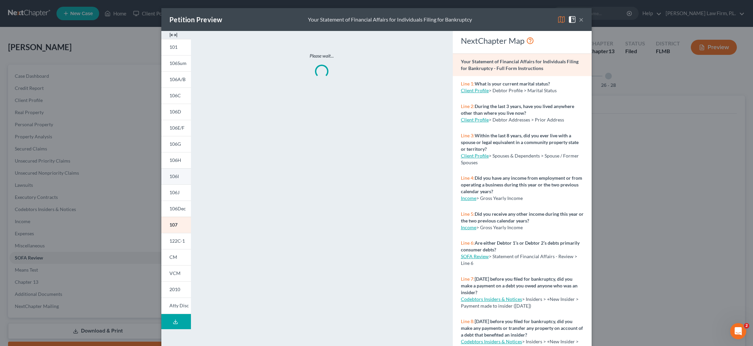
click at [178, 173] on span "106I" at bounding box center [173, 176] width 9 height 6
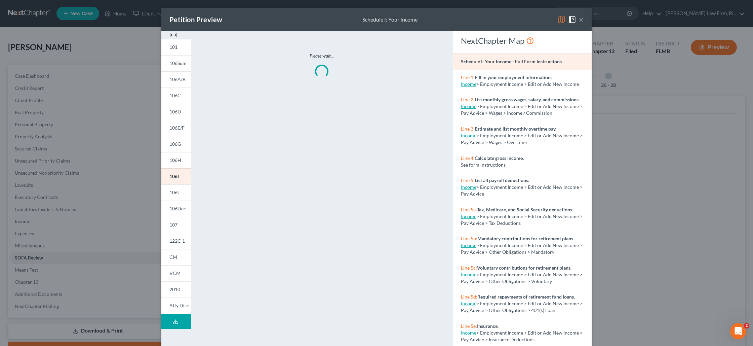
click at [582, 22] on button "×" at bounding box center [581, 19] width 5 height 8
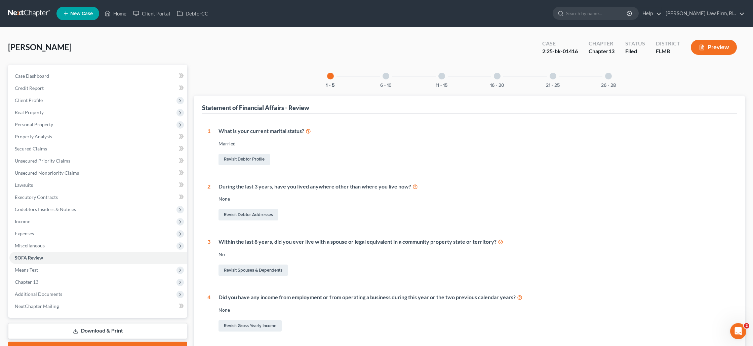
click at [710, 52] on button "Preview" at bounding box center [714, 47] width 46 height 15
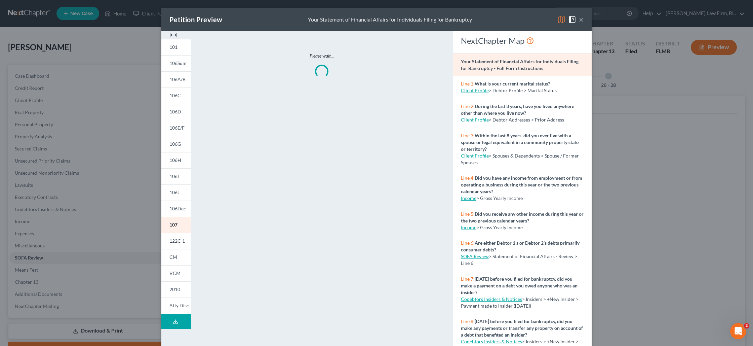
click at [583, 19] on button "×" at bounding box center [581, 19] width 5 height 8
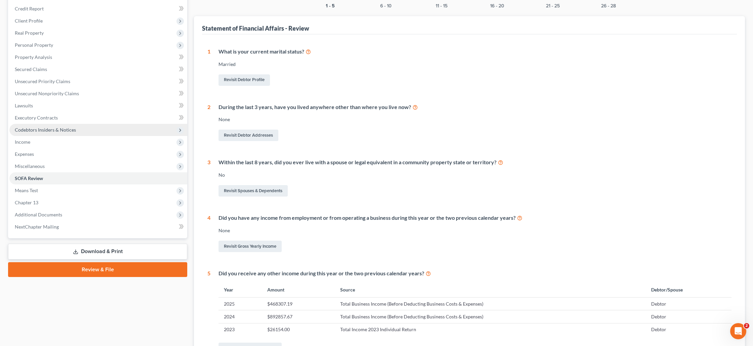
scroll to position [87, 0]
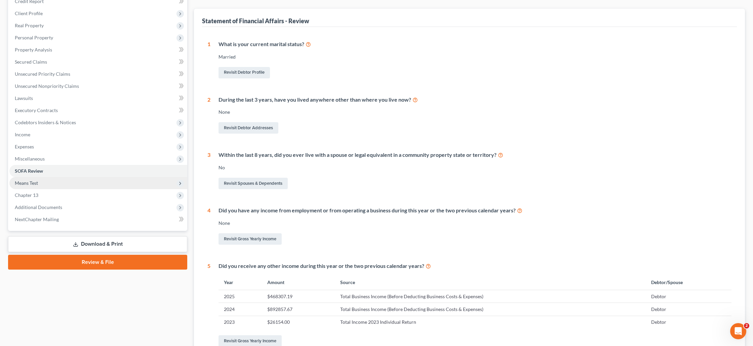
click at [41, 184] on span "Means Test" at bounding box center [98, 183] width 178 height 12
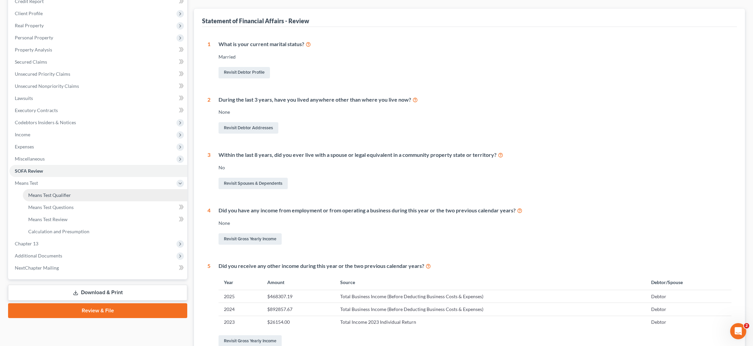
click at [51, 195] on span "Means Test Qualifier" at bounding box center [49, 195] width 43 height 6
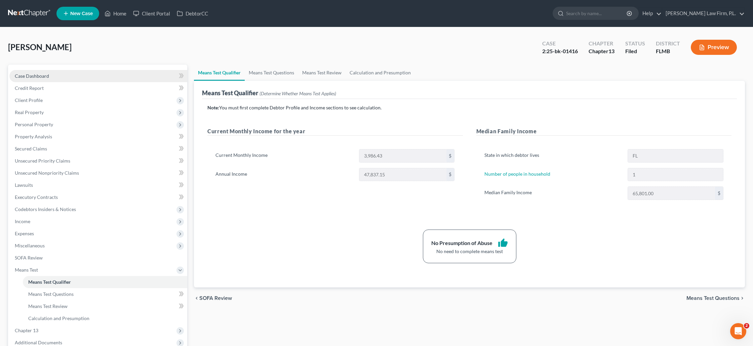
click at [100, 78] on link "Case Dashboard" at bounding box center [98, 76] width 178 height 12
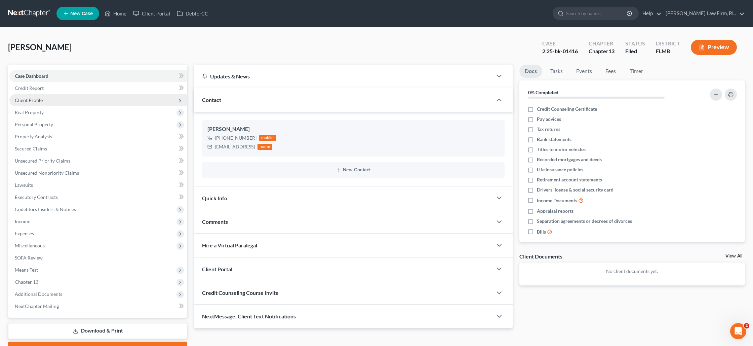
click at [83, 98] on span "Client Profile" at bounding box center [98, 100] width 178 height 12
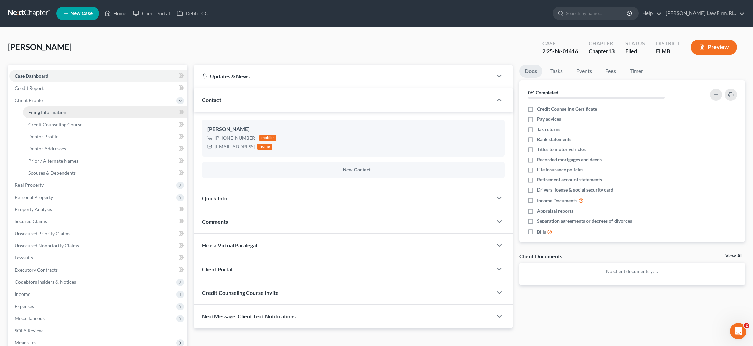
click at [81, 111] on link "Filing Information" at bounding box center [105, 112] width 164 height 12
select select "1"
select select "0"
select select "3"
select select "9"
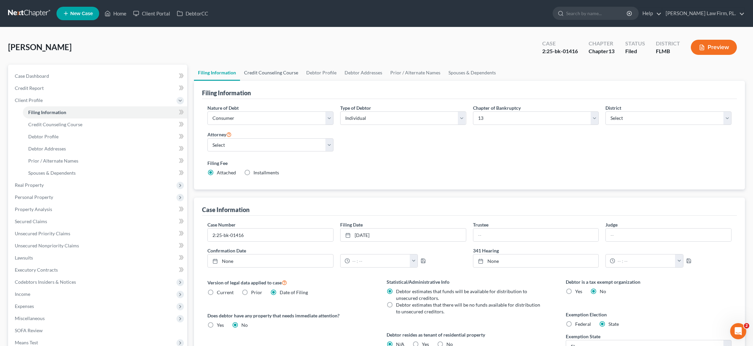
click at [279, 75] on link "Credit Counseling Course" at bounding box center [271, 73] width 62 height 16
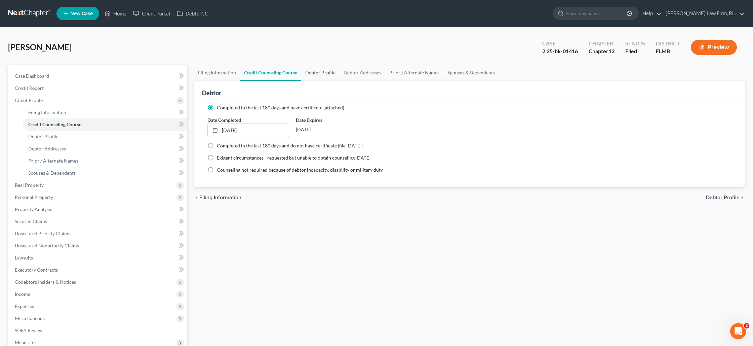
click at [326, 74] on link "Debtor Profile" at bounding box center [320, 73] width 38 height 16
select select "1"
select select "0"
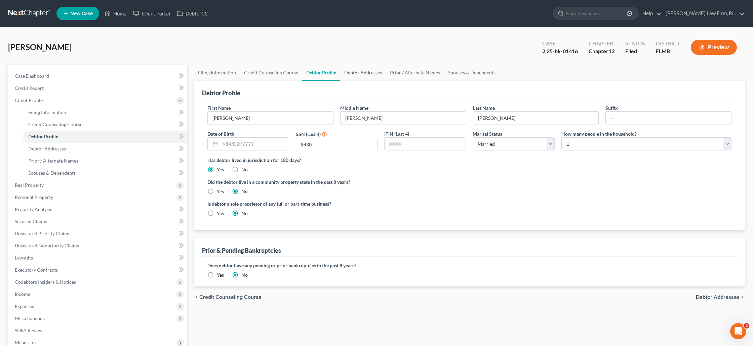
click at [359, 72] on link "Debtor Addresses" at bounding box center [363, 73] width 46 height 16
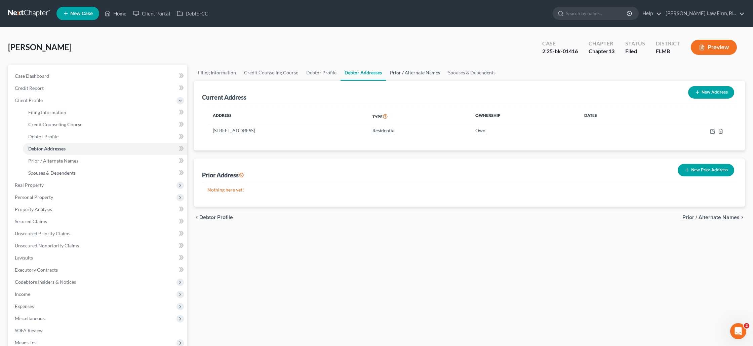
click at [425, 73] on link "Prior / Alternate Names" at bounding box center [415, 73] width 58 height 16
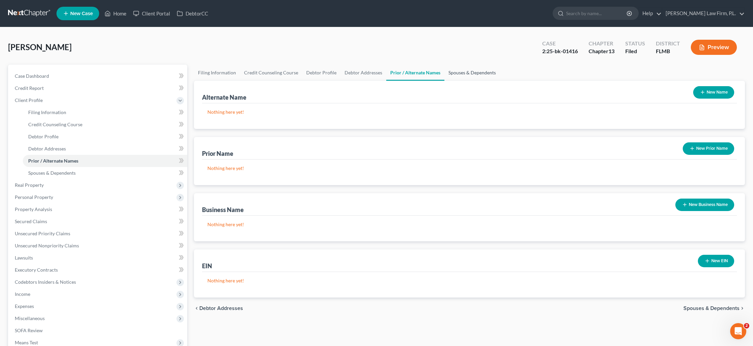
click at [474, 74] on link "Spouses & Dependents" at bounding box center [472, 73] width 55 height 16
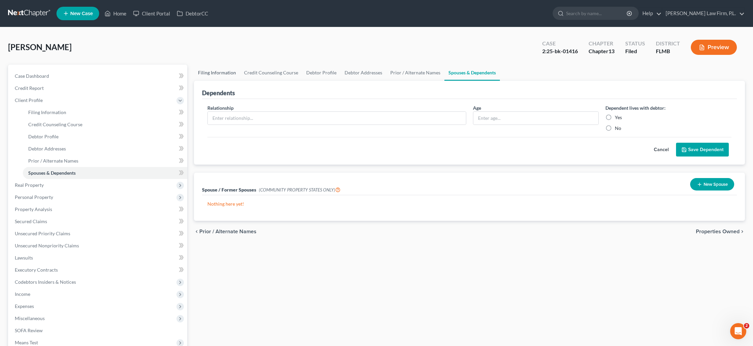
drag, startPoint x: 227, startPoint y: 74, endPoint x: 230, endPoint y: 73, distance: 3.4
click at [227, 74] on link "Filing Information" at bounding box center [217, 73] width 46 height 16
select select "1"
select select "0"
select select "3"
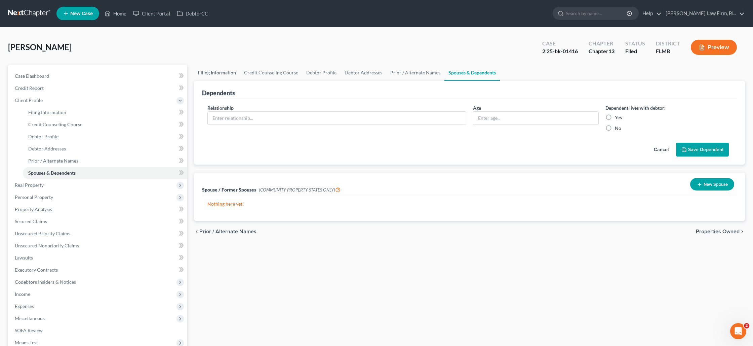
select select "15"
select select "0"
select select "9"
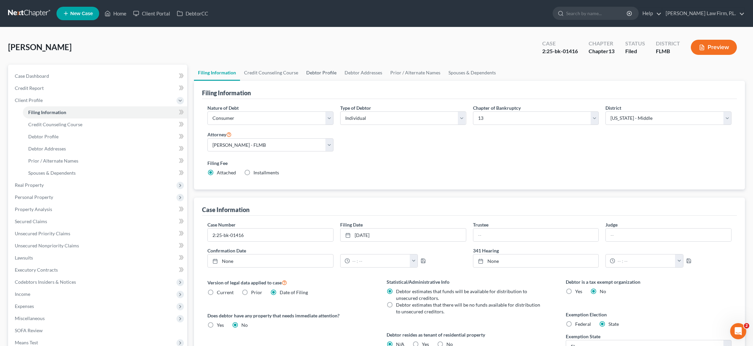
click at [319, 73] on link "Debtor Profile" at bounding box center [321, 73] width 38 height 16
select select "1"
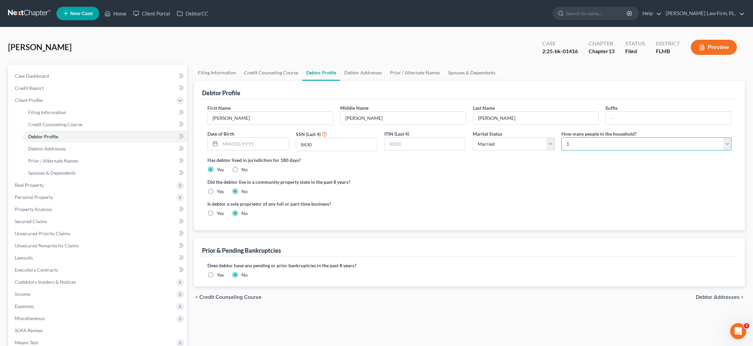
click at [568, 145] on select "Select 1 2 3 4 5 6 7 8 9 10 11 12 13 14 15 16 17 18 19 20" at bounding box center [647, 143] width 170 height 13
select select "1"
click at [562, 137] on select "Select 1 2 3 4 5 6 7 8 9 10 11 12 13 14 15 16 17 18 19 20" at bounding box center [647, 143] width 170 height 13
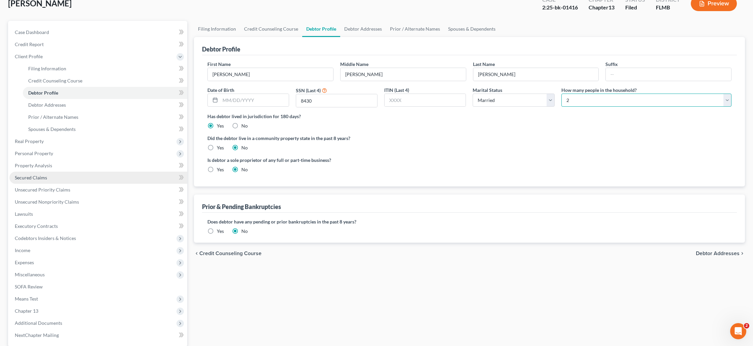
scroll to position [108, 0]
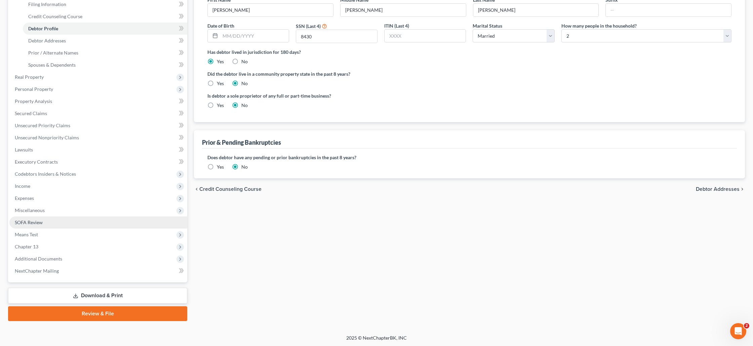
click at [44, 221] on link "SOFA Review" at bounding box center [98, 222] width 178 height 12
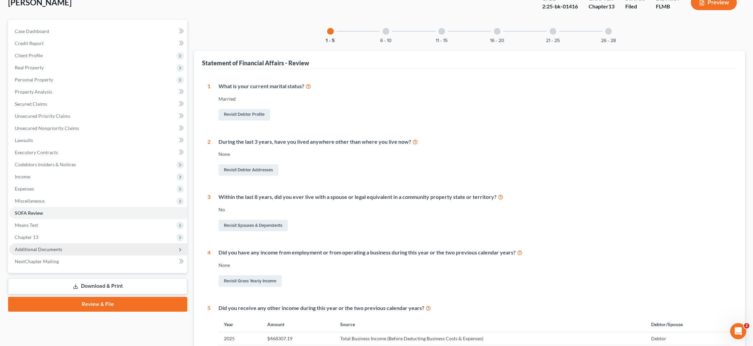
scroll to position [45, 0]
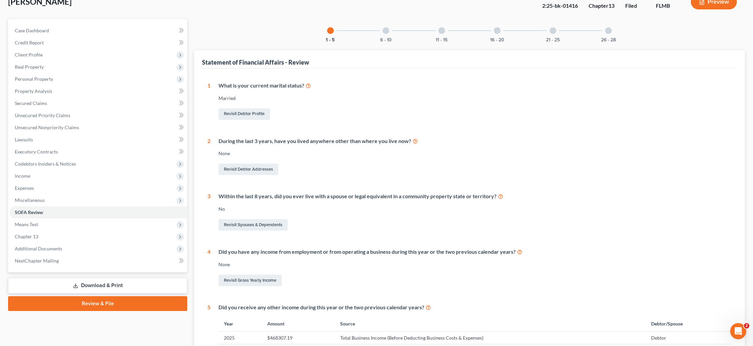
click at [699, 3] on icon "button" at bounding box center [702, 2] width 6 height 6
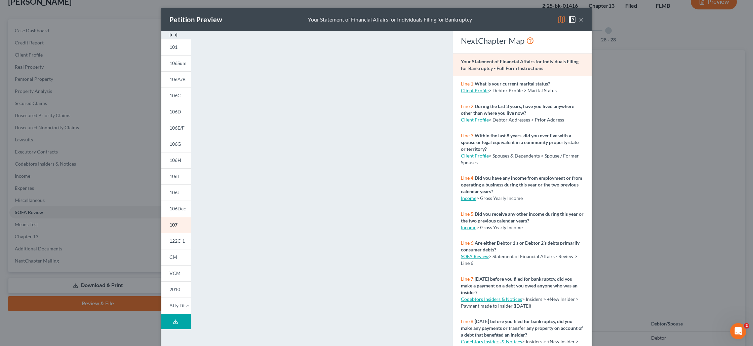
click at [93, 224] on div "Petition Preview Your Statement of Financial Affairs for Individuals Filing for…" at bounding box center [376, 173] width 753 height 346
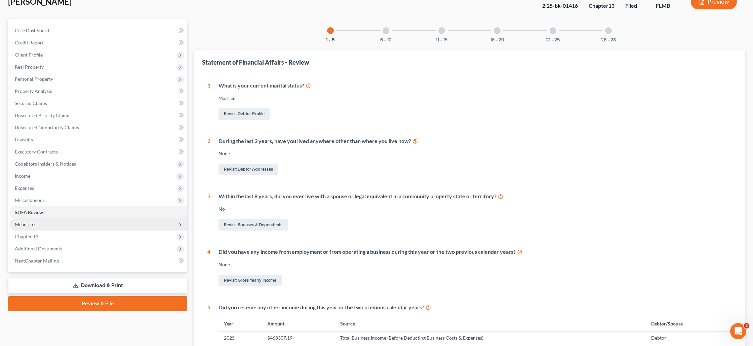
click at [93, 227] on span "Means Test" at bounding box center [98, 224] width 178 height 12
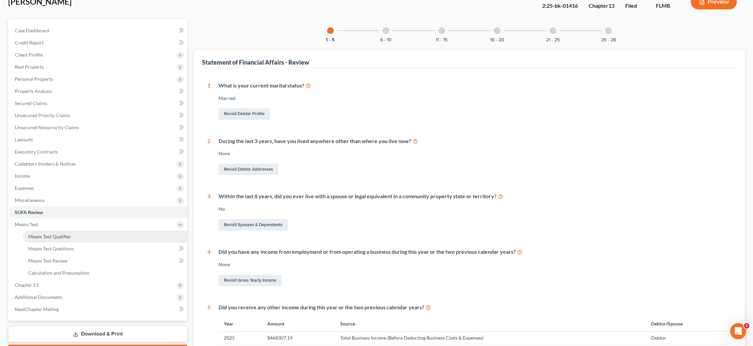
click at [97, 235] on link "Means Test Qualifier" at bounding box center [105, 236] width 164 height 12
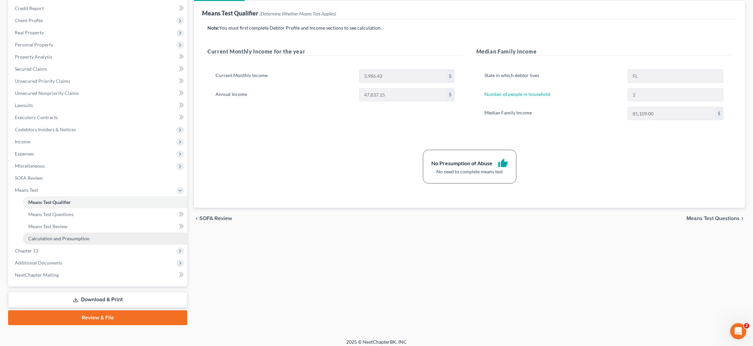
scroll to position [84, 0]
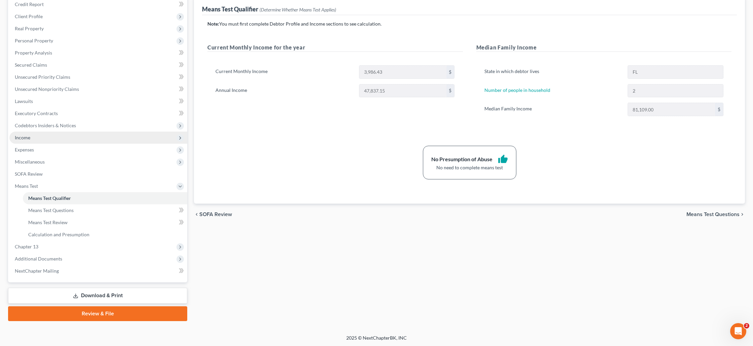
click at [47, 138] on span "Income" at bounding box center [98, 137] width 178 height 12
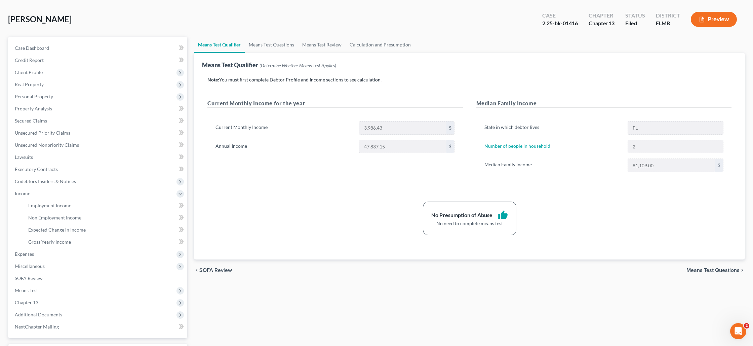
scroll to position [0, 0]
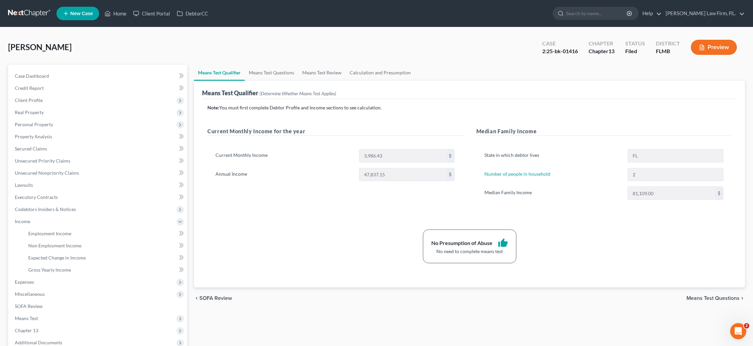
click at [705, 50] on button "Preview" at bounding box center [714, 47] width 46 height 15
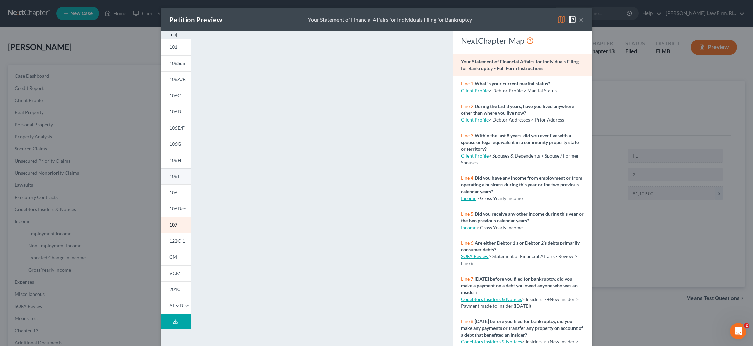
click at [176, 173] on span "106I" at bounding box center [173, 176] width 9 height 6
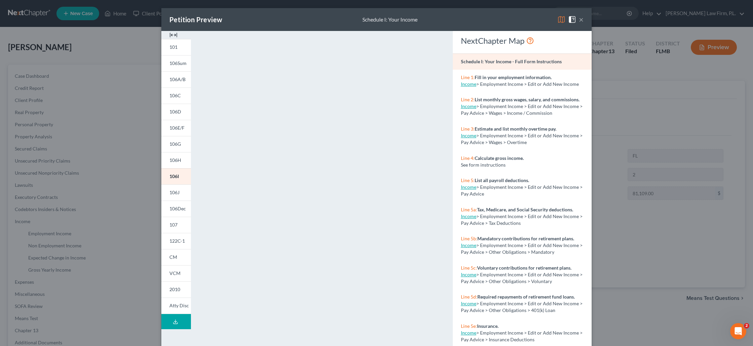
click at [582, 21] on button "×" at bounding box center [581, 19] width 5 height 8
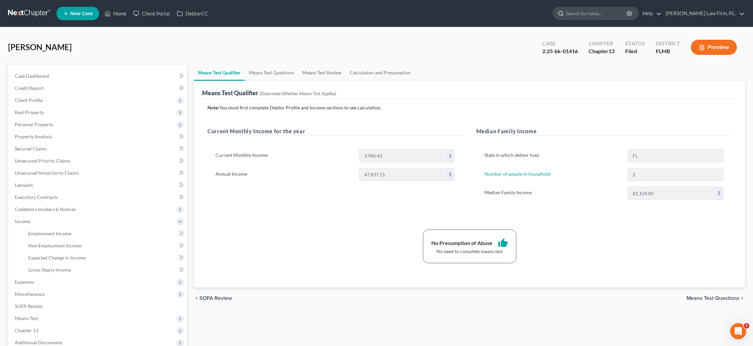
click at [606, 12] on input "search" at bounding box center [597, 13] width 62 height 12
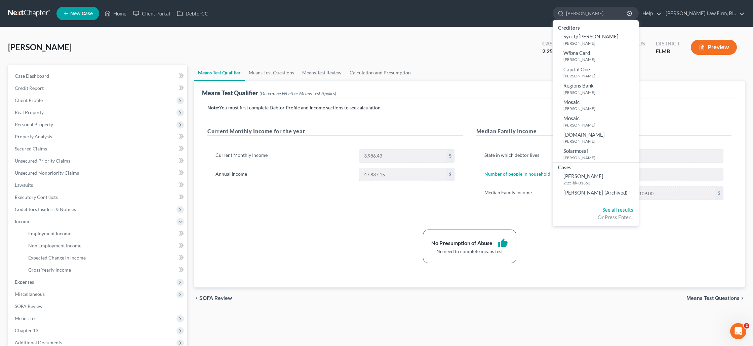
type input "[PERSON_NAME]"
click at [492, 39] on div "[PERSON_NAME] Upgraded Case 2:25-bk-01416 Chapter Chapter 13 Status Filed Distr…" at bounding box center [376, 49] width 737 height 29
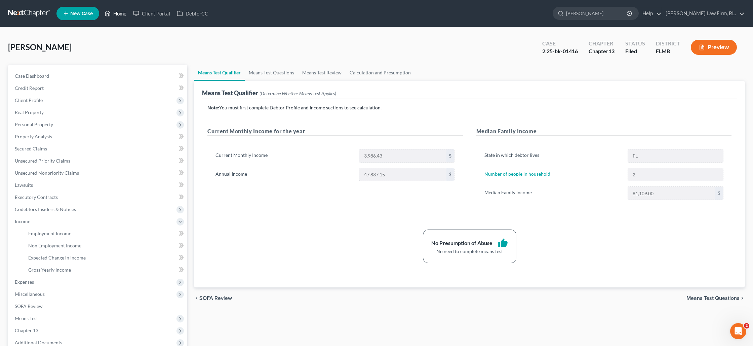
click at [112, 17] on link "Home" at bounding box center [115, 13] width 29 height 12
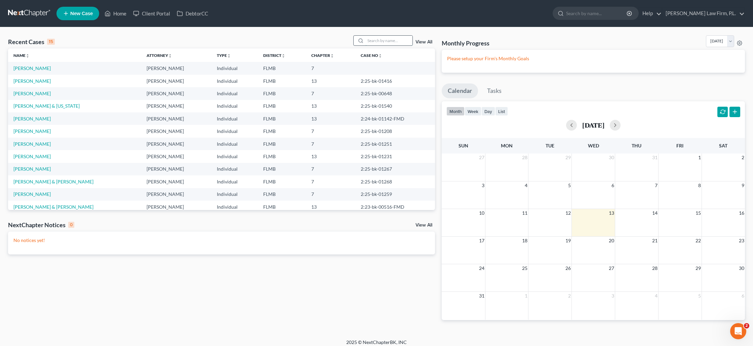
click at [381, 40] on input "search" at bounding box center [389, 41] width 47 height 10
type input "[PERSON_NAME]"
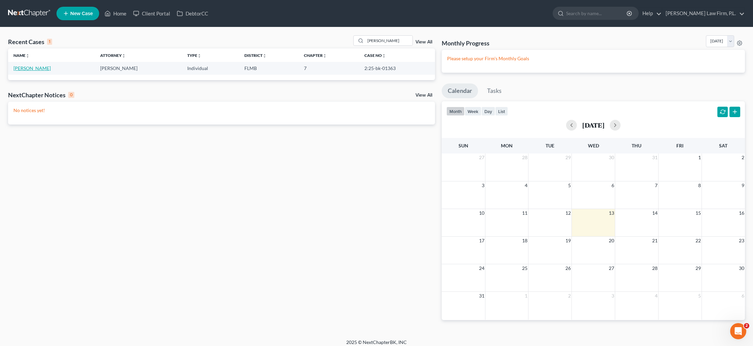
click at [33, 70] on link "[PERSON_NAME]" at bounding box center [31, 68] width 37 height 6
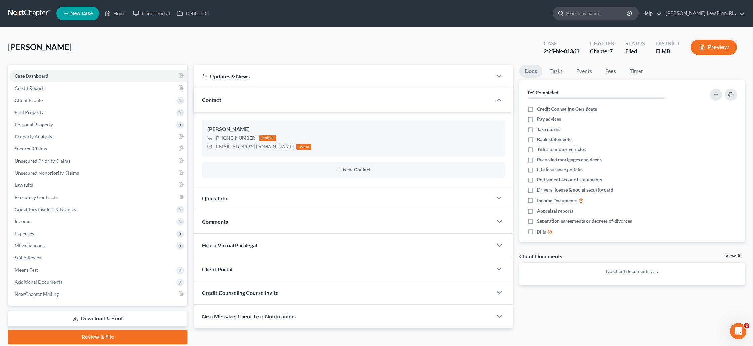
click at [607, 15] on input "search" at bounding box center [597, 13] width 62 height 12
click at [107, 16] on icon at bounding box center [108, 13] width 5 height 5
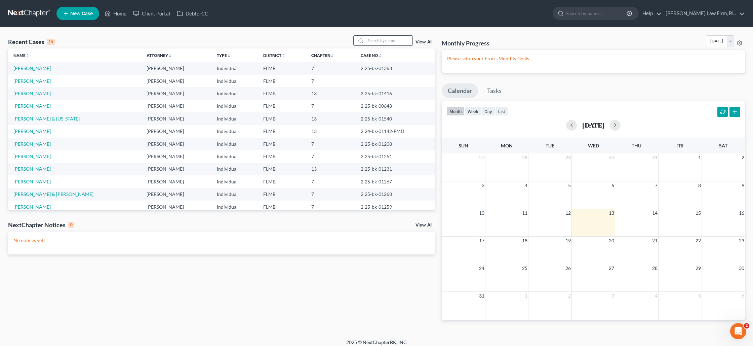
click at [375, 38] on input "search" at bounding box center [389, 41] width 47 height 10
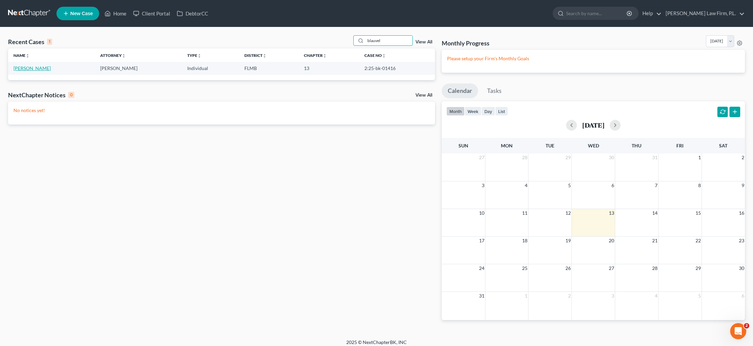
type input "blauvel"
click at [29, 70] on link "[PERSON_NAME]" at bounding box center [31, 68] width 37 height 6
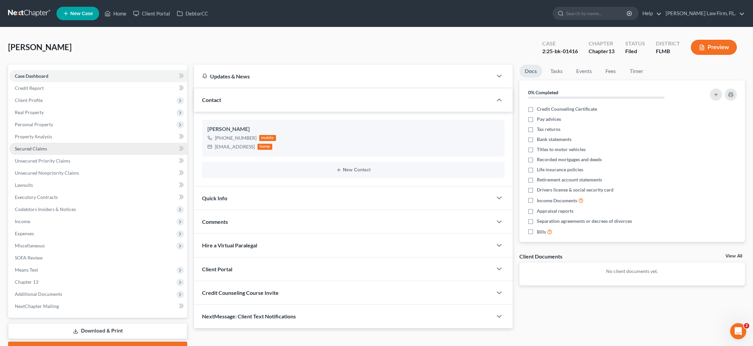
click at [36, 146] on span "Secured Claims" at bounding box center [31, 149] width 32 height 6
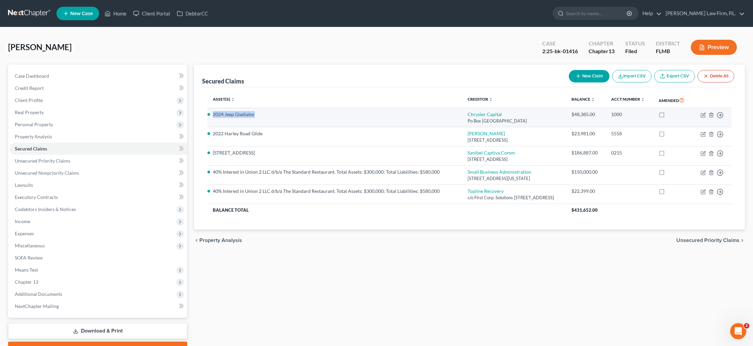
drag, startPoint x: 262, startPoint y: 114, endPoint x: 212, endPoint y: 116, distance: 50.1
click at [212, 116] on td "2024 Jeep Gladiator" at bounding box center [334, 117] width 255 height 19
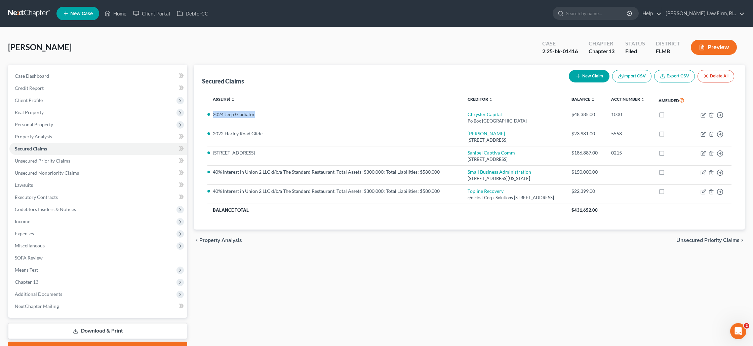
copy li "2024 Jeep Gladiator"
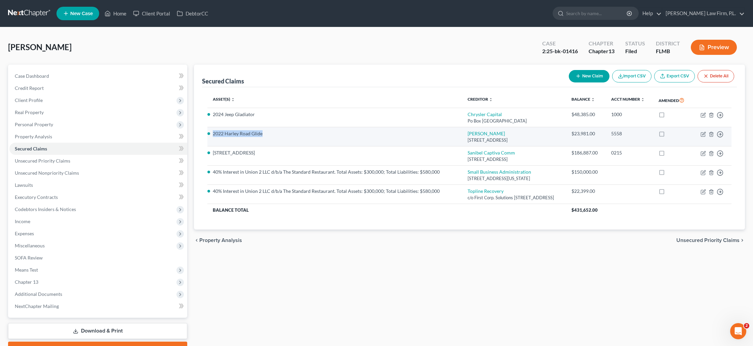
drag, startPoint x: 214, startPoint y: 134, endPoint x: 263, endPoint y: 136, distance: 49.5
click at [263, 136] on li "2022 Harley Road Glide" at bounding box center [335, 133] width 244 height 7
copy li "2022 Harley Road Glide"
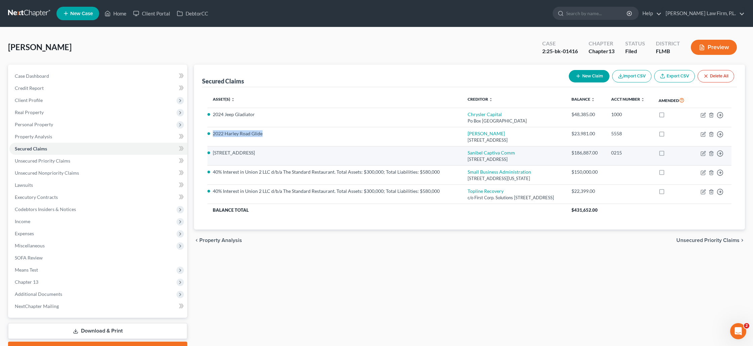
drag, startPoint x: 452, startPoint y: 158, endPoint x: 530, endPoint y: 160, distance: 77.4
click at [530, 160] on div "[STREET_ADDRESS]" at bounding box center [514, 159] width 93 height 6
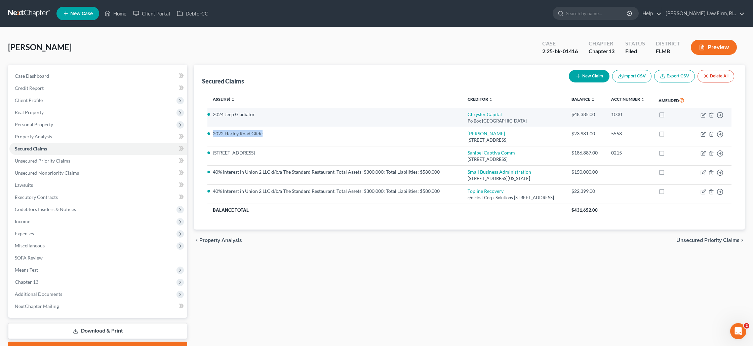
copy div "[STREET_ADDRESS]"
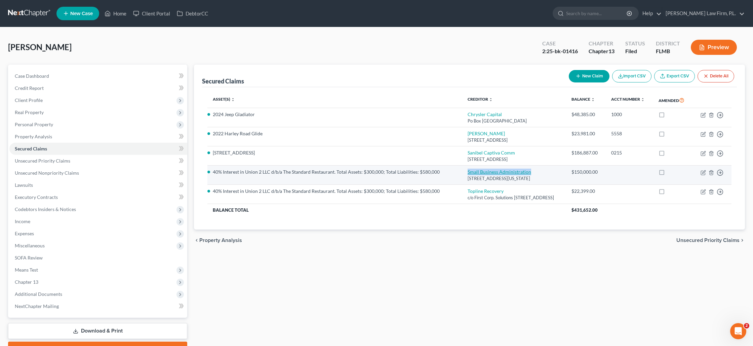
drag, startPoint x: 452, startPoint y: 172, endPoint x: 514, endPoint y: 171, distance: 61.2
click at [514, 171] on td "Small Business Administration [STREET_ADDRESS][US_STATE]" at bounding box center [514, 174] width 104 height 19
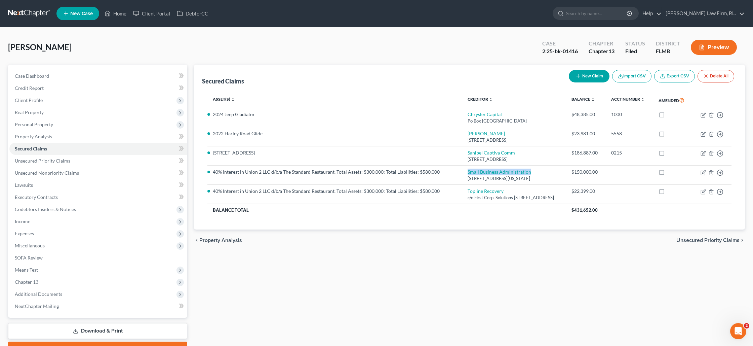
copy link "Small Business Administration"
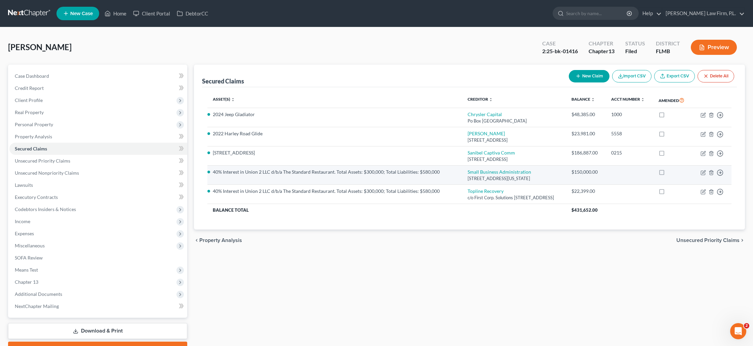
drag, startPoint x: 244, startPoint y: 173, endPoint x: 288, endPoint y: 172, distance: 43.4
click at [288, 172] on li "40% Interest in Union 2 LLC d/b/a The Standard Restaurant. Total Assets: $300,0…" at bounding box center [335, 171] width 244 height 7
drag, startPoint x: 334, startPoint y: 173, endPoint x: 246, endPoint y: 174, distance: 88.5
click at [246, 174] on li "40% Interest in Union 2 LLC d/b/a The Standard Restaurant. Total Assets: $300,0…" at bounding box center [335, 171] width 244 height 7
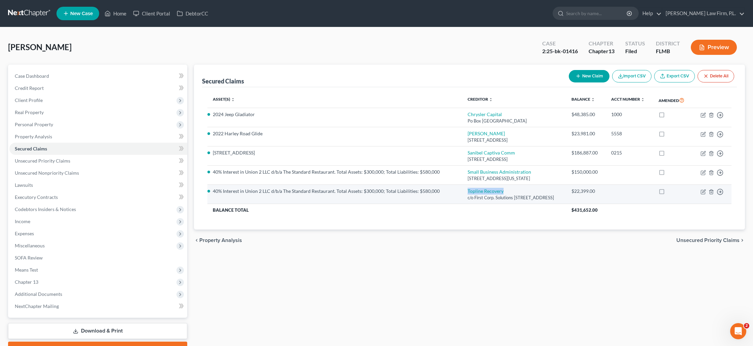
drag, startPoint x: 450, startPoint y: 190, endPoint x: 493, endPoint y: 190, distance: 43.0
click at [493, 190] on td "Topline Recovery c/o First Corp. Solutions [STREET_ADDRESS]" at bounding box center [514, 194] width 104 height 19
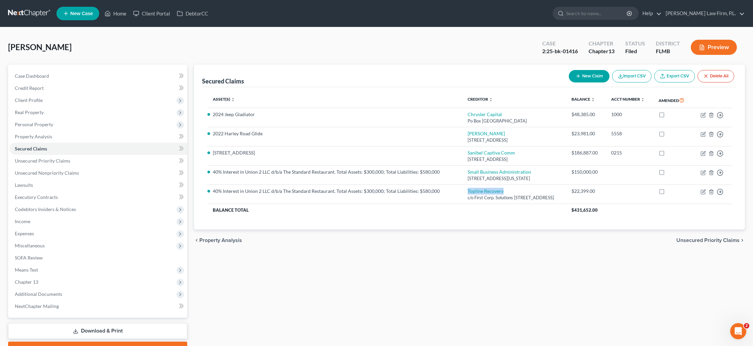
copy link "Topline Recovery"
click at [38, 197] on span "Executory Contracts" at bounding box center [36, 197] width 43 height 6
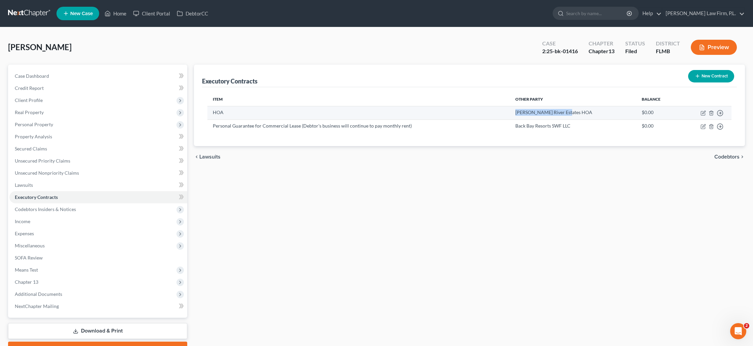
drag, startPoint x: 531, startPoint y: 113, endPoint x: 610, endPoint y: 108, distance: 79.5
click at [618, 110] on td "[PERSON_NAME] River Estates HOA" at bounding box center [573, 112] width 126 height 13
copy td "[PERSON_NAME] River Estates HOA"
click at [702, 114] on icon "button" at bounding box center [703, 112] width 5 height 5
select select "9"
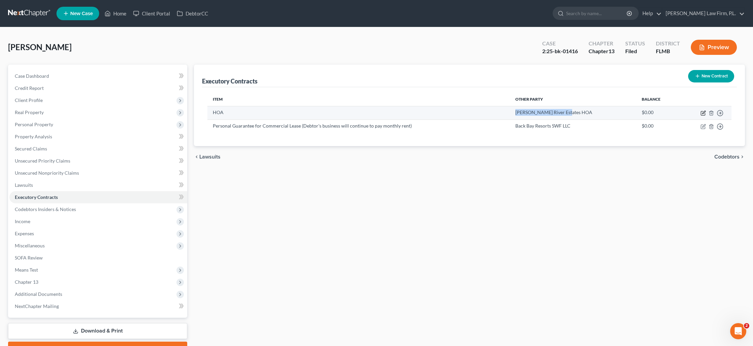
select select "0"
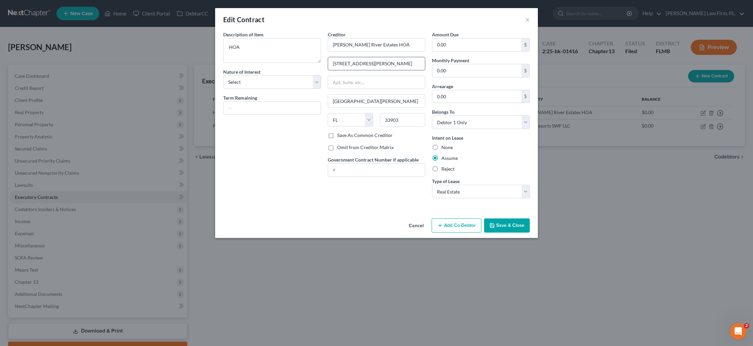
drag, startPoint x: 332, startPoint y: 65, endPoint x: 402, endPoint y: 69, distance: 70.1
click at [402, 69] on input "[STREET_ADDRESS][PERSON_NAME]" at bounding box center [376, 63] width 97 height 13
click at [577, 182] on div "Edit Contract × Description of non-residential real property * Description of I…" at bounding box center [376, 173] width 753 height 346
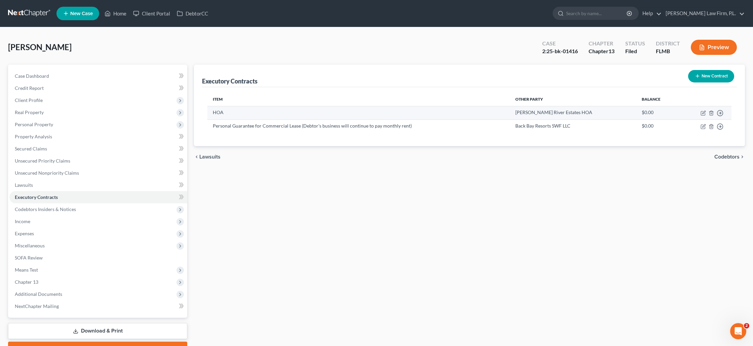
click at [554, 113] on td "[PERSON_NAME] River Estates HOA" at bounding box center [573, 112] width 126 height 13
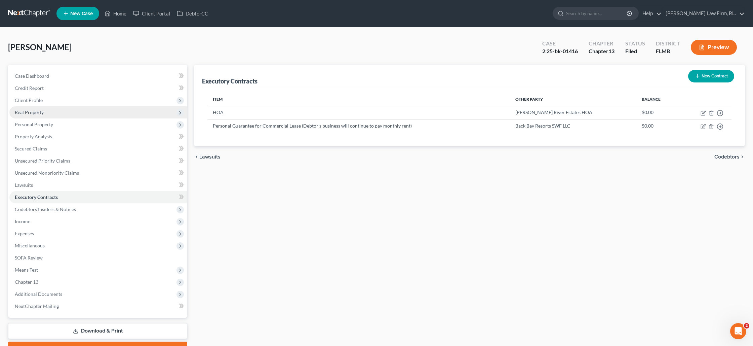
click at [51, 109] on span "Real Property" at bounding box center [98, 112] width 178 height 12
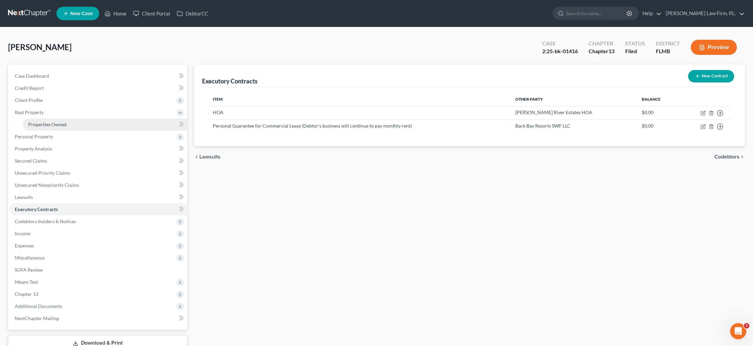
click at [91, 123] on link "Properties Owned" at bounding box center [105, 124] width 164 height 12
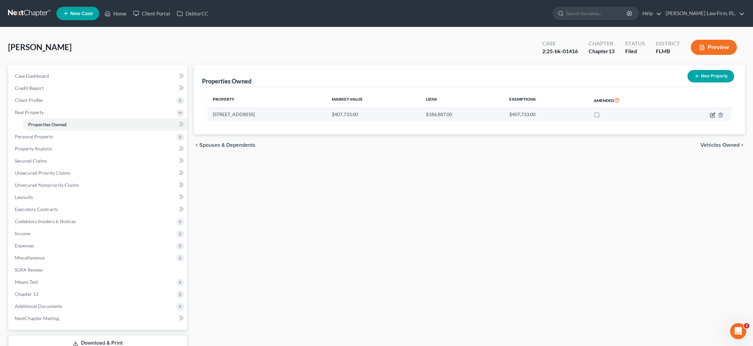
click at [711, 114] on icon "button" at bounding box center [712, 114] width 5 height 5
select select "9"
select select "0"
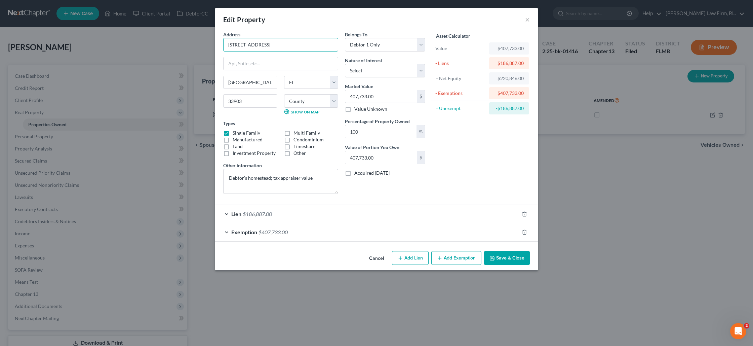
drag, startPoint x: 227, startPoint y: 45, endPoint x: 312, endPoint y: 52, distance: 85.3
click at [312, 52] on div "Address * 12635 Blue [GEOGRAPHIC_DATA] [GEOGRAPHIC_DATA][PERSON_NAME] [US_STATE…" at bounding box center [281, 115] width 122 height 168
click at [529, 22] on button "×" at bounding box center [527, 19] width 5 height 8
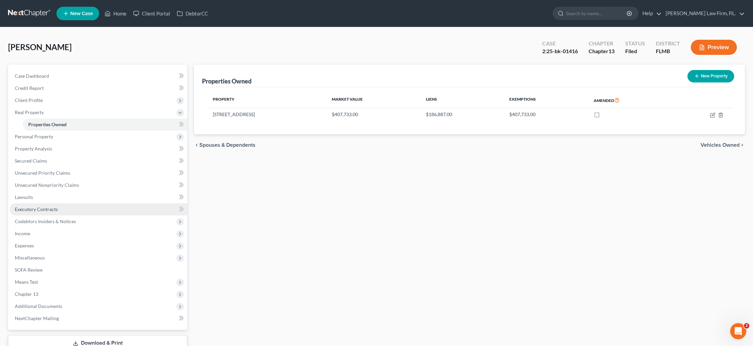
click at [58, 205] on link "Executory Contracts" at bounding box center [98, 209] width 178 height 12
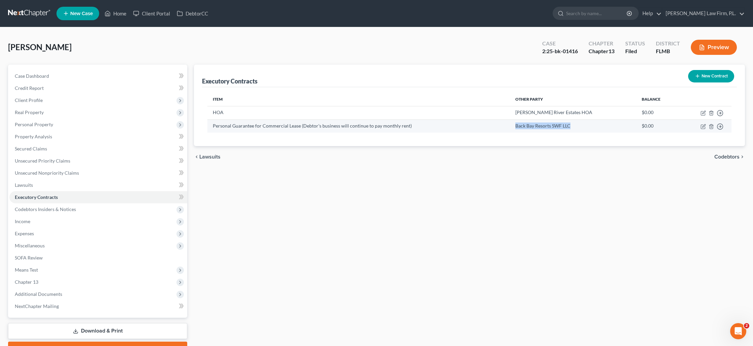
drag, startPoint x: 536, startPoint y: 126, endPoint x: 590, endPoint y: 126, distance: 54.5
click at [590, 126] on td "Back Bay Resorts SWF LLC" at bounding box center [573, 125] width 126 height 13
copy td "Back Bay Resorts SWF LLC"
click at [51, 110] on span "Real Property" at bounding box center [98, 112] width 178 height 12
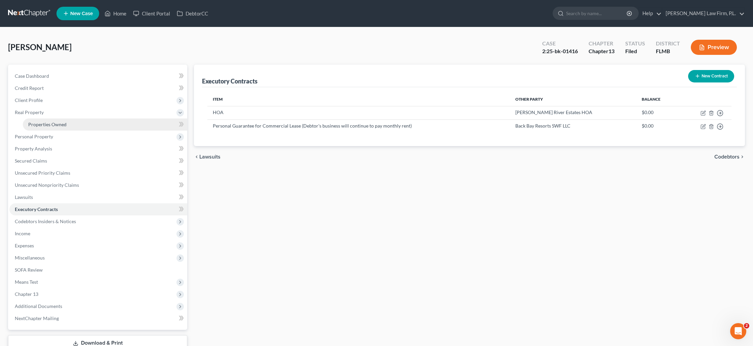
click at [64, 122] on span "Properties Owned" at bounding box center [47, 124] width 38 height 6
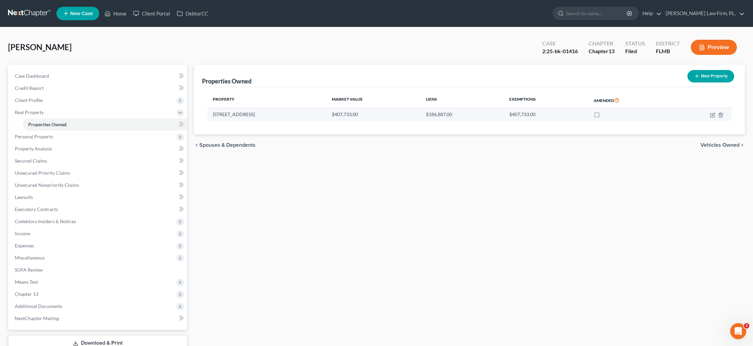
drag, startPoint x: 209, startPoint y: 115, endPoint x: 264, endPoint y: 118, distance: 54.6
click at [264, 118] on td "[STREET_ADDRESS]" at bounding box center [266, 114] width 119 height 13
copy td "[STREET_ADDRESS]"
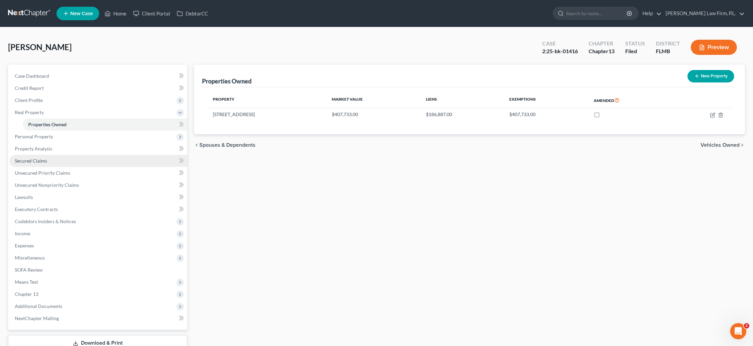
click at [39, 163] on span "Secured Claims" at bounding box center [31, 161] width 32 height 6
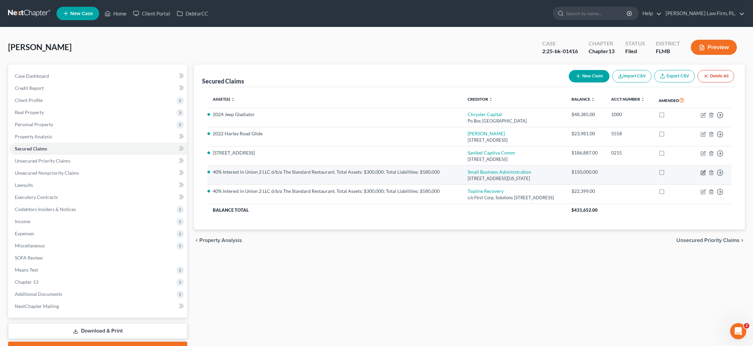
click at [704, 173] on icon "button" at bounding box center [703, 172] width 5 height 5
select select "8"
select select "2"
select select "0"
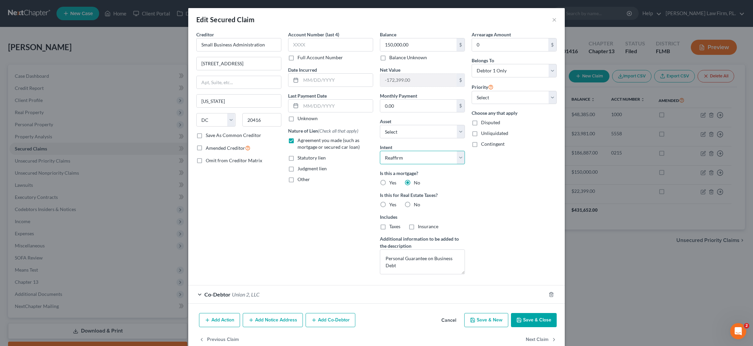
click at [414, 157] on select "Select Surrender Redeem Reaffirm Avoid Other" at bounding box center [422, 157] width 85 height 13
select select "4"
click at [380, 151] on select "Select Surrender Redeem Reaffirm Avoid Other" at bounding box center [422, 157] width 85 height 13
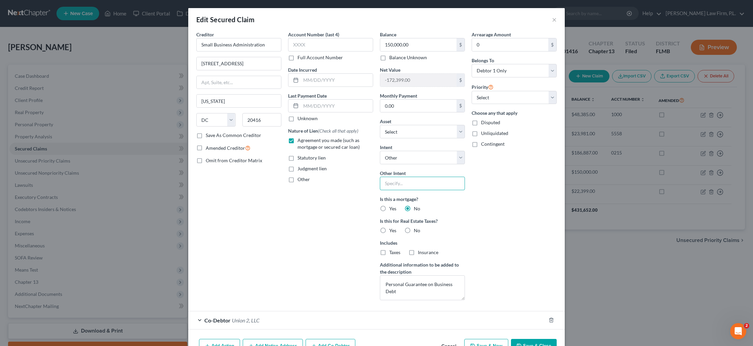
click at [394, 182] on input "text" at bounding box center [422, 183] width 85 height 13
type input "[PERSON_NAME]'s Business will negotiate with creditor"
click at [535, 344] on button "Save & Close" at bounding box center [534, 346] width 46 height 14
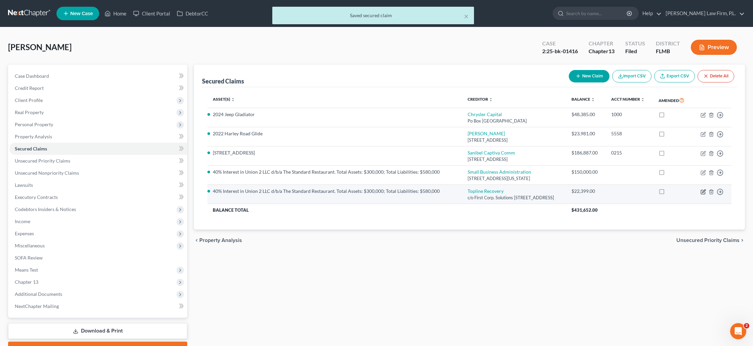
click at [702, 192] on icon "button" at bounding box center [703, 191] width 5 height 5
select select "4"
select select "12"
select select "3"
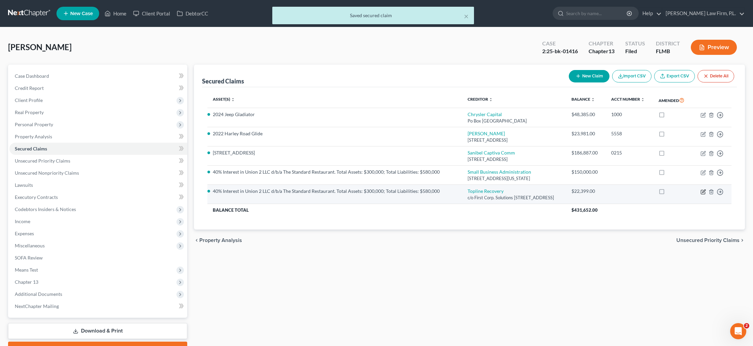
select select "1"
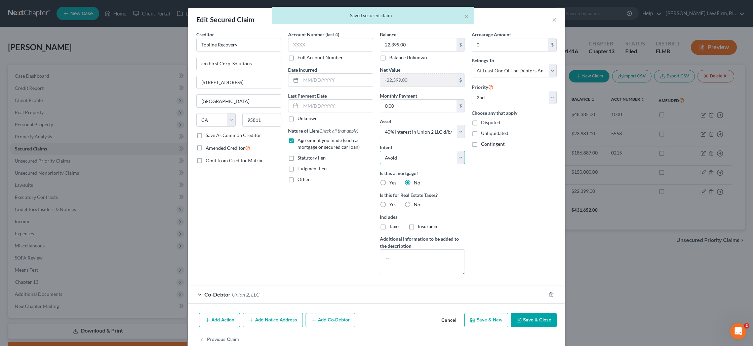
click at [422, 158] on select "Select Surrender Redeem Reaffirm Avoid Other" at bounding box center [422, 157] width 85 height 13
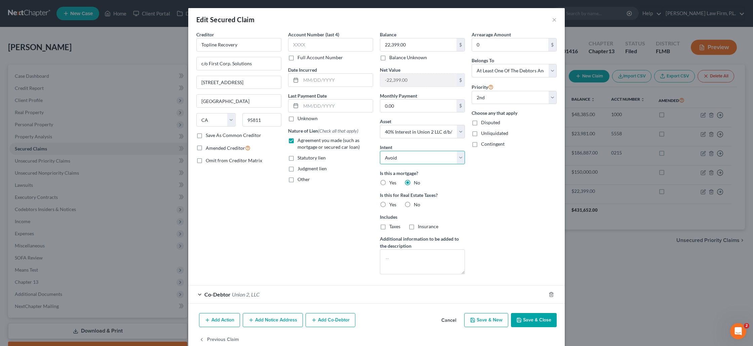
select select "4"
click at [380, 151] on select "Select Surrender Redeem Reaffirm Avoid Other" at bounding box center [422, 157] width 85 height 13
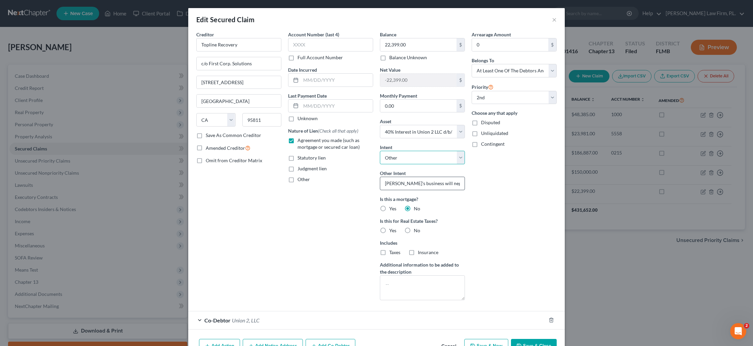
scroll to position [40, 0]
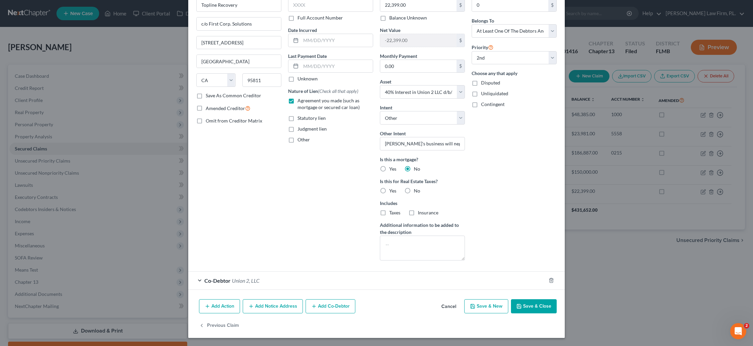
click at [525, 302] on button "Save & Close" at bounding box center [534, 306] width 46 height 14
select select
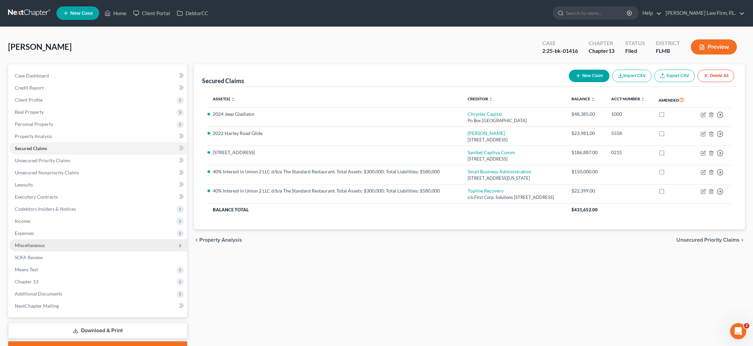
scroll to position [35, 0]
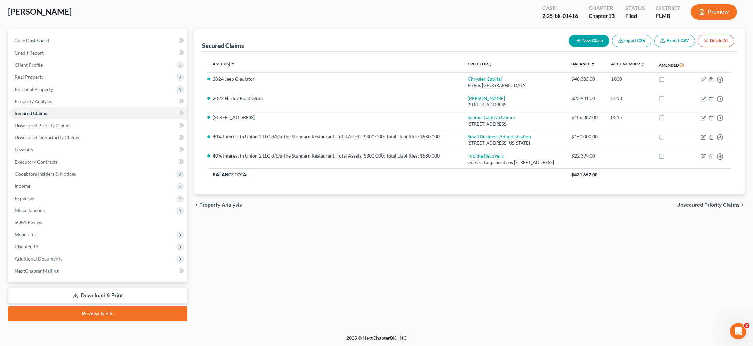
click at [112, 291] on link "Download & Print" at bounding box center [97, 296] width 179 height 16
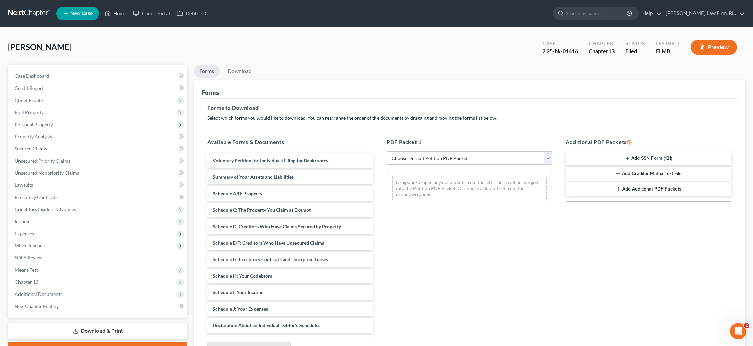
click at [448, 159] on select "Choose Default Petition PDF Packet Complete Bankruptcy Petition (all forms and …" at bounding box center [470, 157] width 166 height 13
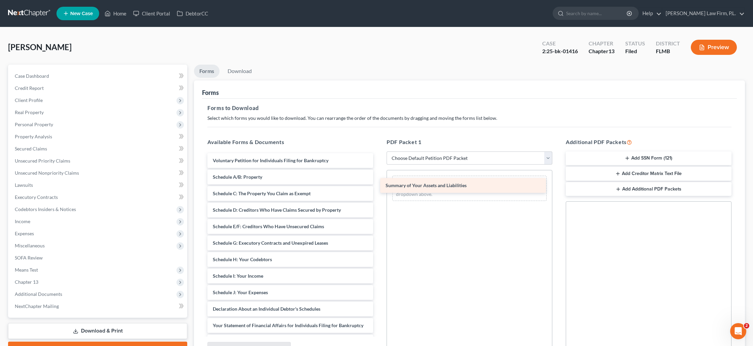
drag, startPoint x: 268, startPoint y: 174, endPoint x: 441, endPoint y: 183, distance: 172.7
click at [379, 183] on div "Summary of Your Assets and Liabilities Voluntary Petition for Individuals Filin…" at bounding box center [290, 284] width 177 height 262
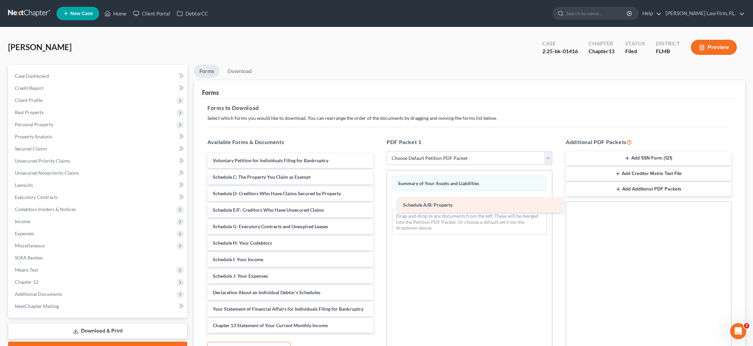
drag, startPoint x: 251, startPoint y: 175, endPoint x: 442, endPoint y: 203, distance: 192.4
click at [379, 203] on div "Schedule A/B: Property Voluntary Petition for Individuals Filing for Bankruptcy…" at bounding box center [290, 275] width 177 height 245
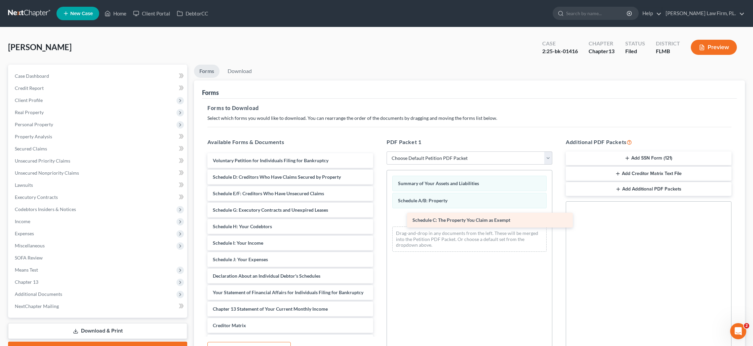
drag, startPoint x: 240, startPoint y: 178, endPoint x: 440, endPoint y: 221, distance: 204.4
click at [379, 221] on div "Schedule C: The Property You Claim as Exempt Voluntary Petition for Individuals…" at bounding box center [290, 267] width 177 height 229
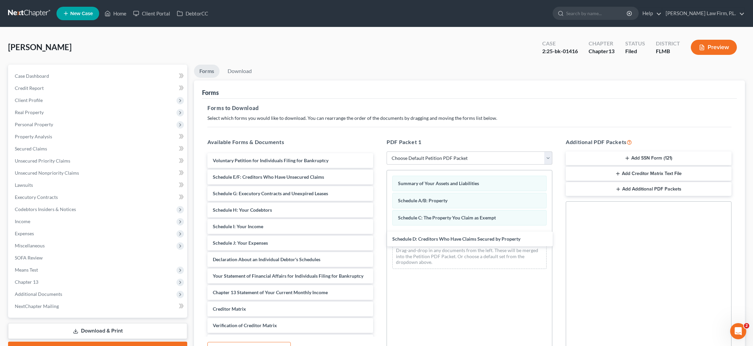
drag, startPoint x: 274, startPoint y: 180, endPoint x: 418, endPoint y: 230, distance: 152.5
click at [379, 242] on div "Schedule D: Creditors Who Have Claims Secured by Property Voluntary Petition fo…" at bounding box center [290, 259] width 177 height 213
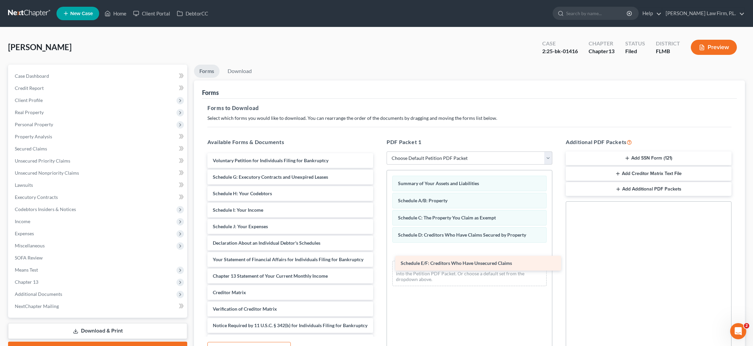
drag, startPoint x: 261, startPoint y: 180, endPoint x: 449, endPoint y: 266, distance: 206.9
click at [379, 266] on div "Schedule E/F: Creditors Who Have Unsecured Claims Voluntary Petition for Indivi…" at bounding box center [290, 251] width 177 height 196
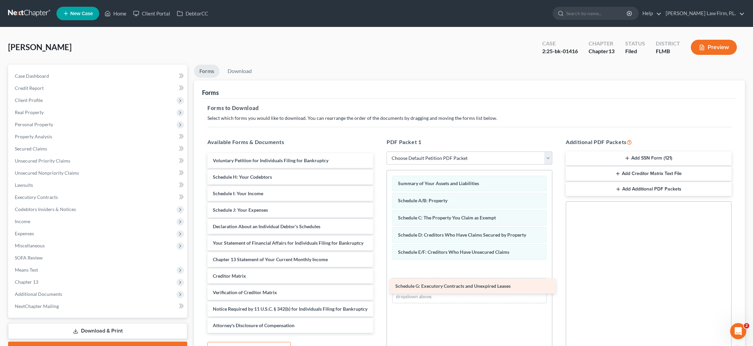
drag, startPoint x: 280, startPoint y: 189, endPoint x: 450, endPoint y: 289, distance: 197.0
click at [379, 290] on div "Schedule G: Executory Contracts and Unexpired Leases Voluntary Petition for Ind…" at bounding box center [290, 243] width 177 height 180
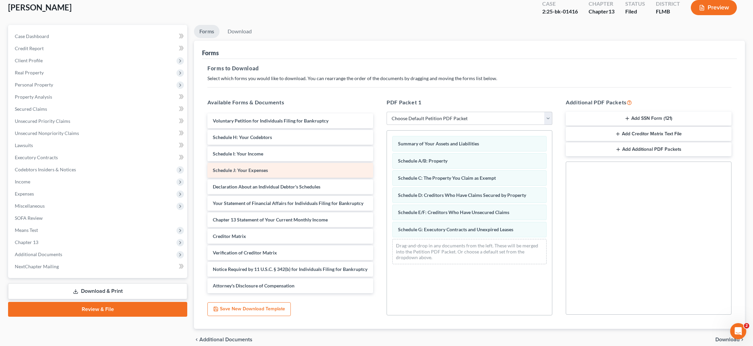
scroll to position [69, 0]
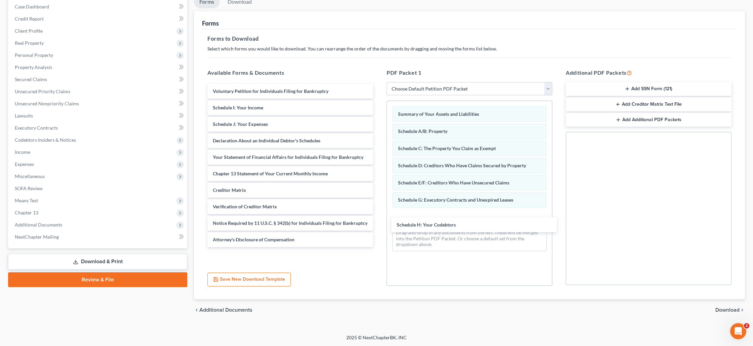
drag, startPoint x: 238, startPoint y: 105, endPoint x: 404, endPoint y: 208, distance: 195.1
click at [379, 222] on div "Schedule H: Your Codebtors Voluntary Petition for Individuals Filing for Bankru…" at bounding box center [290, 165] width 177 height 163
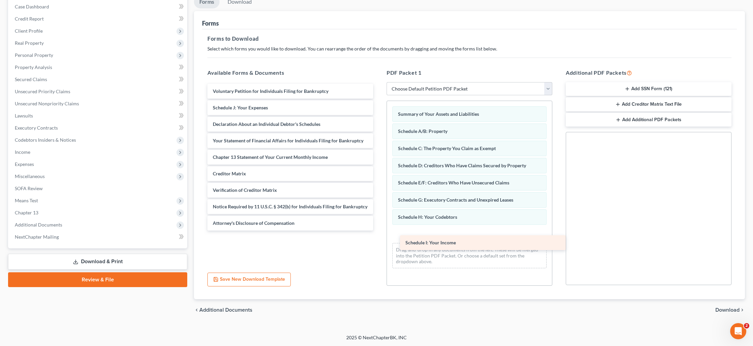
drag, startPoint x: 233, startPoint y: 110, endPoint x: 426, endPoint y: 246, distance: 235.8
click at [379, 230] on div "Schedule I: Your Income Voluntary Petition for Individuals Filing for Bankruptc…" at bounding box center [290, 157] width 177 height 147
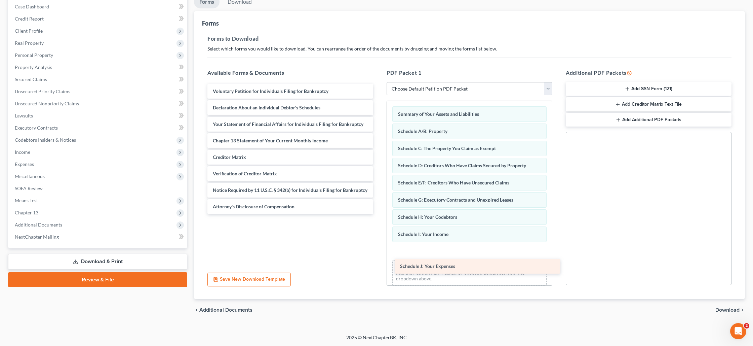
drag, startPoint x: 266, startPoint y: 120, endPoint x: 438, endPoint y: 267, distance: 225.9
click at [379, 214] on div "Schedule J: Your Expenses Voluntary Petition for Individuals Filing for Bankrup…" at bounding box center [290, 149] width 177 height 130
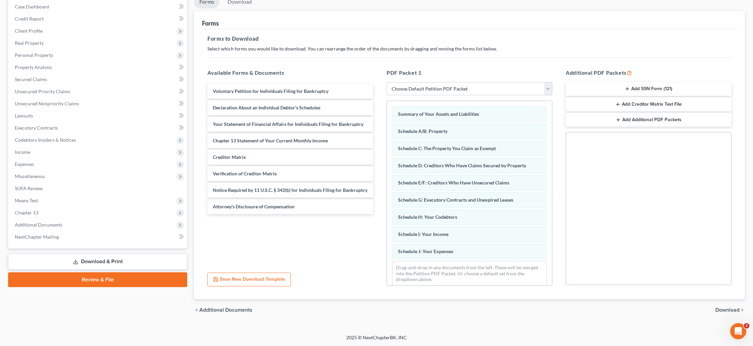
scroll to position [6, 0]
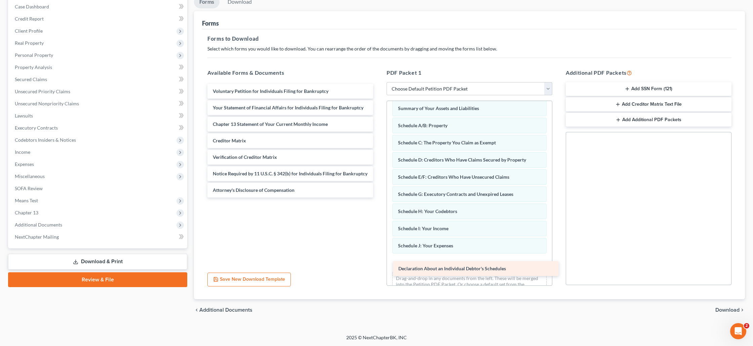
drag, startPoint x: 268, startPoint y: 106, endPoint x: 454, endPoint y: 266, distance: 245.1
click at [379, 197] on div "Declaration About an Individual Debtor's Schedules Voluntary Petition for Indiv…" at bounding box center [290, 141] width 177 height 114
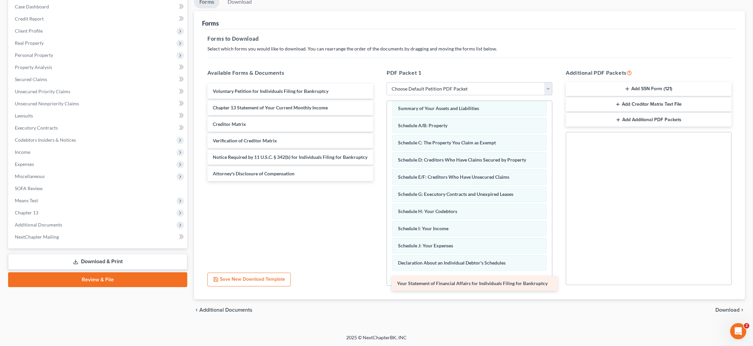
drag, startPoint x: 244, startPoint y: 105, endPoint x: 428, endPoint y: 281, distance: 254.7
click at [379, 181] on div "Your Statement of Financial Affairs for Individuals Filing for Bankruptcy Volun…" at bounding box center [290, 132] width 177 height 97
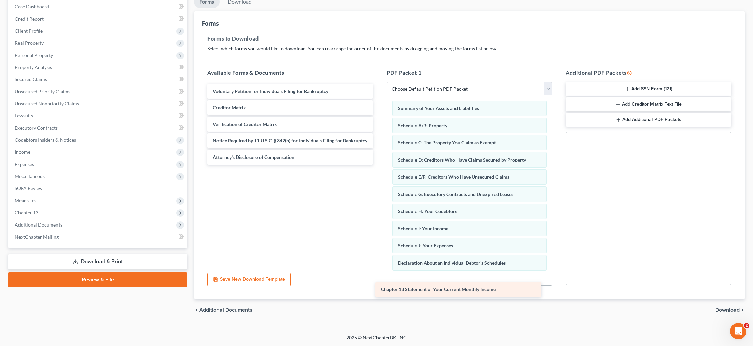
drag, startPoint x: 307, startPoint y: 111, endPoint x: 471, endPoint y: 293, distance: 244.7
click at [379, 164] on div "Chapter 13 Statement of Your Current Monthly Income Voluntary Petition for Indi…" at bounding box center [290, 124] width 177 height 81
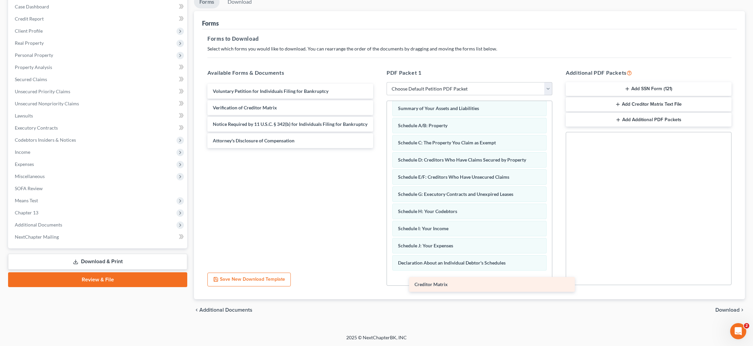
drag, startPoint x: 231, startPoint y: 110, endPoint x: 426, endPoint y: 285, distance: 261.7
click at [379, 148] on div "Creditor Matrix Voluntary Petition for Individuals Filing for Bankruptcy Credit…" at bounding box center [290, 116] width 177 height 64
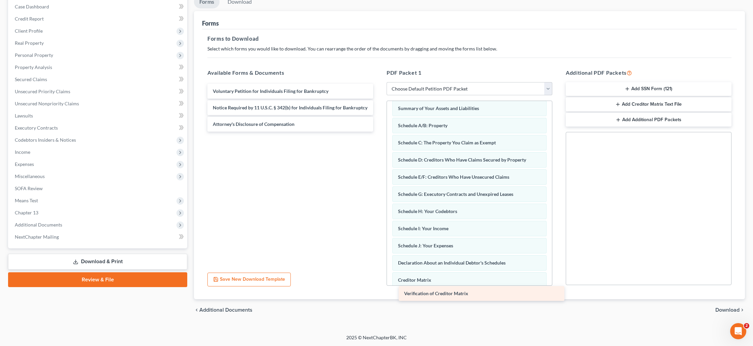
drag, startPoint x: 234, startPoint y: 109, endPoint x: 425, endPoint y: 296, distance: 267.1
click at [379, 131] on div "Verification of Creditor Matrix Voluntary Petition for Individuals Filing for B…" at bounding box center [290, 108] width 177 height 48
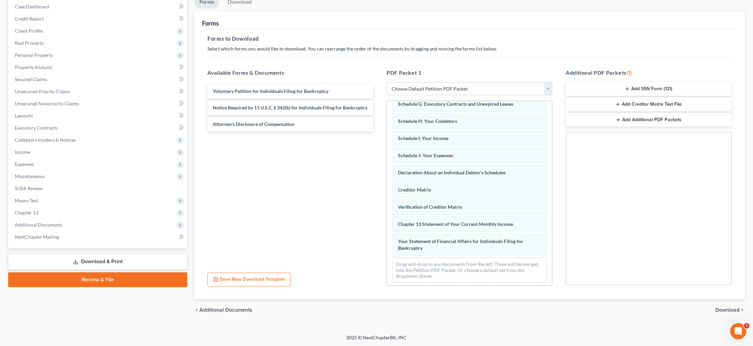
scroll to position [98, 0]
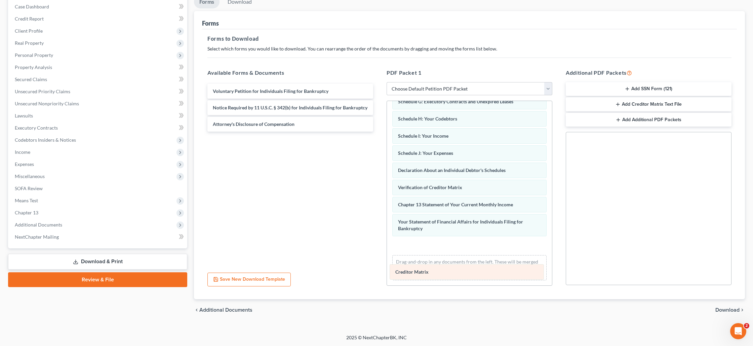
drag, startPoint x: 418, startPoint y: 201, endPoint x: 419, endPoint y: 274, distance: 73.0
click at [416, 276] on div "Creditor Matrix Summary of Your Assets and Liabilities Schedule A/B: Property S…" at bounding box center [469, 144] width 165 height 283
drag, startPoint x: 430, startPoint y: 189, endPoint x: 435, endPoint y: 275, distance: 86.6
click at [435, 275] on div "Verification of Creditor Matrix Summary of Your Assets and Liabilities Schedule…" at bounding box center [469, 144] width 165 height 283
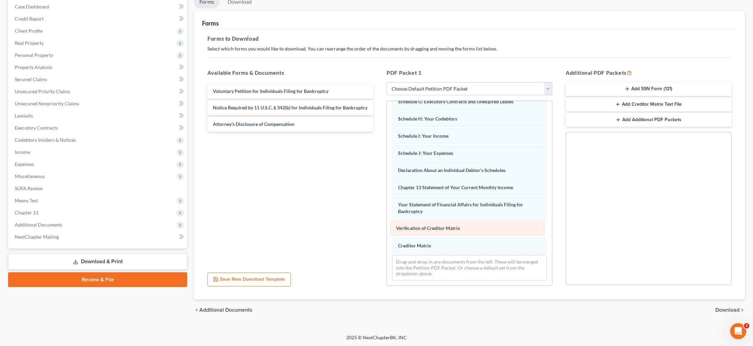
drag, startPoint x: 443, startPoint y: 240, endPoint x: 440, endPoint y: 224, distance: 16.7
click at [441, 224] on div "Verification of Creditor Matrix Summary of Your Assets and Liabilities Schedule…" at bounding box center [469, 144] width 165 height 283
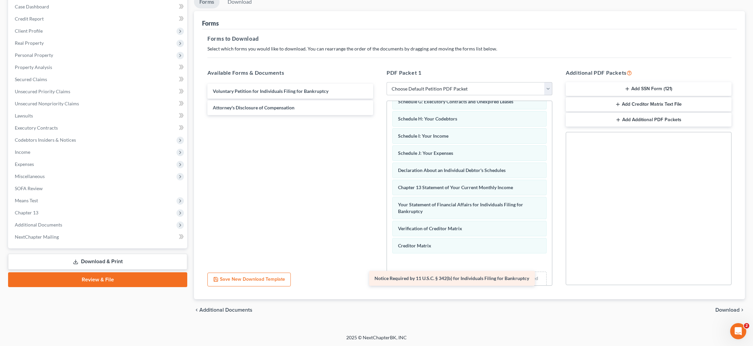
drag, startPoint x: 290, startPoint y: 111, endPoint x: 451, endPoint y: 282, distance: 235.5
click at [379, 115] on div "Notice Required by 11 U.S.C. § 342(b) for Individuals Filing for Bankruptcy Vol…" at bounding box center [290, 99] width 177 height 31
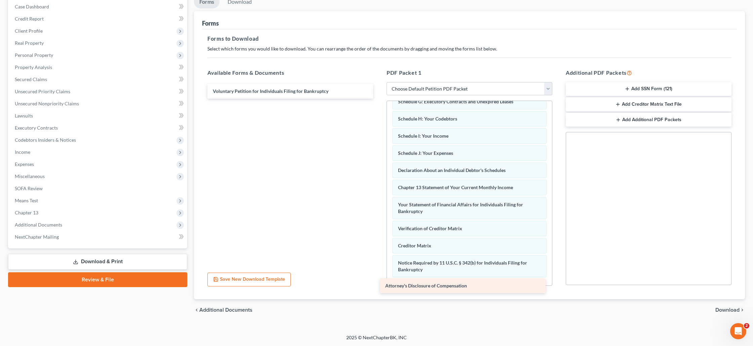
drag, startPoint x: 268, startPoint y: 110, endPoint x: 440, endPoint y: 288, distance: 248.1
click at [379, 99] on div "Attorney's Disclosure of Compensation Voluntary Petition for Individuals Filing…" at bounding box center [290, 91] width 177 height 15
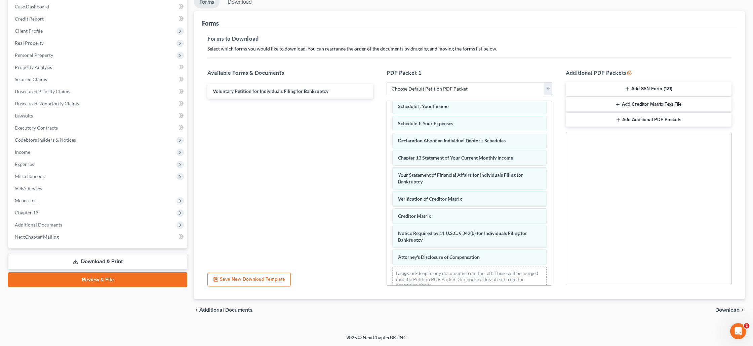
scroll to position [139, 0]
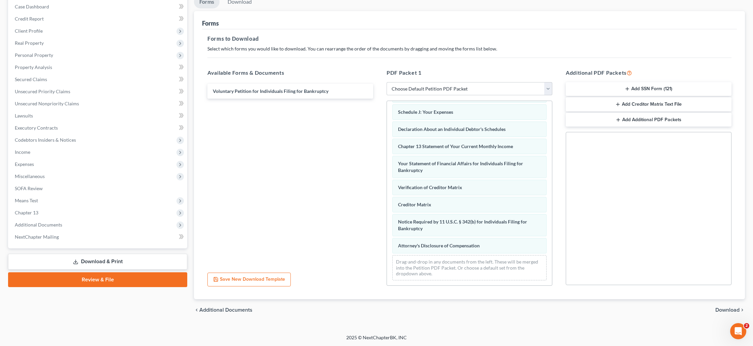
click at [721, 308] on span "Download" at bounding box center [728, 309] width 24 height 5
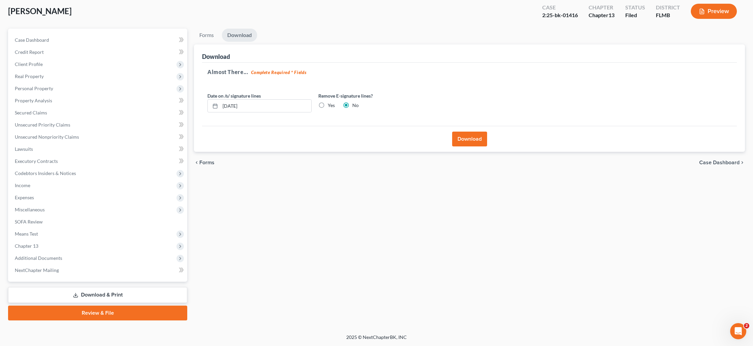
scroll to position [35, 0]
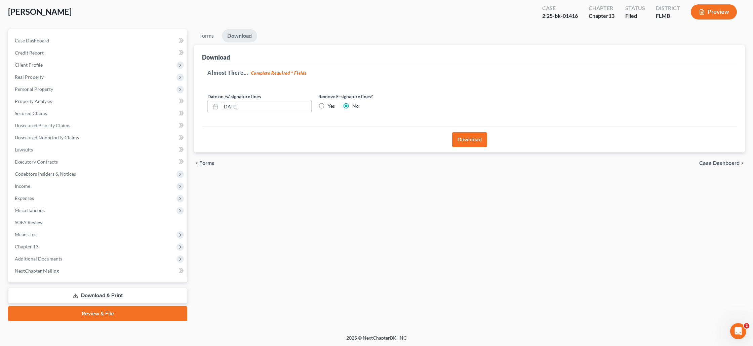
click at [462, 139] on button "Download" at bounding box center [469, 139] width 35 height 15
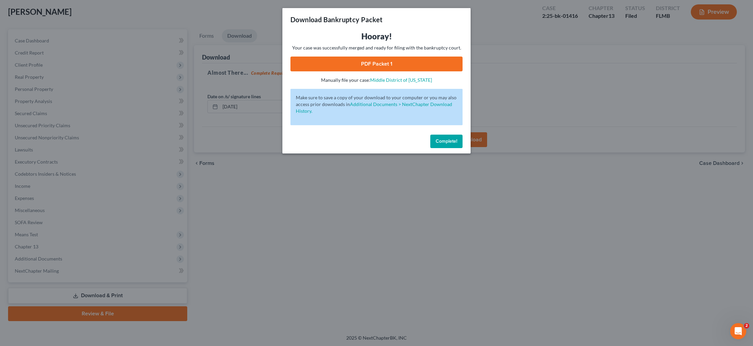
click at [377, 67] on link "PDF Packet 1" at bounding box center [377, 63] width 172 height 15
click at [439, 146] on button "Complete!" at bounding box center [446, 141] width 32 height 13
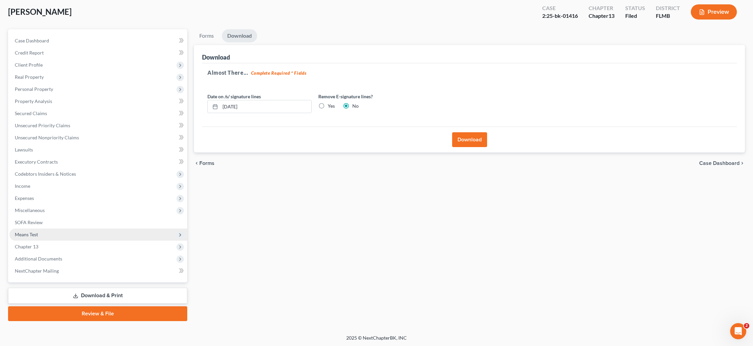
click at [32, 232] on span "Means Test" at bounding box center [26, 234] width 23 height 6
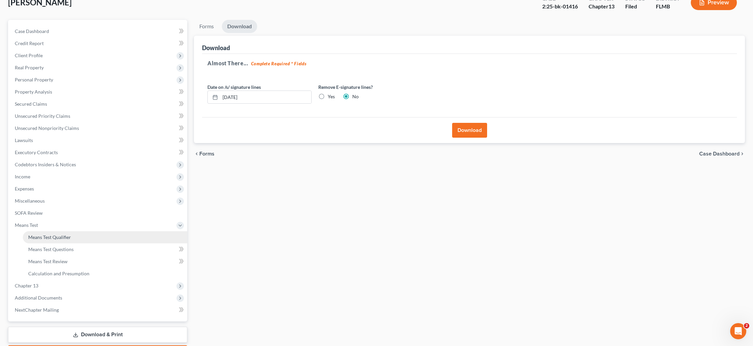
click at [50, 240] on link "Means Test Qualifier" at bounding box center [105, 237] width 164 height 12
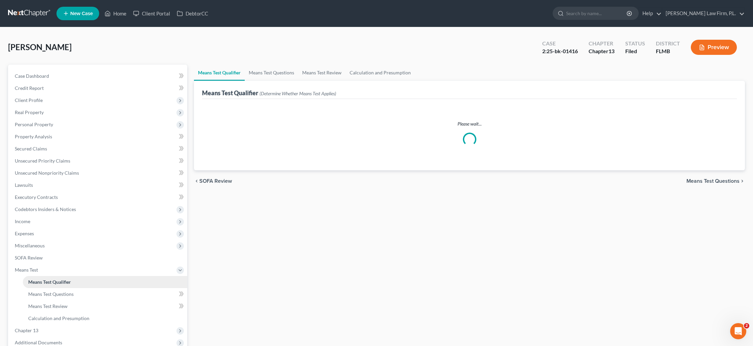
scroll to position [84, 0]
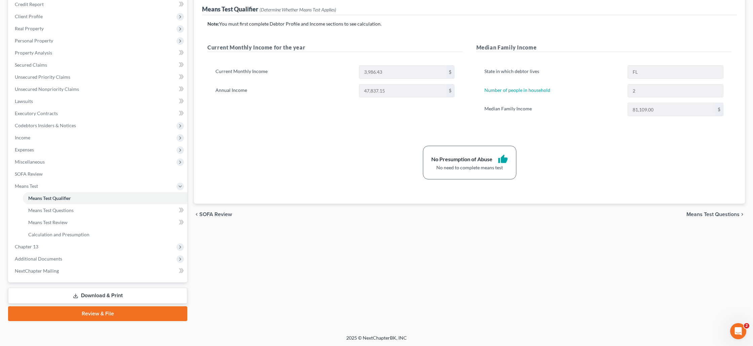
click at [86, 296] on link "Download & Print" at bounding box center [97, 296] width 179 height 16
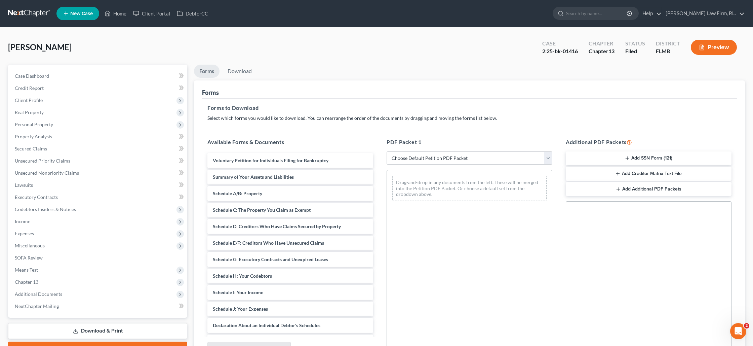
click at [417, 160] on select "Choose Default Petition PDF Packet Complete Bankruptcy Petition (all forms and …" at bounding box center [470, 157] width 166 height 13
select select "0"
click at [387, 151] on select "Choose Default Petition PDF Packet Complete Bankruptcy Petition (all forms and …" at bounding box center [470, 157] width 166 height 13
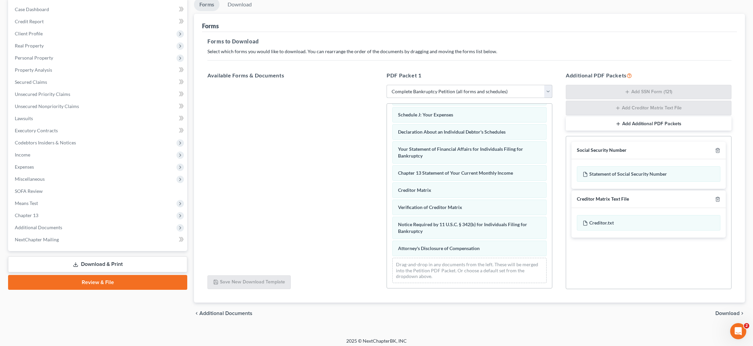
scroll to position [70, 0]
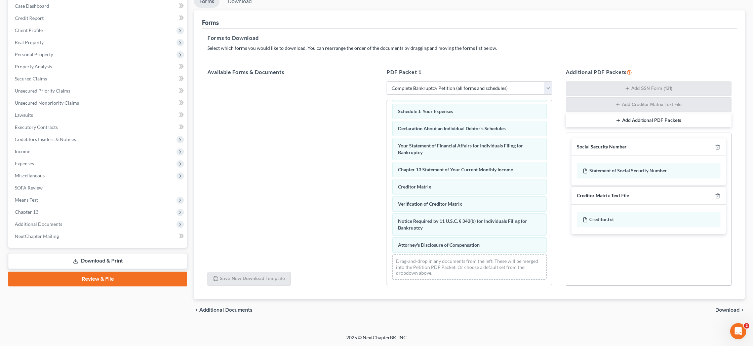
click at [718, 309] on span "Download" at bounding box center [728, 309] width 24 height 5
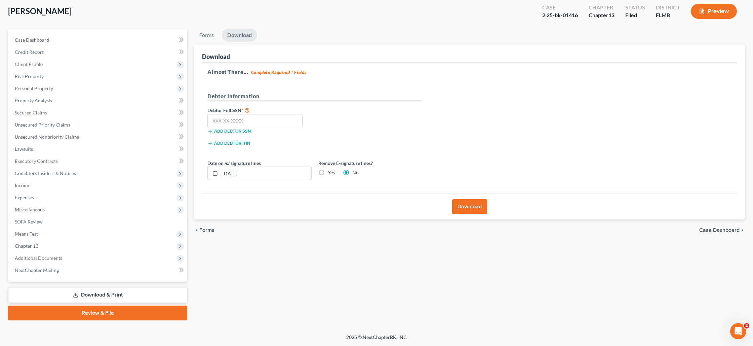
scroll to position [35, 0]
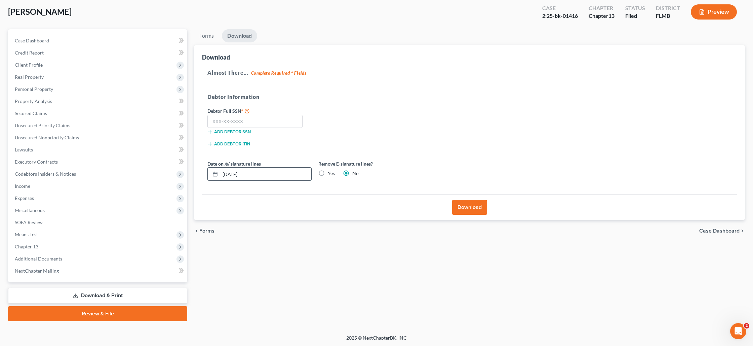
drag, startPoint x: 264, startPoint y: 172, endPoint x: 217, endPoint y: 170, distance: 46.8
click at [217, 170] on div "[DATE]" at bounding box center [259, 173] width 104 height 13
click at [456, 212] on button "Download" at bounding box center [469, 207] width 35 height 15
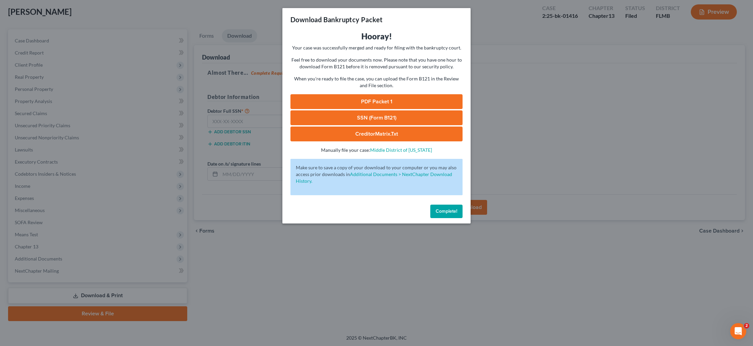
click at [369, 101] on link "PDF Packet 1" at bounding box center [377, 101] width 172 height 15
click at [439, 210] on span "Complete!" at bounding box center [447, 211] width 22 height 6
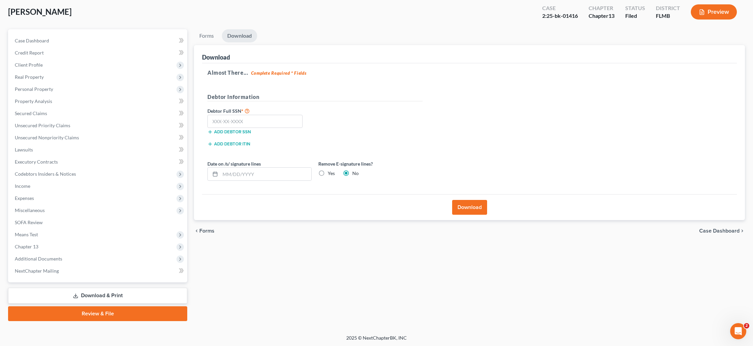
drag, startPoint x: 324, startPoint y: 173, endPoint x: 330, endPoint y: 175, distance: 6.8
click at [328, 173] on label "Yes" at bounding box center [331, 173] width 7 height 7
click at [331, 173] on input "Yes" at bounding box center [333, 172] width 4 height 4
radio input "true"
click at [468, 209] on button "Download" at bounding box center [469, 207] width 35 height 15
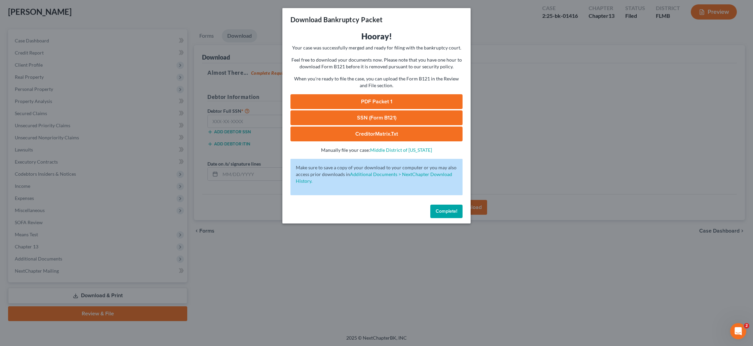
click at [448, 213] on span "Complete!" at bounding box center [447, 211] width 22 height 6
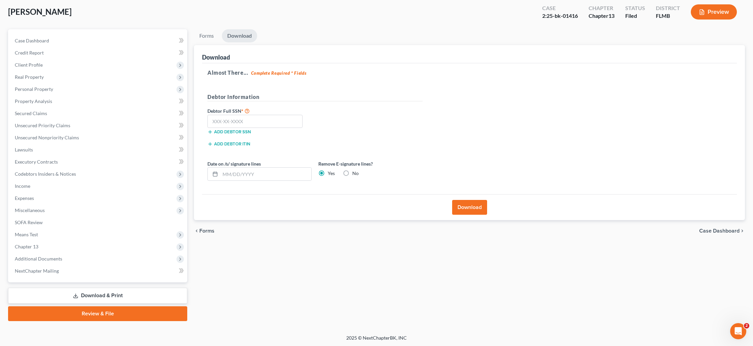
click at [472, 203] on button "Download" at bounding box center [469, 207] width 35 height 15
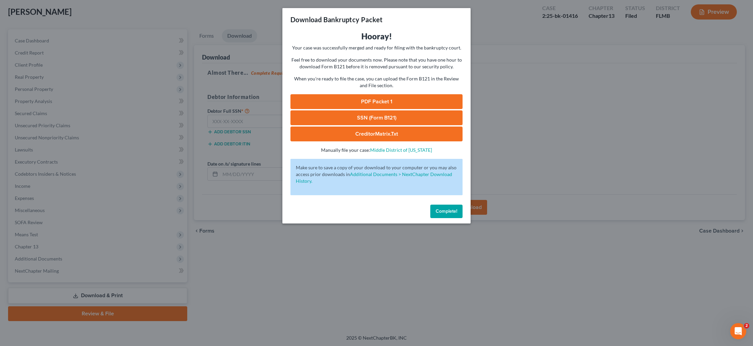
click at [380, 103] on link "PDF Packet 1" at bounding box center [377, 101] width 172 height 15
click at [569, 86] on div "Download Bankruptcy Packet Hooray! Your case was successfully merged and ready …" at bounding box center [376, 173] width 753 height 346
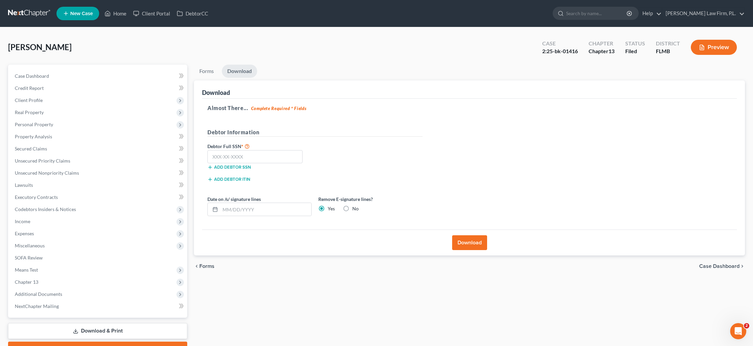
scroll to position [0, 0]
click at [99, 328] on link "Download & Print" at bounding box center [97, 331] width 179 height 16
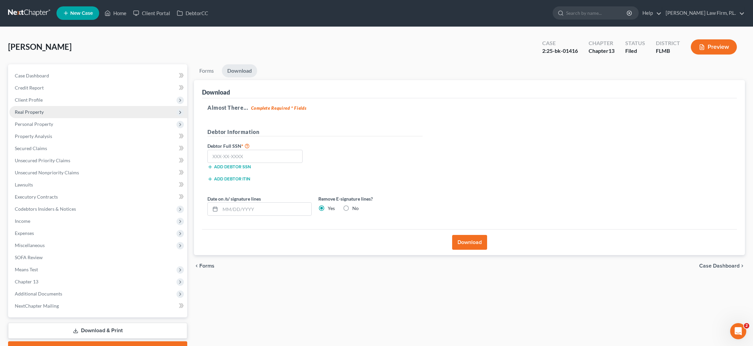
click at [48, 110] on span "Real Property" at bounding box center [98, 112] width 178 height 12
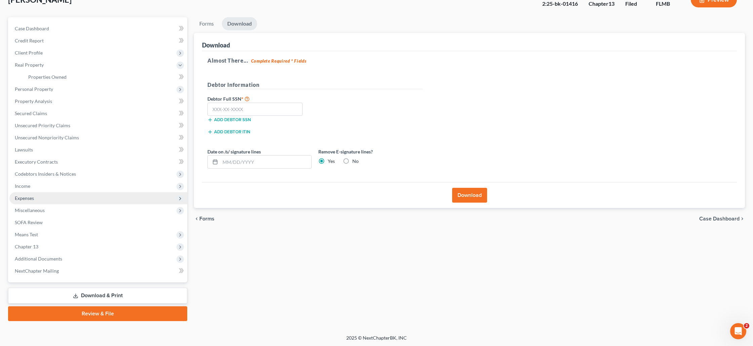
scroll to position [45, 0]
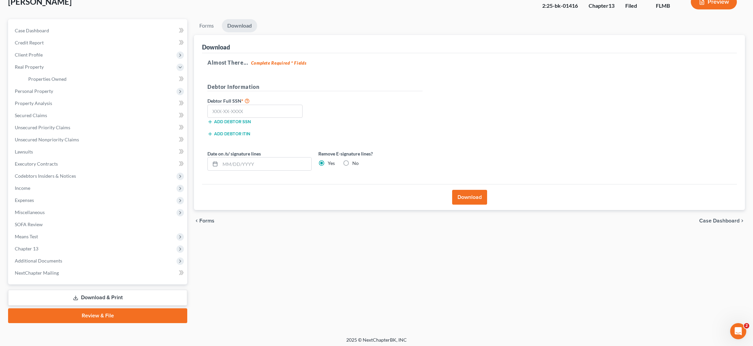
click at [85, 295] on link "Download & Print" at bounding box center [97, 298] width 179 height 16
click at [261, 166] on input "text" at bounding box center [265, 163] width 91 height 13
click at [352, 162] on label "No" at bounding box center [355, 163] width 6 height 7
click at [355, 162] on input "No" at bounding box center [357, 162] width 4 height 4
radio input "true"
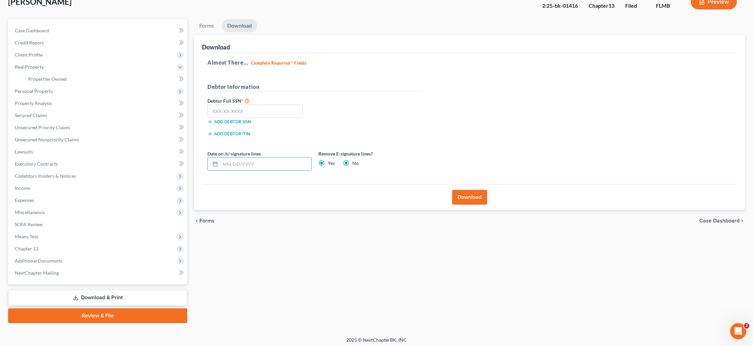
radio input "false"
click at [234, 166] on input "text" at bounding box center [265, 163] width 91 height 13
type input "[DATE]"
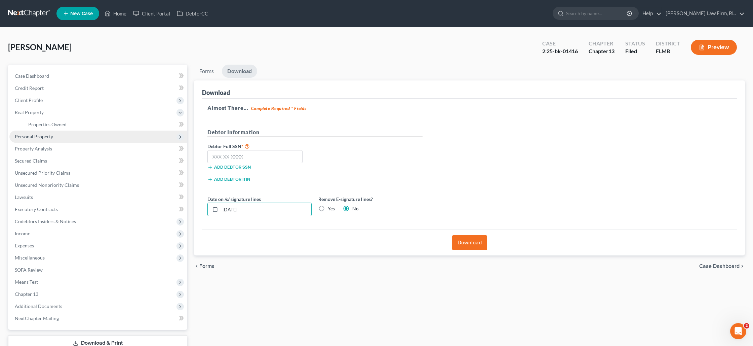
click at [42, 137] on span "Personal Property" at bounding box center [34, 137] width 38 height 6
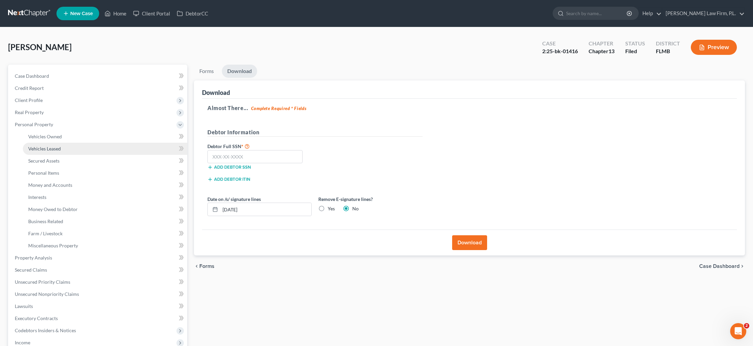
click at [97, 147] on link "Vehicles Leased" at bounding box center [105, 149] width 164 height 12
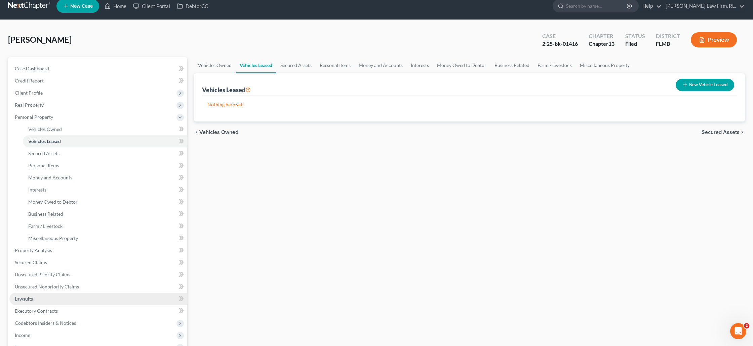
scroll to position [156, 0]
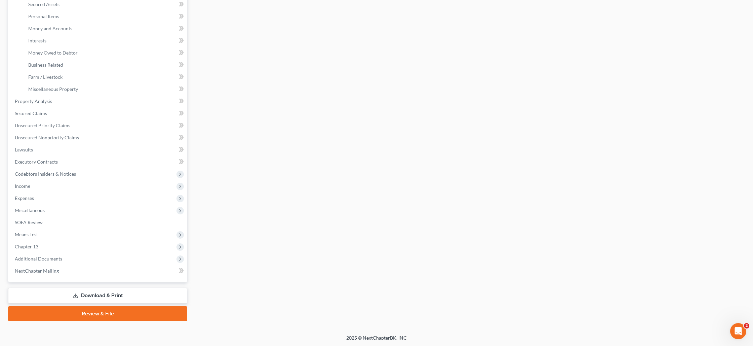
click at [93, 293] on link "Download & Print" at bounding box center [97, 296] width 179 height 16
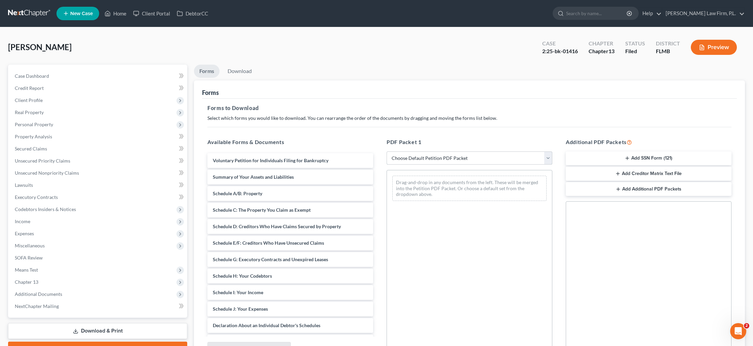
click at [441, 161] on select "Choose Default Petition PDF Packet Complete Bankruptcy Petition (all forms and …" at bounding box center [470, 157] width 166 height 13
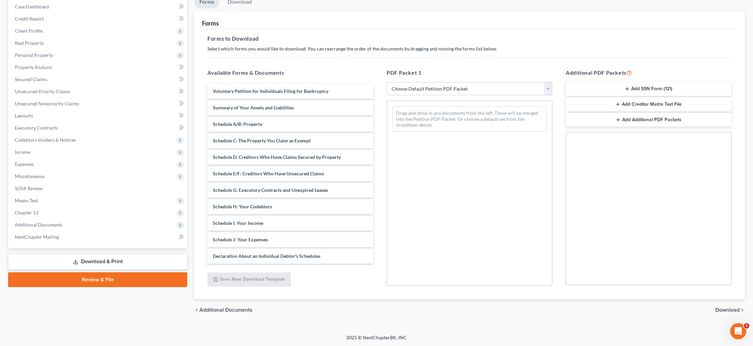
click at [726, 310] on span "Download" at bounding box center [728, 309] width 24 height 5
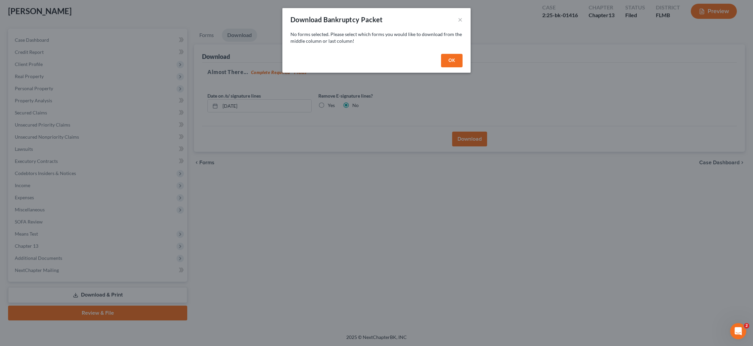
scroll to position [35, 0]
click at [454, 58] on button "OK" at bounding box center [452, 60] width 22 height 13
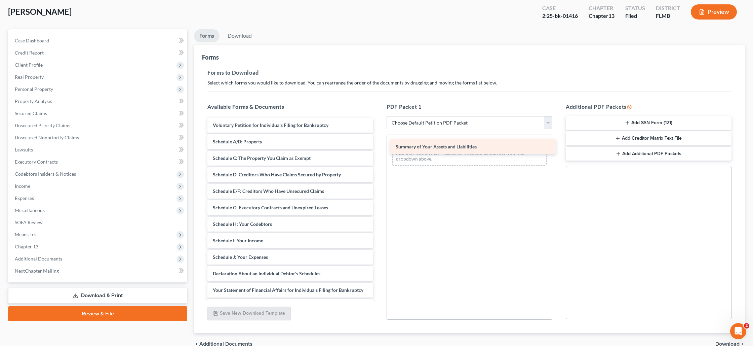
drag, startPoint x: 281, startPoint y: 143, endPoint x: 464, endPoint y: 148, distance: 183.0
click at [379, 148] on div "Summary of Your Assets and Liabilities Voluntary Petition for Individuals Filin…" at bounding box center [290, 249] width 177 height 262
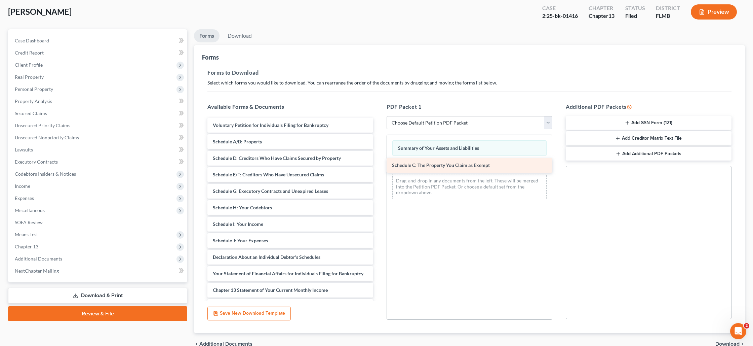
drag, startPoint x: 290, startPoint y: 156, endPoint x: 440, endPoint y: 165, distance: 150.9
click at [379, 164] on div "Schedule C: The Property You Claim as Exempt Voluntary Petition for Individuals…" at bounding box center [290, 240] width 177 height 245
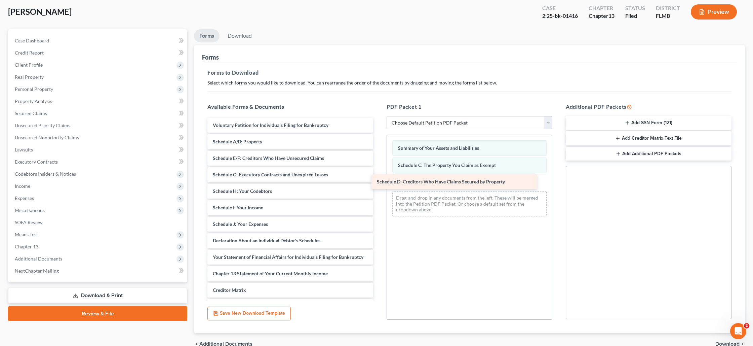
drag, startPoint x: 297, startPoint y: 160, endPoint x: 461, endPoint y: 185, distance: 165.9
click at [379, 185] on div "Schedule D: Creditors Who Have Claims Secured by Property Voluntary Petition fo…" at bounding box center [290, 232] width 177 height 229
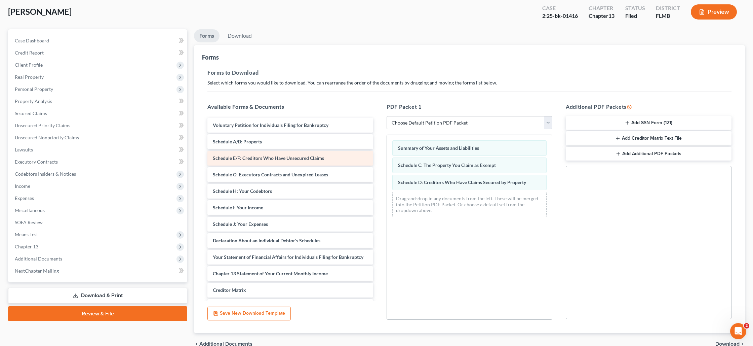
click at [270, 160] on div "Voluntary Petition for Individuals Filing for Bankruptcy Schedule A/B: Property…" at bounding box center [290, 232] width 177 height 229
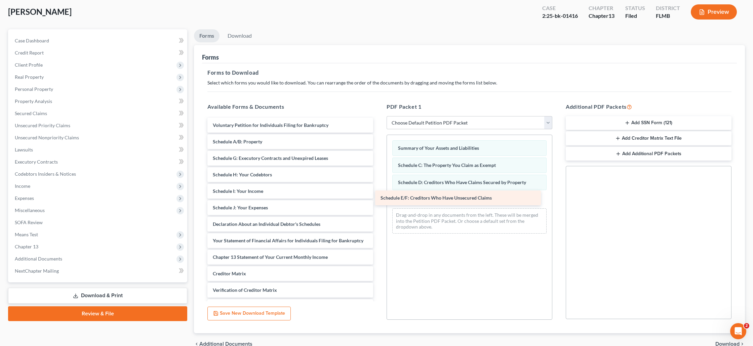
drag, startPoint x: 272, startPoint y: 156, endPoint x: 440, endPoint y: 196, distance: 172.6
click at [379, 196] on div "Schedule E/F: Creditors Who Have Unsecured Claims Voluntary Petition for Indivi…" at bounding box center [290, 224] width 177 height 213
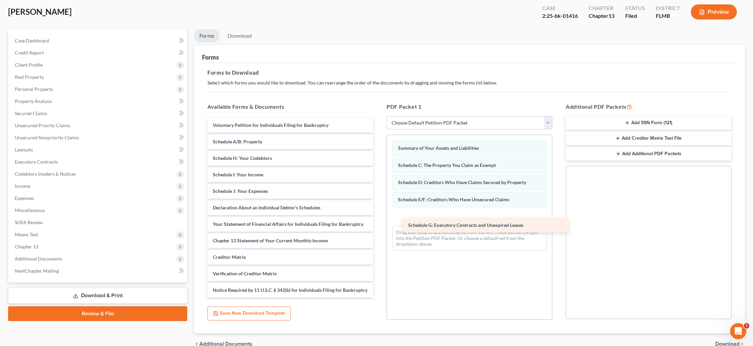
drag, startPoint x: 260, startPoint y: 156, endPoint x: 455, endPoint y: 224, distance: 206.4
click at [379, 224] on div "Schedule G: Executory Contracts and Unexpired Leases Voluntary Petition for Ind…" at bounding box center [290, 216] width 177 height 196
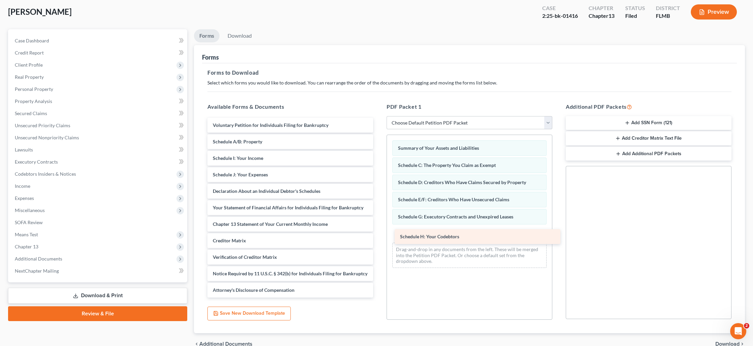
drag, startPoint x: 256, startPoint y: 158, endPoint x: 443, endPoint y: 237, distance: 203.3
click at [379, 237] on div "Schedule H: Your Codebtors Voluntary Petition for Individuals Filing for Bankru…" at bounding box center [290, 208] width 177 height 180
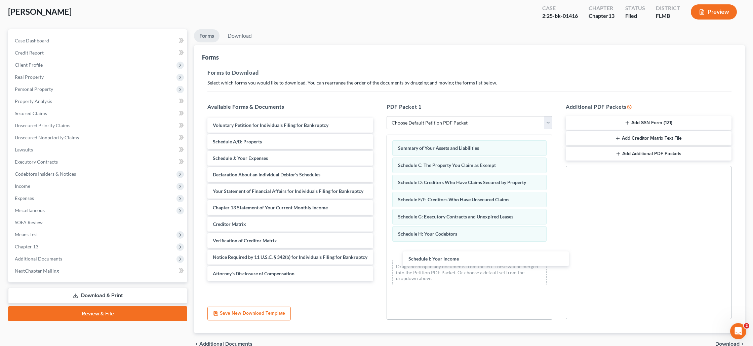
drag, startPoint x: 250, startPoint y: 159, endPoint x: 348, endPoint y: 199, distance: 106.4
click at [379, 259] on div "Schedule I: Your Income Voluntary Petition for Individuals Filing for Bankruptc…" at bounding box center [290, 199] width 177 height 163
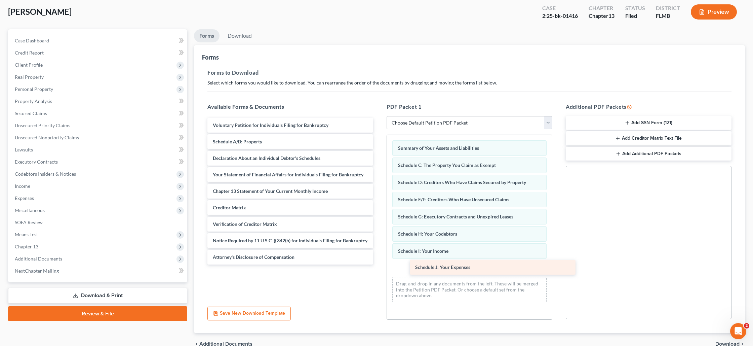
drag, startPoint x: 255, startPoint y: 158, endPoint x: 458, endPoint y: 268, distance: 230.2
click at [379, 264] on div "Schedule J: Your Expenses Voluntary Petition for Individuals Filing for Bankrup…" at bounding box center [290, 191] width 177 height 147
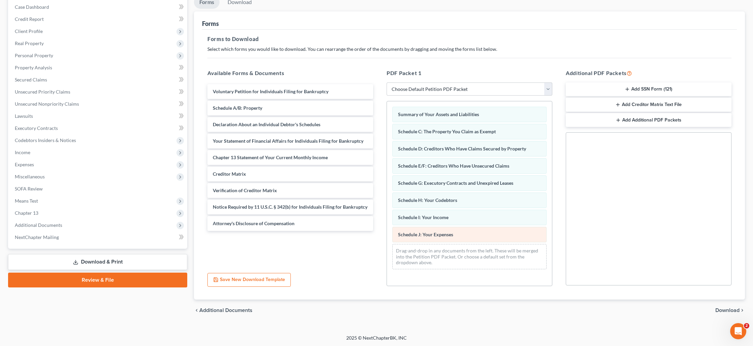
scroll to position [69, 0]
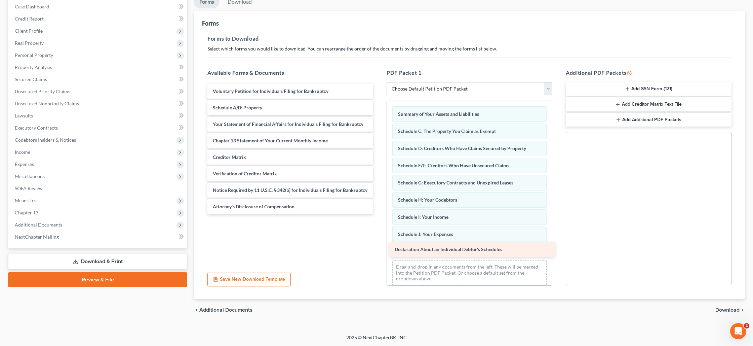
drag, startPoint x: 247, startPoint y: 125, endPoint x: 428, endPoint y: 251, distance: 221.2
click at [379, 214] on div "Declaration About an Individual Debtor's Schedules Voluntary Petition for Indiv…" at bounding box center [290, 149] width 177 height 130
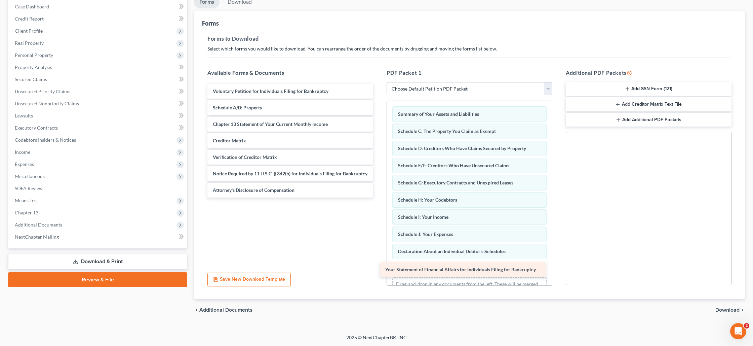
drag, startPoint x: 274, startPoint y: 126, endPoint x: 446, endPoint y: 272, distance: 226.0
click at [379, 197] on div "Your Statement of Financial Affairs for Individuals Filing for Bankruptcy Volun…" at bounding box center [290, 141] width 177 height 114
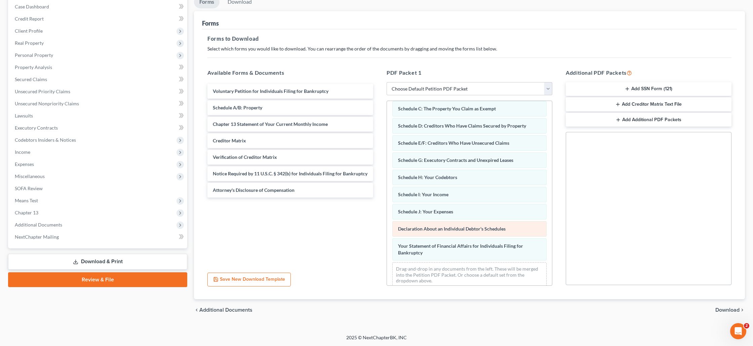
scroll to position [30, 0]
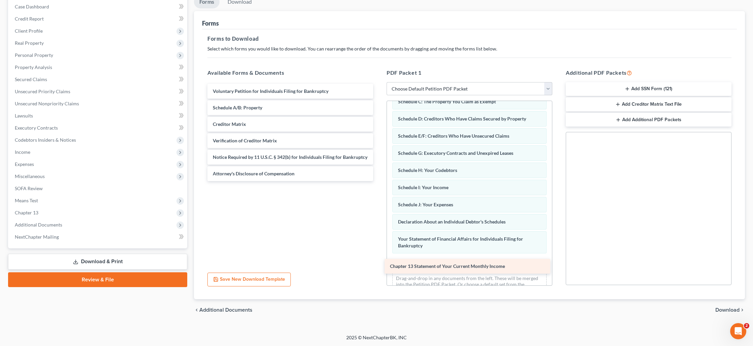
drag, startPoint x: 292, startPoint y: 152, endPoint x: 430, endPoint y: 268, distance: 180.7
click at [379, 181] on div "Chapter 13 Statement of Your Current Monthly Income Voluntary Petition for Indi…" at bounding box center [290, 132] width 177 height 97
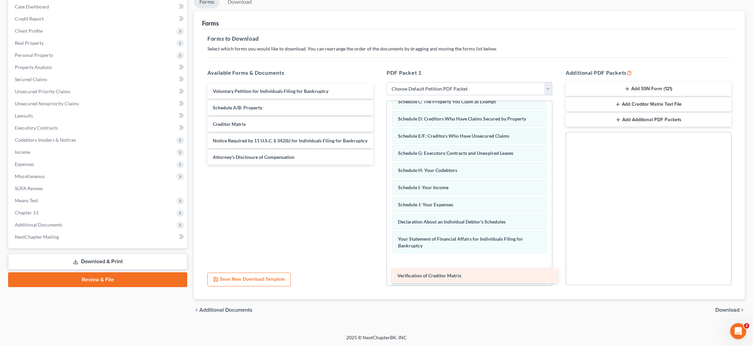
drag, startPoint x: 273, startPoint y: 142, endPoint x: 457, endPoint y: 277, distance: 229.0
click at [379, 164] on div "Verification of Creditor Matrix Voluntary Petition for Individuals Filing for B…" at bounding box center [290, 124] width 177 height 81
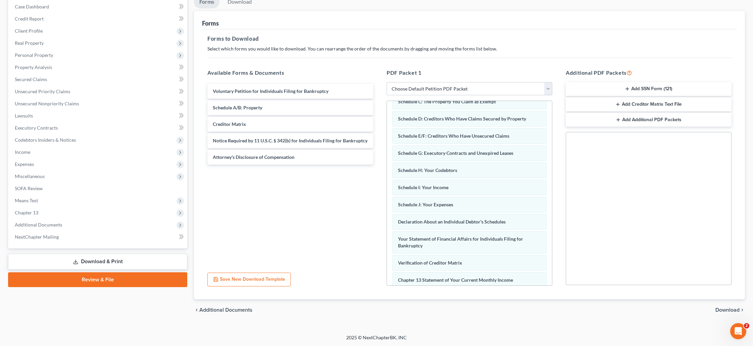
scroll to position [64, 0]
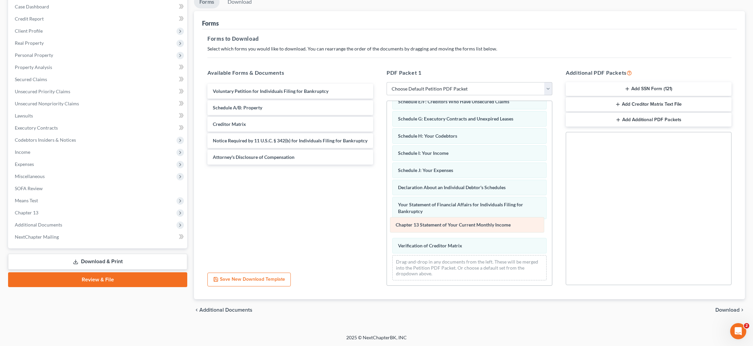
drag, startPoint x: 457, startPoint y: 243, endPoint x: 455, endPoint y: 223, distance: 20.3
click at [455, 223] on div "Chapter 13 Statement of Your Current Monthly Income Summary of Your Assets and …" at bounding box center [469, 161] width 165 height 249
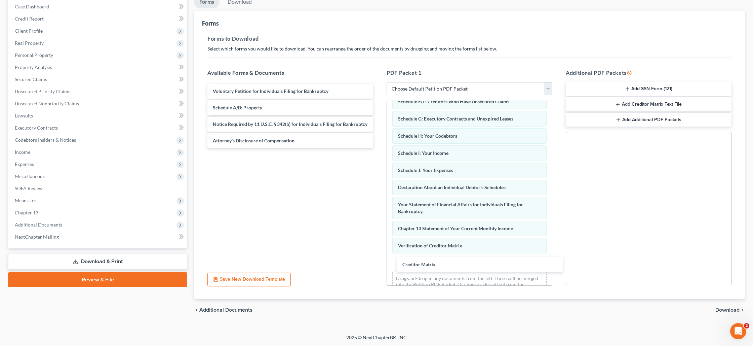
drag, startPoint x: 237, startPoint y: 123, endPoint x: 414, endPoint y: 255, distance: 220.9
click at [379, 148] on div "Creditor Matrix Voluntary Petition for Individuals Filing for Bankruptcy Schedu…" at bounding box center [290, 116] width 177 height 64
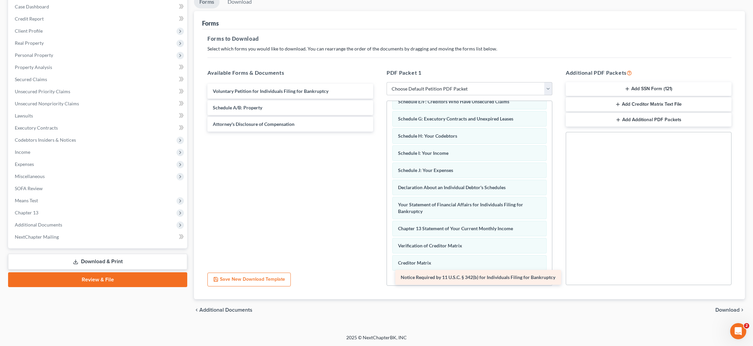
drag, startPoint x: 247, startPoint y: 126, endPoint x: 434, endPoint y: 280, distance: 242.8
click at [379, 131] on div "Notice Required by 11 U.S.C. § 342(b) for Individuals Filing for Bankruptcy Vol…" at bounding box center [290, 108] width 177 height 48
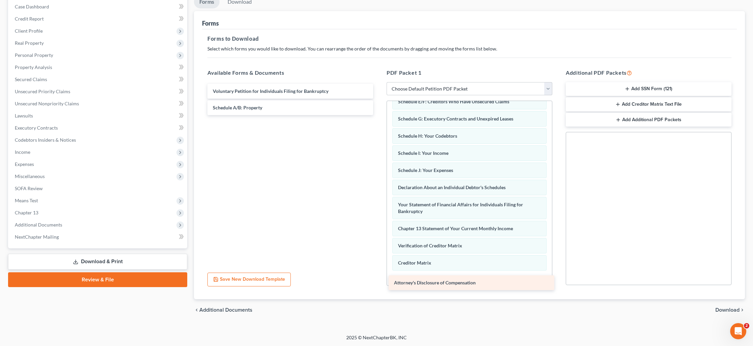
drag, startPoint x: 266, startPoint y: 123, endPoint x: 447, endPoint y: 280, distance: 239.3
click at [379, 115] on div "Attorney's Disclosure of Compensation Voluntary Petition for Individuals Filing…" at bounding box center [290, 99] width 177 height 31
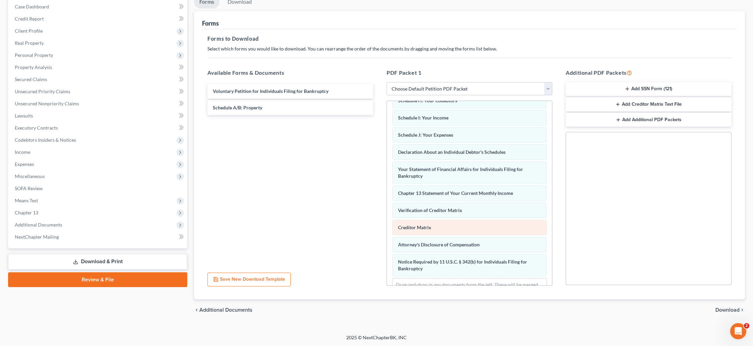
scroll to position [122, 0]
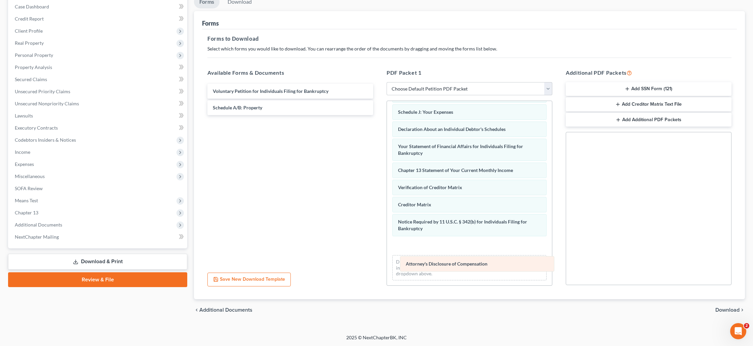
drag, startPoint x: 433, startPoint y: 223, endPoint x: 441, endPoint y: 265, distance: 43.3
click at [441, 265] on div "Attorney's Disclosure of Compensation Summary of Your Assets and Liabilities Sc…" at bounding box center [469, 132] width 165 height 307
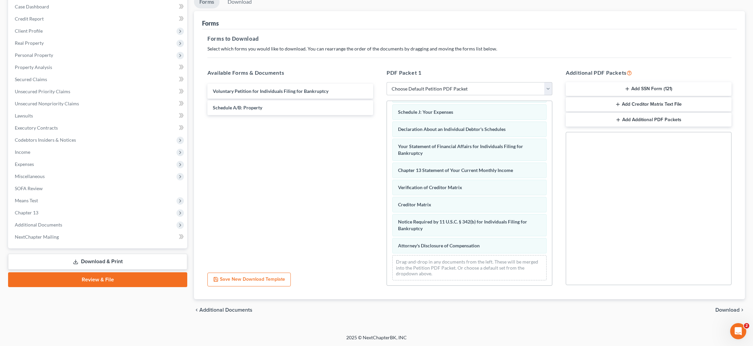
click at [726, 309] on span "Download" at bounding box center [728, 309] width 24 height 5
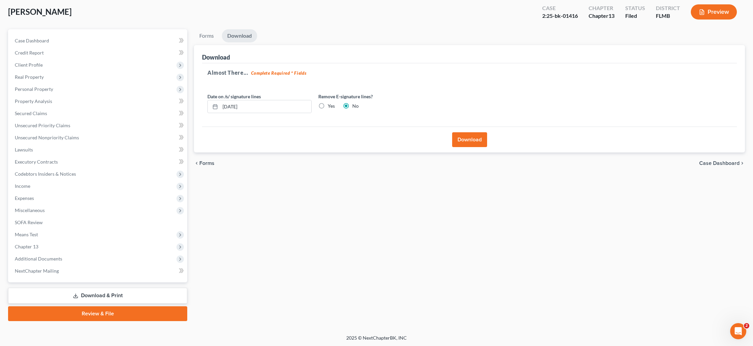
click at [468, 140] on button "Download" at bounding box center [469, 139] width 35 height 15
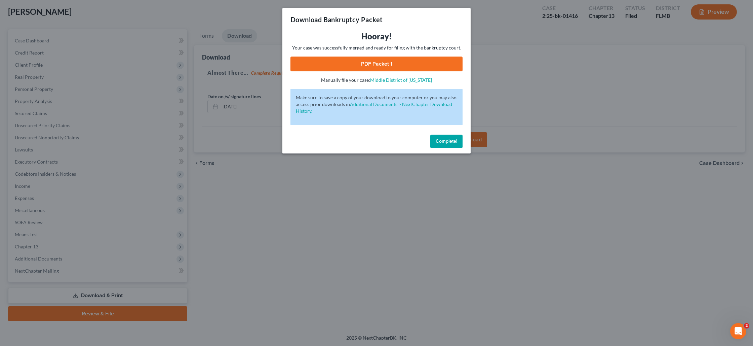
click at [376, 64] on link "PDF Packet 1" at bounding box center [377, 63] width 172 height 15
